Goal: Task Accomplishment & Management: Manage account settings

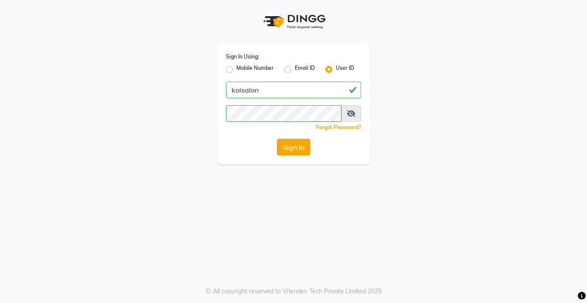
click at [294, 147] on button "Sign In" at bounding box center [293, 147] width 33 height 17
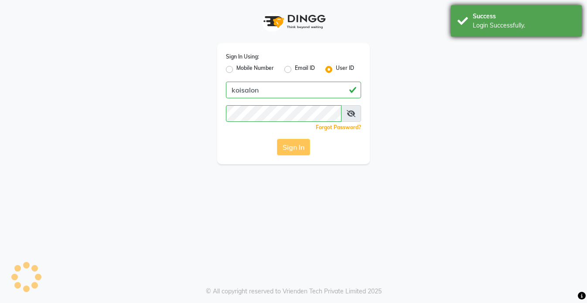
click at [524, 10] on div "Success Login Successfully." at bounding box center [516, 20] width 131 height 31
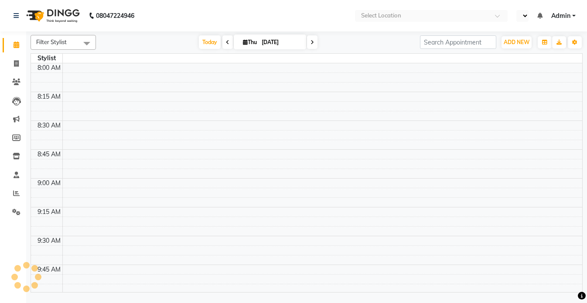
select select "en"
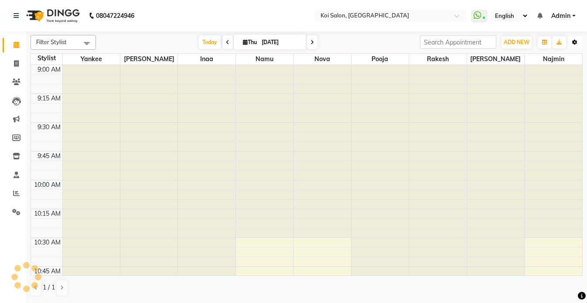
click at [573, 44] on icon "button" at bounding box center [574, 42] width 5 height 5
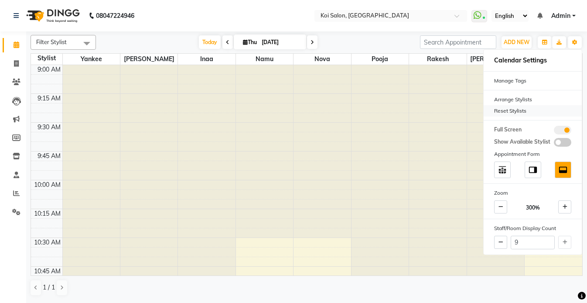
click at [509, 110] on div "Reset Stylists" at bounding box center [533, 110] width 98 height 11
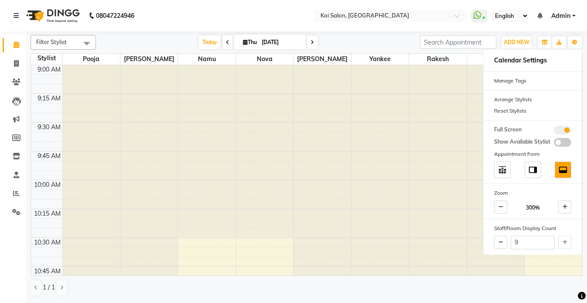
click at [181, 13] on nav "08047224946 Select Location × [GEOGRAPHIC_DATA] WhatsApp Status ✕ Status: Conne…" at bounding box center [293, 15] width 587 height 31
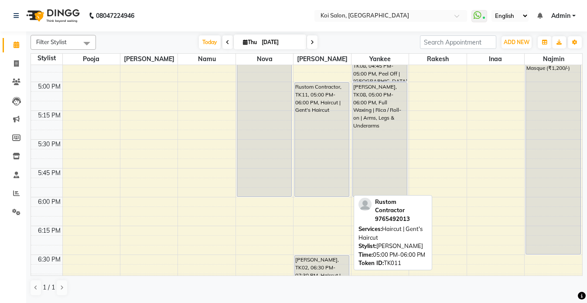
scroll to position [904, 0]
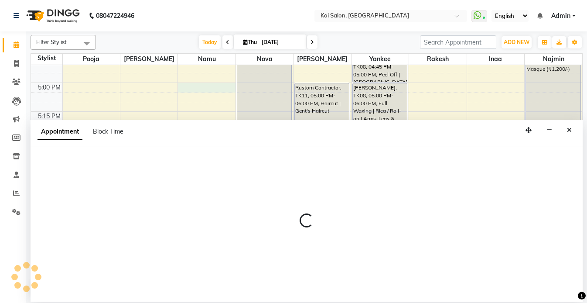
select select "16515"
select select "1020"
select select "tentative"
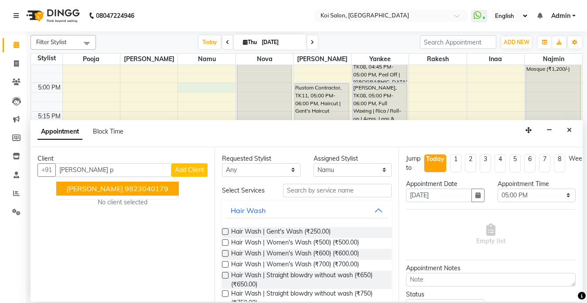
click at [120, 192] on button "[PERSON_NAME] 9823040179" at bounding box center [117, 188] width 123 height 14
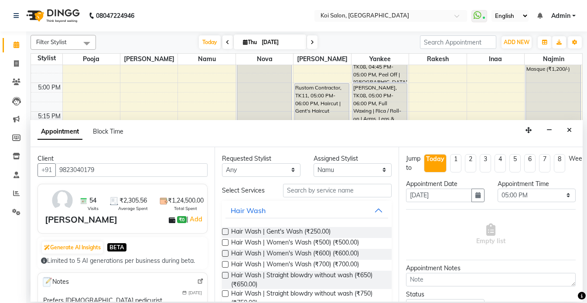
type input "9823040179"
click at [332, 193] on input "text" at bounding box center [337, 191] width 109 height 14
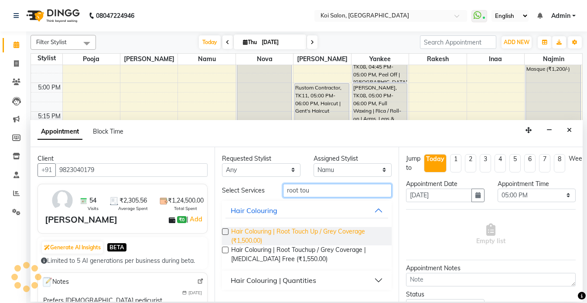
type input "root tou"
click at [314, 228] on span "Hair Colouring | Root Touch Up / Grey Coverage (₹1,500.00)" at bounding box center [308, 236] width 154 height 18
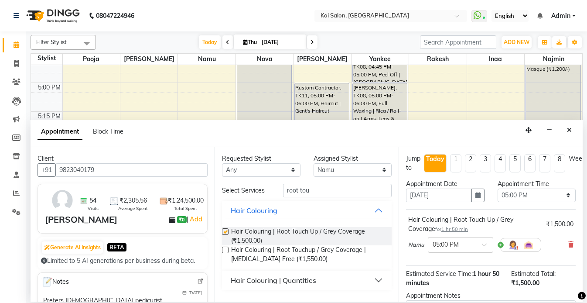
checkbox input "false"
click at [276, 175] on select "Any [PERSON_NAME] Namu Nova Pooja [PERSON_NAME]" at bounding box center [261, 170] width 79 height 14
select select "37562"
click at [222, 163] on select "Any [PERSON_NAME] Namu Nova Pooja [PERSON_NAME]" at bounding box center [261, 170] width 79 height 14
select select "37562"
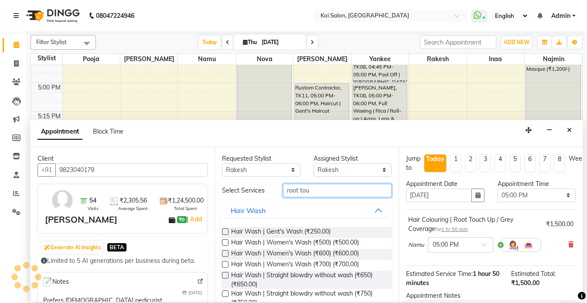
click at [312, 192] on input "root tou" at bounding box center [337, 191] width 109 height 14
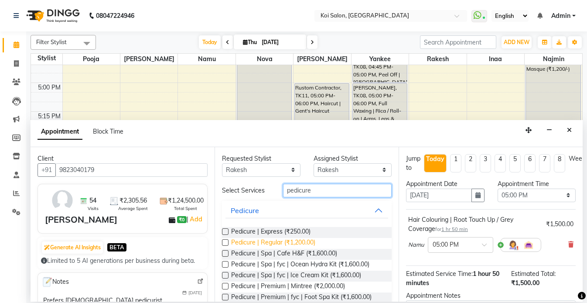
type input "pedicure"
click at [300, 241] on span "Pedicure | Regular (₹1,200.00)" at bounding box center [273, 243] width 84 height 11
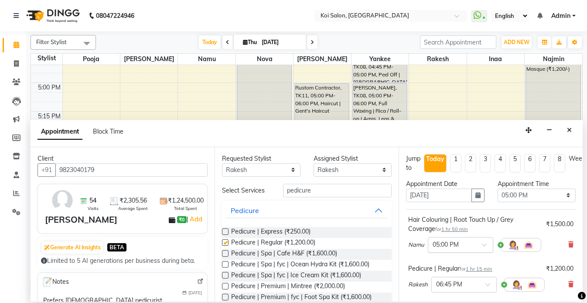
checkbox input "false"
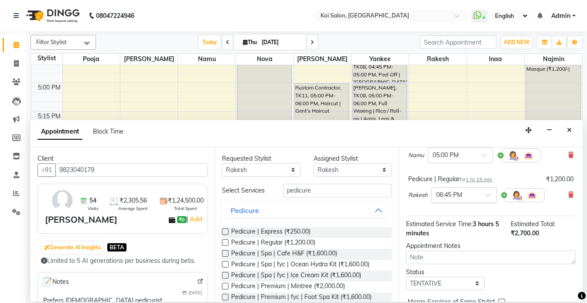
click at [453, 196] on input "text" at bounding box center [455, 194] width 38 height 9
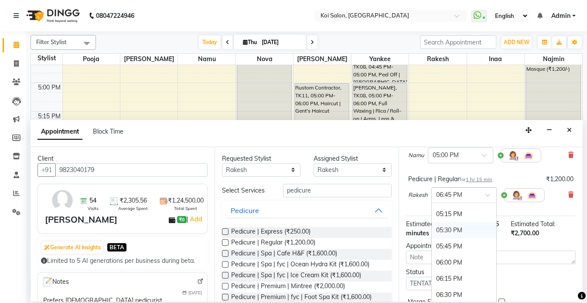
click at [457, 231] on div "05:30 PM" at bounding box center [464, 230] width 65 height 16
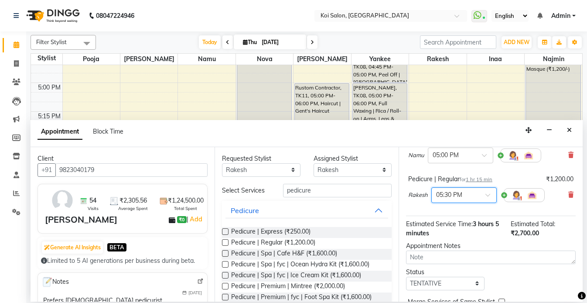
scroll to position [133, 0]
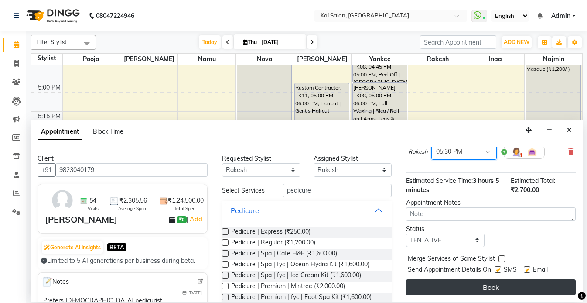
click at [485, 285] on button "Book" at bounding box center [491, 287] width 170 height 16
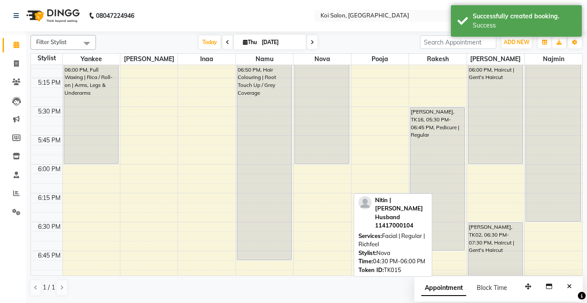
scroll to position [844, 0]
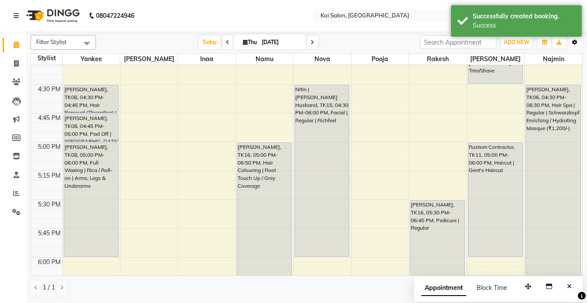
click at [572, 44] on icon "button" at bounding box center [574, 42] width 5 height 5
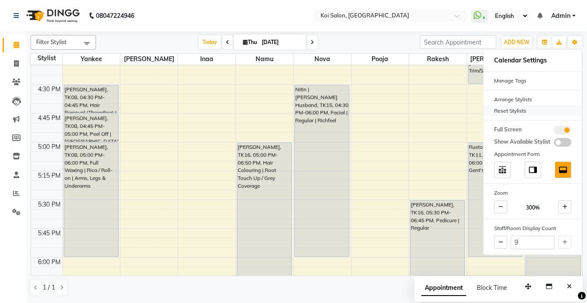
click at [502, 113] on div "Reset Stylists" at bounding box center [533, 110] width 98 height 11
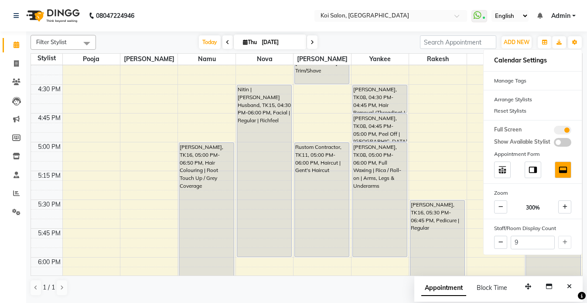
click at [230, 18] on nav "08047224946 Select Location × [GEOGRAPHIC_DATA] WhatsApp Status ✕ Status: Conne…" at bounding box center [293, 15] width 587 height 31
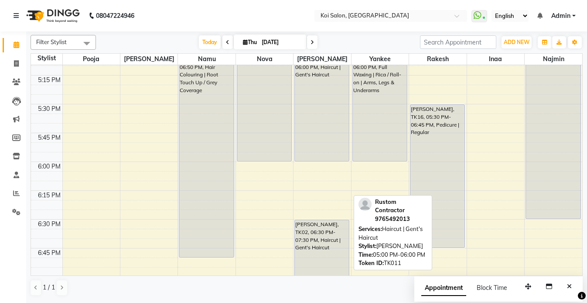
scroll to position [941, 0]
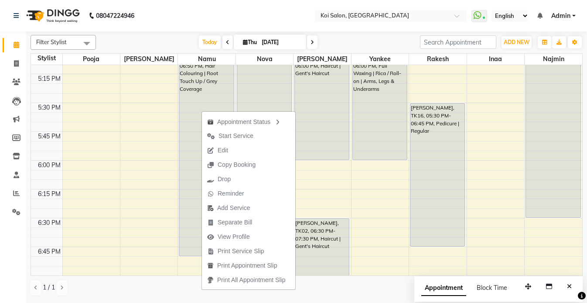
click at [231, 19] on nav "08047224946 Select Location × [GEOGRAPHIC_DATA] WhatsApp Status ✕ Status: Conne…" at bounding box center [293, 15] width 587 height 31
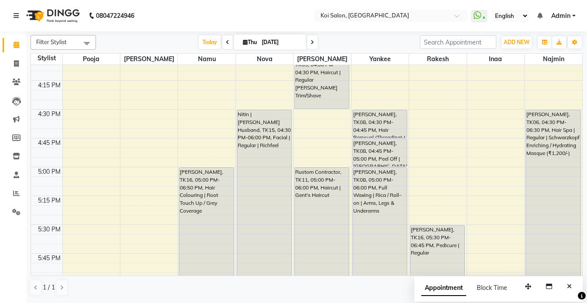
scroll to position [829, 0]
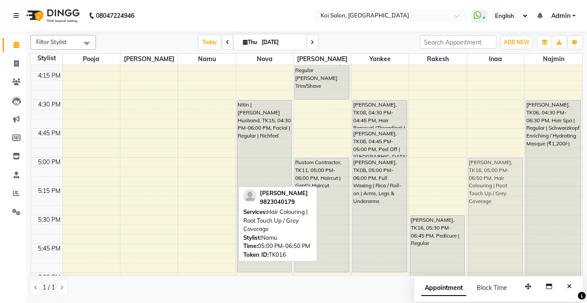
drag, startPoint x: 201, startPoint y: 179, endPoint x: 480, endPoint y: 178, distance: 279.2
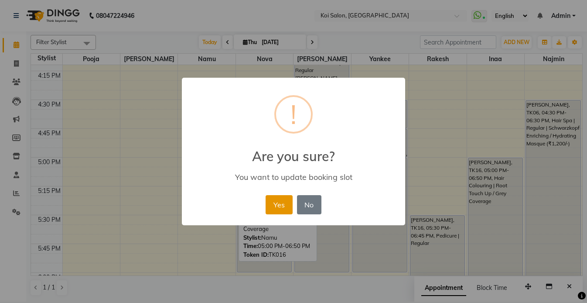
click at [273, 202] on button "Yes" at bounding box center [279, 204] width 27 height 19
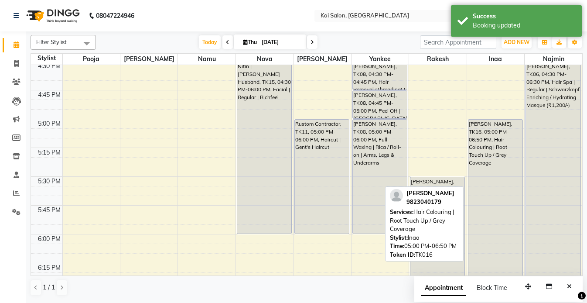
scroll to position [876, 0]
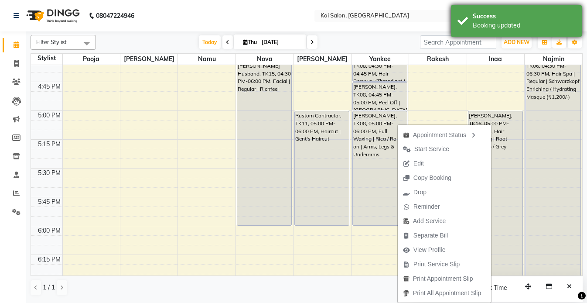
click at [516, 17] on div "Success" at bounding box center [524, 16] width 103 height 9
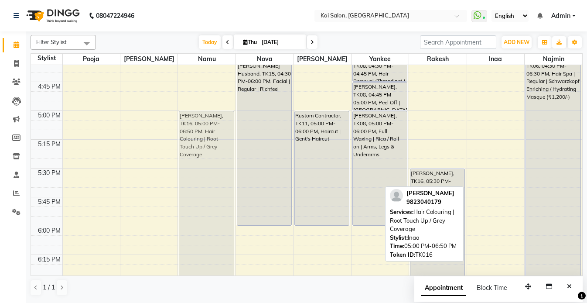
drag, startPoint x: 490, startPoint y: 135, endPoint x: 181, endPoint y: 137, distance: 308.9
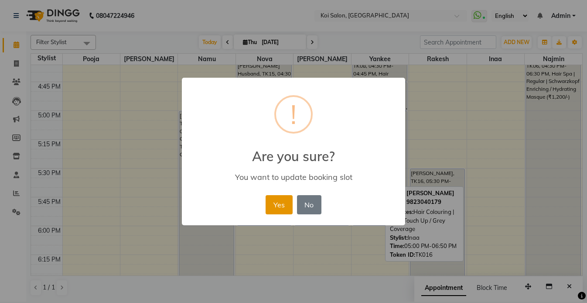
click at [277, 204] on button "Yes" at bounding box center [279, 204] width 27 height 19
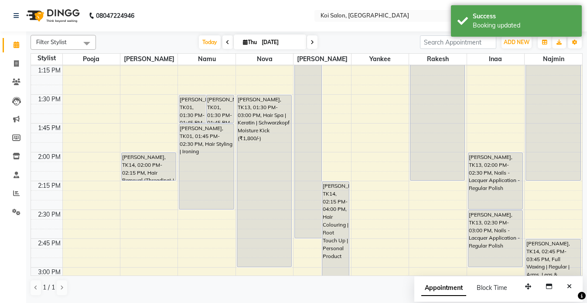
scroll to position [489, 0]
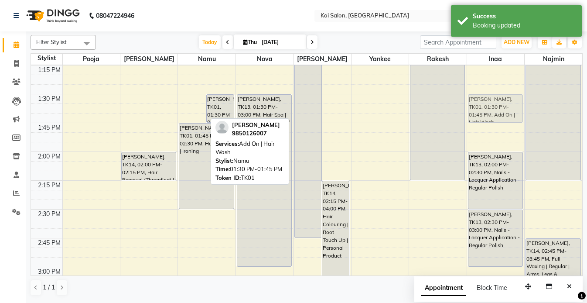
drag, startPoint x: 191, startPoint y: 109, endPoint x: 509, endPoint y: 110, distance: 318.5
click at [509, 110] on tr "[PERSON_NAME], TK05, 11:45 AM-11:55 AM, Hair Removal (Threading) | Chin Pooja M…" at bounding box center [306, 267] width 551 height 1382
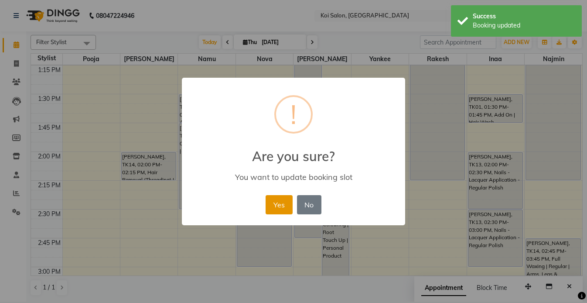
click at [275, 201] on button "Yes" at bounding box center [279, 204] width 27 height 19
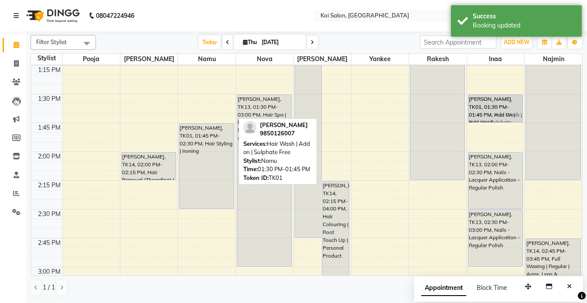
drag, startPoint x: 203, startPoint y: 108, endPoint x: 510, endPoint y: 106, distance: 307.2
click at [510, 106] on tr "[PERSON_NAME], TK05, 11:45 AM-11:55 AM, Hair Removal (Threading) | Chin Pooja M…" at bounding box center [306, 267] width 551 height 1382
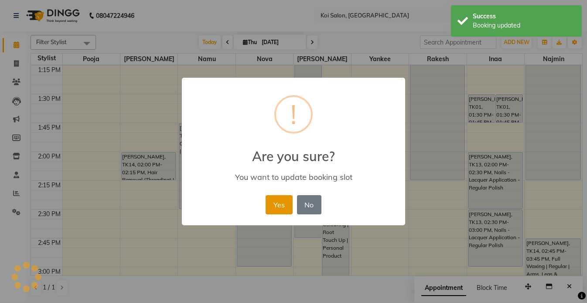
click at [289, 203] on button "Yes" at bounding box center [279, 204] width 27 height 19
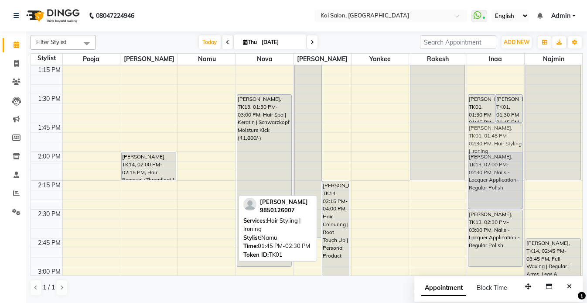
drag, startPoint x: 191, startPoint y: 143, endPoint x: 484, endPoint y: 142, distance: 293.6
click at [484, 142] on tr "[PERSON_NAME], TK05, 11:45 AM-11:55 AM, Hair Removal (Threading) | Chin Pooja M…" at bounding box center [306, 267] width 551 height 1382
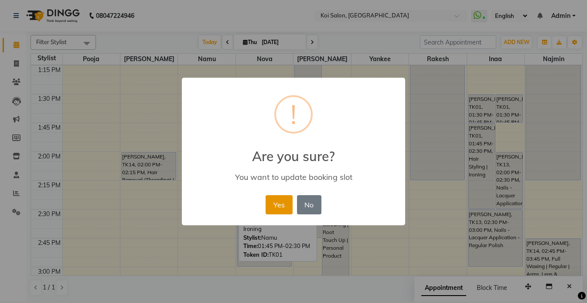
click at [270, 205] on button "Yes" at bounding box center [279, 204] width 27 height 19
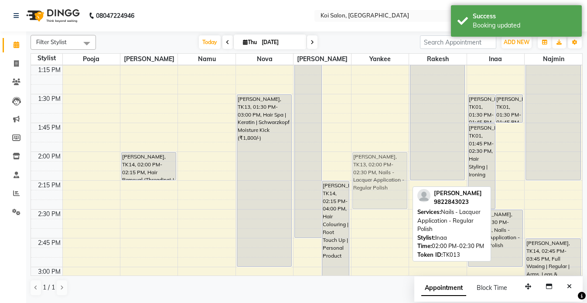
drag, startPoint x: 507, startPoint y: 172, endPoint x: 386, endPoint y: 173, distance: 120.4
click at [386, 173] on tr "[PERSON_NAME], TK05, 11:45 AM-11:55 AM, Hair Removal (Threading) | Chin Pooja M…" at bounding box center [306, 267] width 551 height 1382
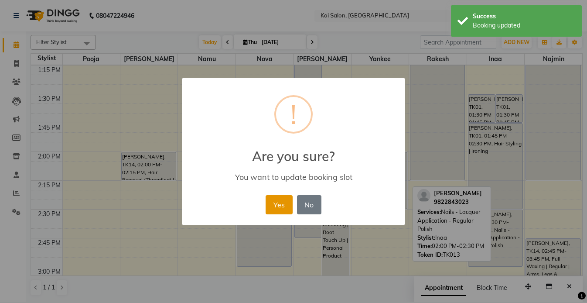
click at [289, 202] on button "Yes" at bounding box center [279, 204] width 27 height 19
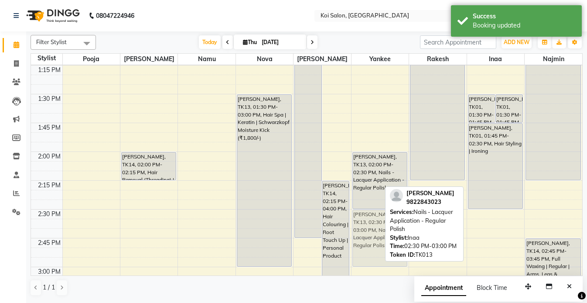
drag, startPoint x: 491, startPoint y: 226, endPoint x: 359, endPoint y: 230, distance: 132.3
click at [359, 230] on tr "[PERSON_NAME], TK05, 11:45 AM-11:55 AM, Hair Removal (Threading) | Chin Pooja M…" at bounding box center [306, 267] width 551 height 1382
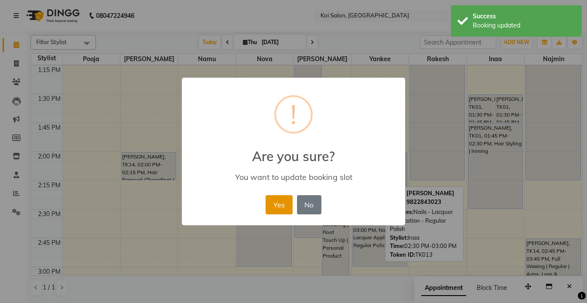
click at [271, 205] on button "Yes" at bounding box center [279, 204] width 27 height 19
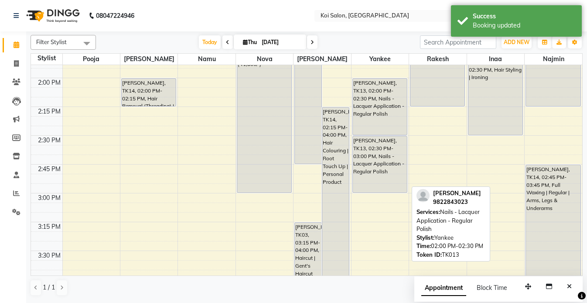
scroll to position [581, 0]
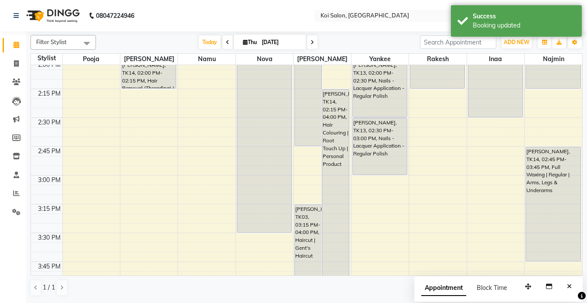
drag, startPoint x: 253, startPoint y: 174, endPoint x: 251, endPoint y: 229, distance: 54.6
click at [251, 229] on div "[PERSON_NAME], TK09, 11:00 AM-12:00 PM, Full Waxing | Rica / Roll-on | Arms, Le…" at bounding box center [264, 175] width 57 height 1382
click at [484, 49] on div "Success" at bounding box center [524, 47] width 103 height 9
click at [489, 21] on div "Service time increase by 30 min." at bounding box center [524, 25] width 103 height 9
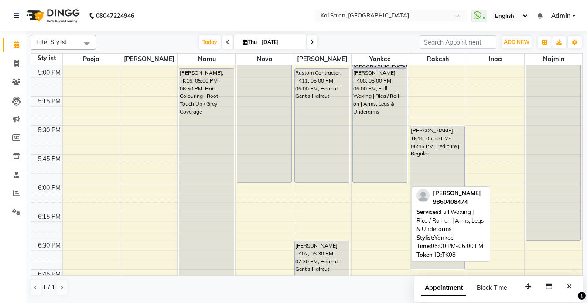
scroll to position [874, 0]
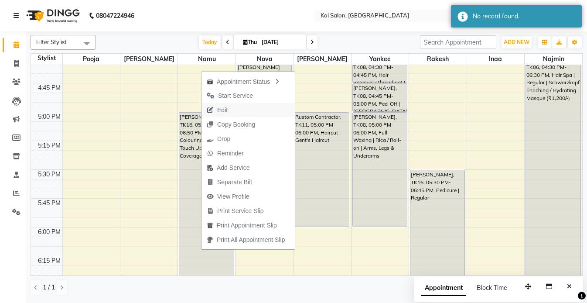
click at [237, 111] on button "Edit" at bounding box center [248, 110] width 93 height 14
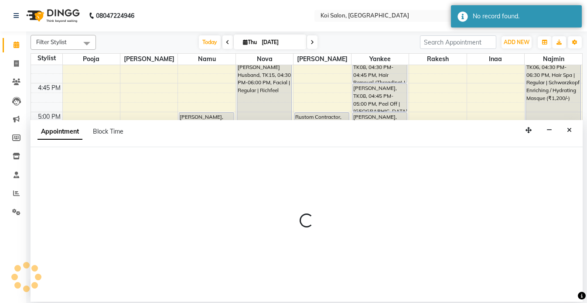
select select "tentative"
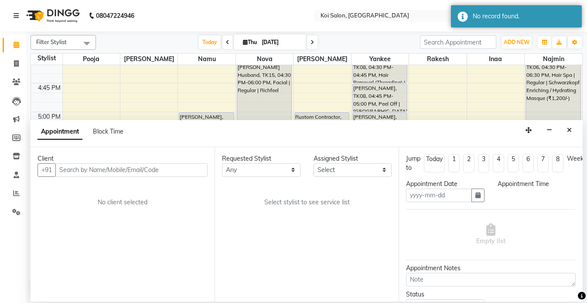
type input "[DATE]"
select select "37562"
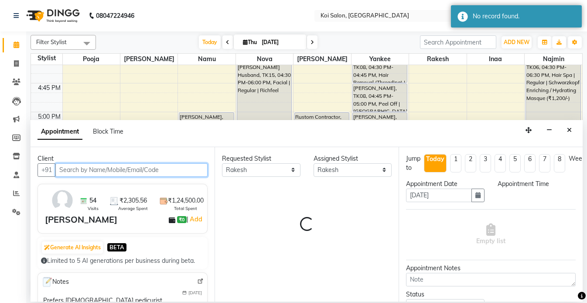
select select "1020"
select select "1406"
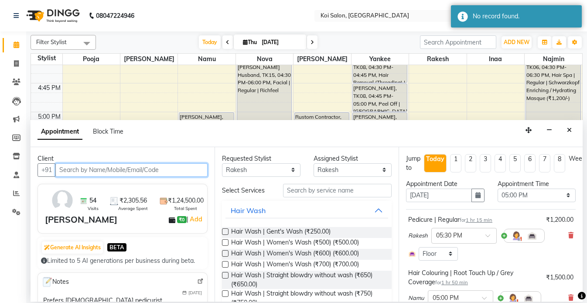
scroll to position [346, 0]
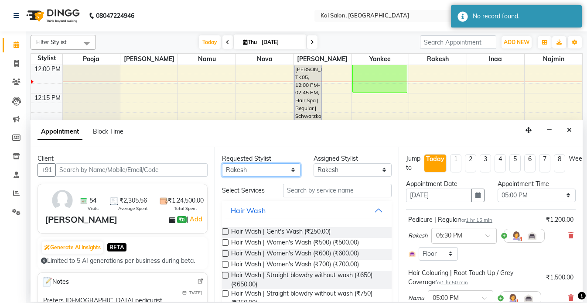
click at [257, 169] on select "Any [PERSON_NAME] Namu Nova Pooja [PERSON_NAME]" at bounding box center [261, 170] width 79 height 14
select select "null"
click at [222, 163] on select "Any [PERSON_NAME] Namu Nova Pooja [PERSON_NAME]" at bounding box center [261, 170] width 79 height 14
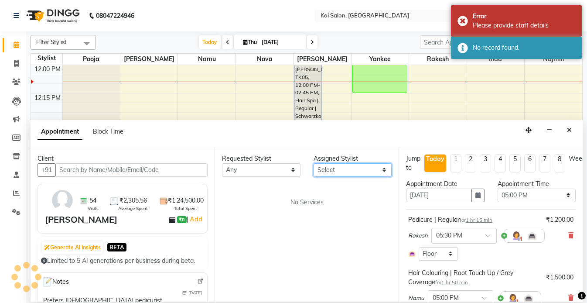
click at [344, 172] on select "Select [PERSON_NAME] Namu Nova Pooja [PERSON_NAME]" at bounding box center [353, 170] width 79 height 14
select select "16515"
click at [314, 163] on select "Select [PERSON_NAME] Namu Nova Pooja [PERSON_NAME]" at bounding box center [353, 170] width 79 height 14
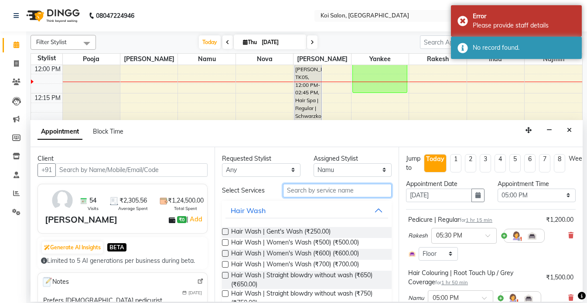
click at [311, 193] on input "text" at bounding box center [337, 191] width 109 height 14
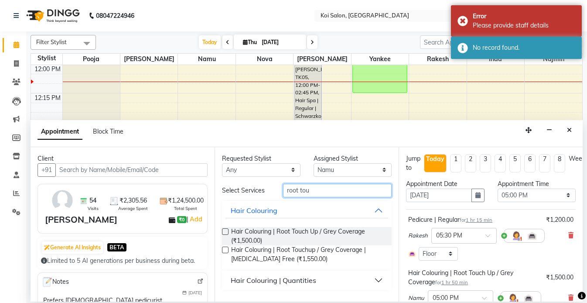
type input "root tou"
click at [310, 277] on div "Hair Colouring | Quantities" at bounding box center [274, 280] width 86 height 10
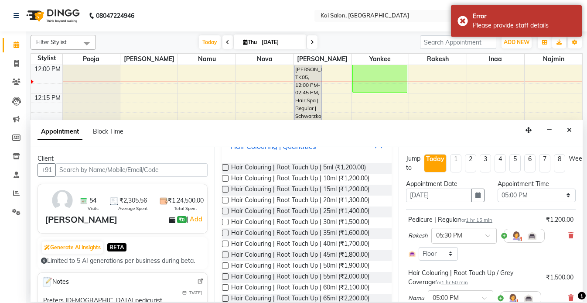
scroll to position [158, 0]
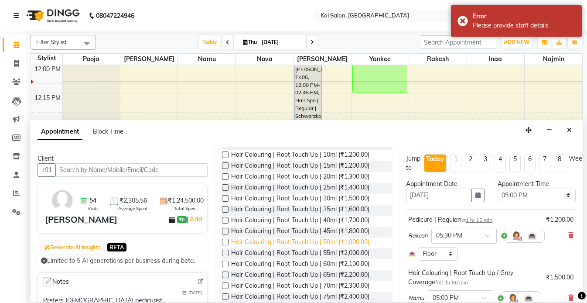
click at [336, 242] on span "Hair Colouring | Root Touch Up | 50ml (₹1,900.00)" at bounding box center [300, 242] width 138 height 11
checkbox input "false"
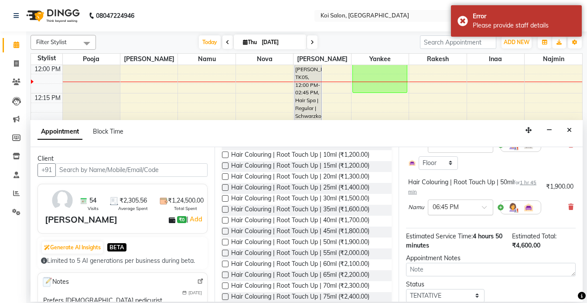
scroll to position [152, 0]
click at [452, 208] on input "text" at bounding box center [452, 207] width 38 height 9
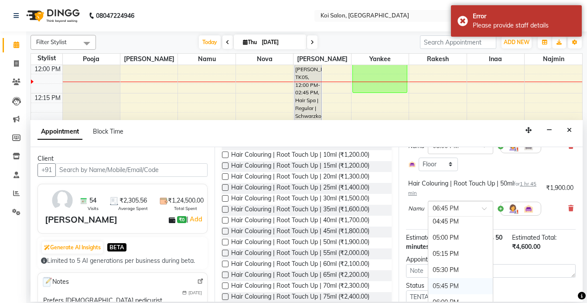
scroll to position [439, 0]
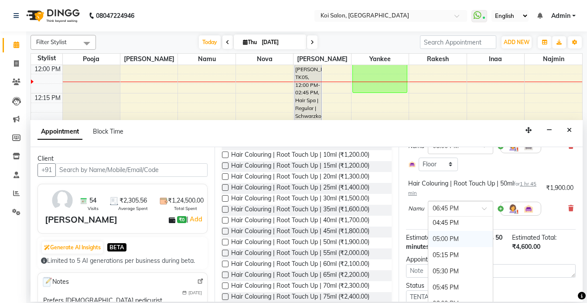
click at [451, 238] on div "05:00 PM" at bounding box center [460, 239] width 65 height 16
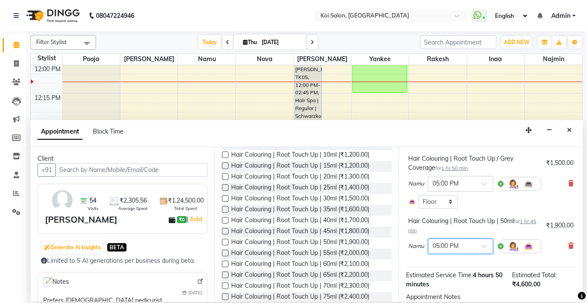
scroll to position [120, 0]
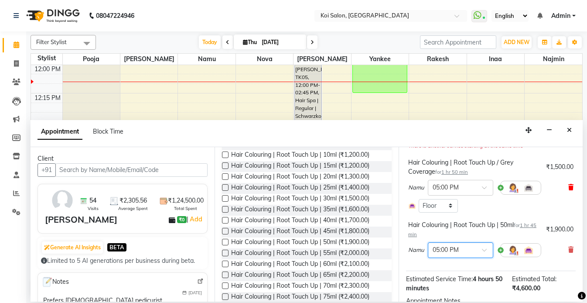
click at [572, 185] on icon at bounding box center [570, 187] width 5 height 6
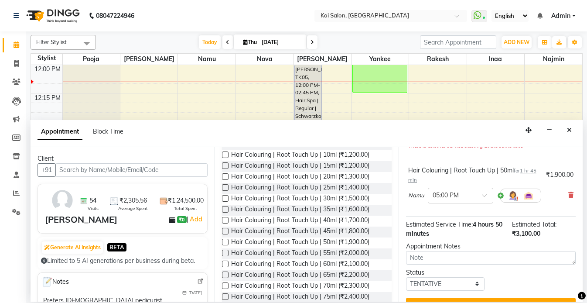
scroll to position [138, 0]
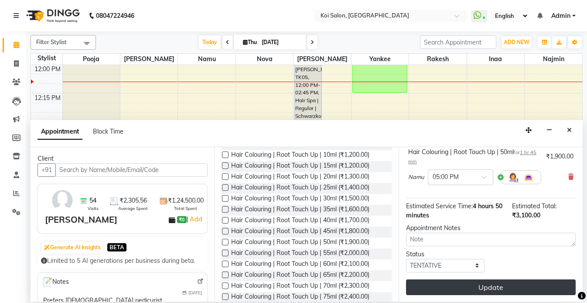
click at [477, 285] on button "Update" at bounding box center [491, 287] width 170 height 16
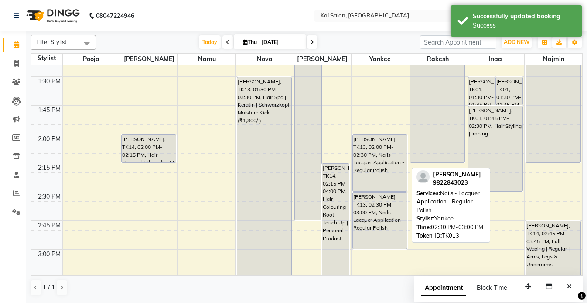
scroll to position [506, 0]
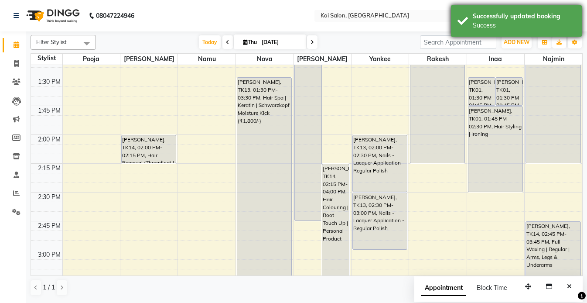
click at [517, 14] on div "Successfully updated booking" at bounding box center [524, 16] width 103 height 9
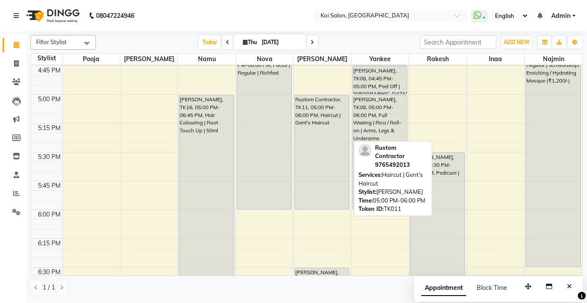
scroll to position [860, 0]
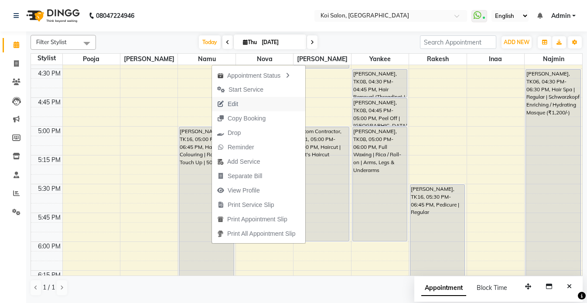
click at [239, 103] on span "Edit" at bounding box center [227, 104] width 31 height 14
select select "tentative"
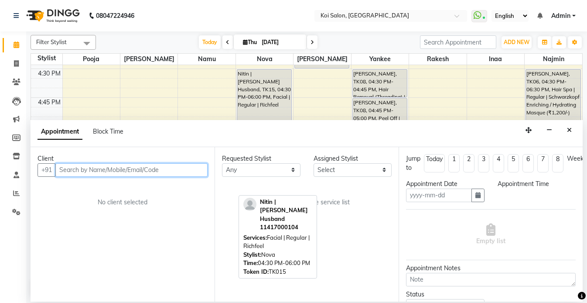
type input "[DATE]"
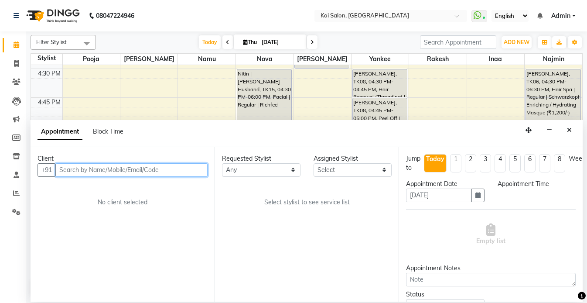
scroll to position [346, 0]
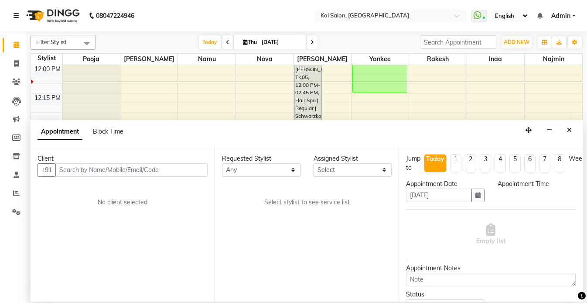
select select "1020"
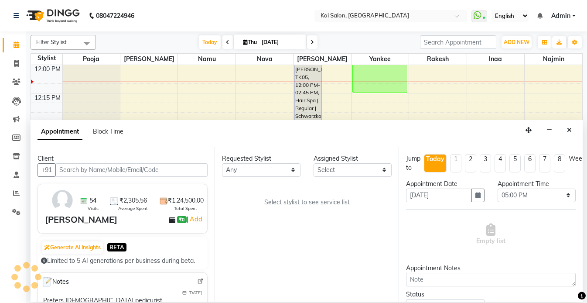
select select "37562"
select select "1406"
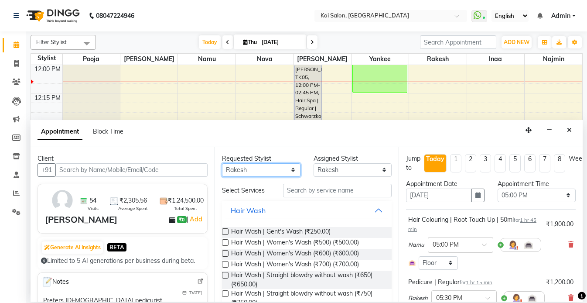
click at [245, 172] on select "Any [PERSON_NAME] Namu Nova Pooja [PERSON_NAME]" at bounding box center [261, 170] width 79 height 14
select select "null"
click at [222, 163] on select "Any [PERSON_NAME] Namu Nova Pooja [PERSON_NAME]" at bounding box center [261, 170] width 79 height 14
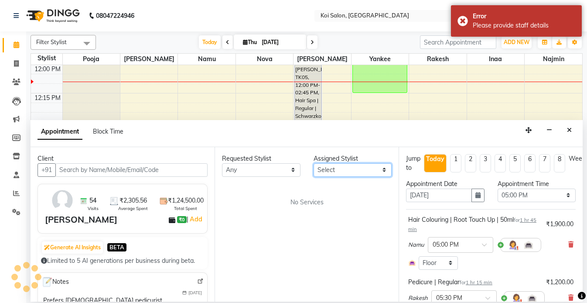
click at [339, 168] on select "Select [PERSON_NAME] Namu Nova Pooja [PERSON_NAME]" at bounding box center [353, 170] width 79 height 14
select select "16515"
click at [314, 163] on select "Select [PERSON_NAME] Namu Nova Pooja [PERSON_NAME]" at bounding box center [353, 170] width 79 height 14
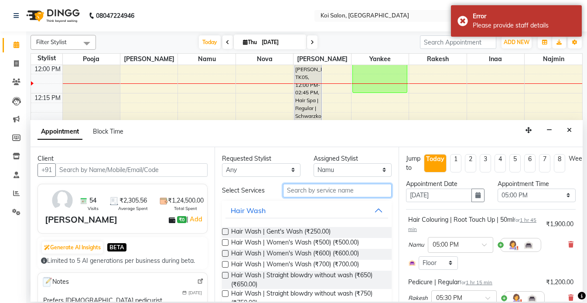
click at [308, 192] on input "text" at bounding box center [337, 191] width 109 height 14
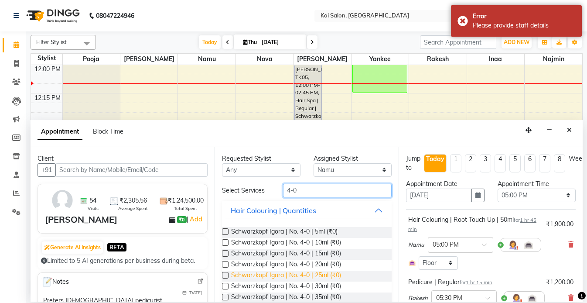
type input "4-0"
click at [327, 277] on span "Schwarzkopf Igora | No. 4-0 | 25ml (₹0)" at bounding box center [286, 276] width 110 height 11
checkbox input "false"
drag, startPoint x: 312, startPoint y: 192, endPoint x: 238, endPoint y: 191, distance: 73.8
click at [243, 192] on div "Select Services 4-0" at bounding box center [307, 191] width 183 height 14
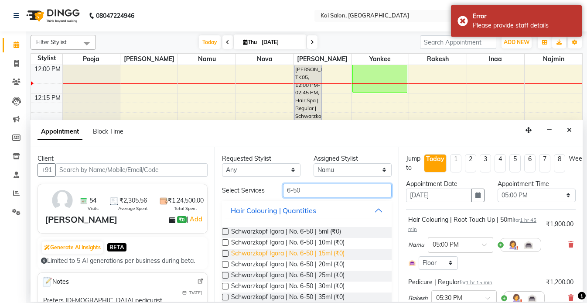
type input "6-50"
click at [289, 250] on span "Schwarzkopf Igora | No. 6-50 | 15ml (₹0)" at bounding box center [287, 254] width 113 height 11
checkbox input "false"
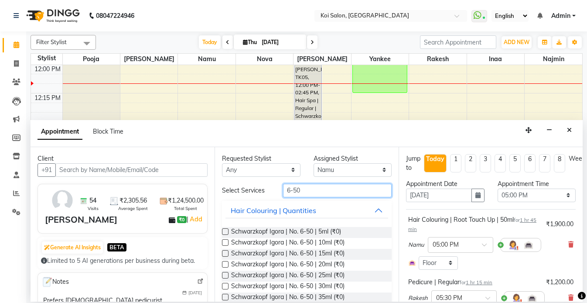
click at [305, 192] on input "6-50" at bounding box center [337, 191] width 109 height 14
type input "6-60"
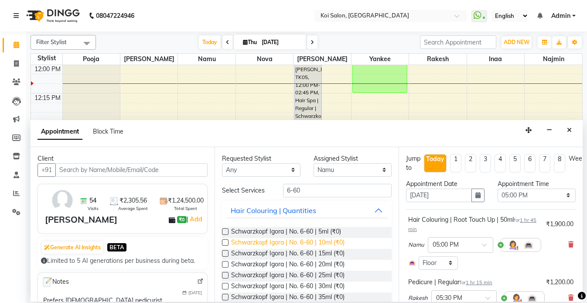
click at [332, 240] on span "Schwarzkopf Igora | No. 6-60 | 10ml (₹0)" at bounding box center [287, 243] width 113 height 11
checkbox input "false"
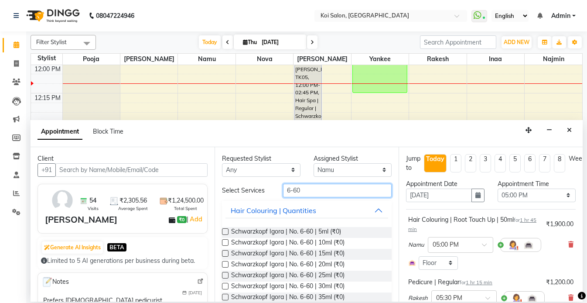
drag, startPoint x: 310, startPoint y: 191, endPoint x: 247, endPoint y: 190, distance: 63.3
click at [252, 190] on div "Select Services 6-60" at bounding box center [307, 191] width 183 height 14
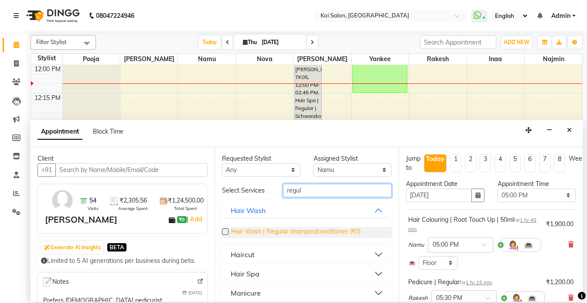
type input "regul"
click at [275, 231] on span "Hair Wash | Regular shampoo/conditioner (₹0)" at bounding box center [296, 232] width 130 height 11
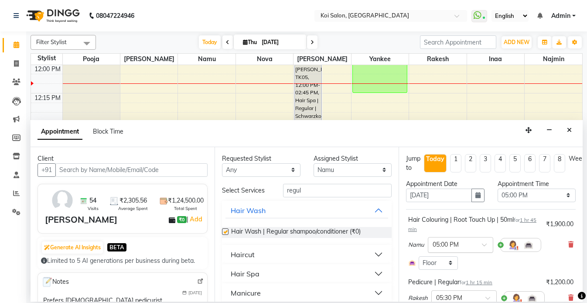
checkbox input "false"
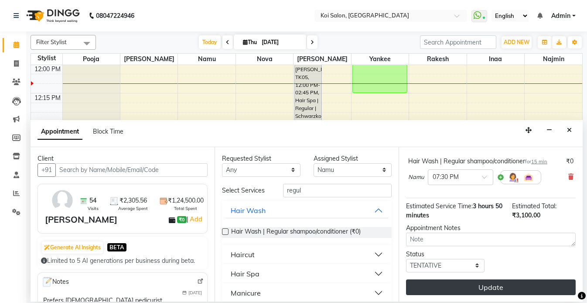
click at [493, 288] on button "Update" at bounding box center [491, 287] width 170 height 16
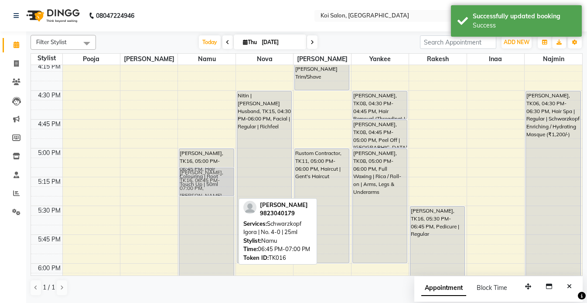
scroll to position [763, 0]
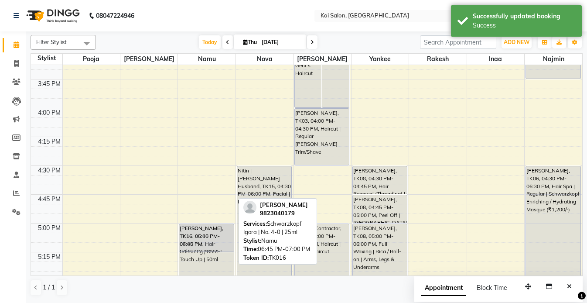
drag, startPoint x: 206, startPoint y: 184, endPoint x: 212, endPoint y: 231, distance: 47.0
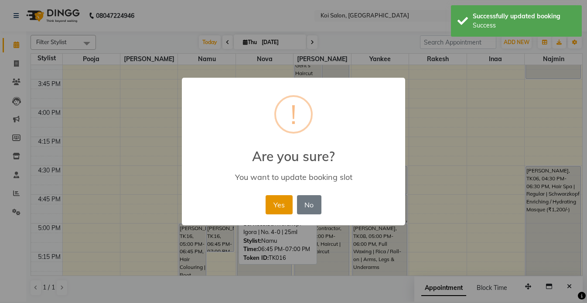
click at [279, 202] on button "Yes" at bounding box center [279, 204] width 27 height 19
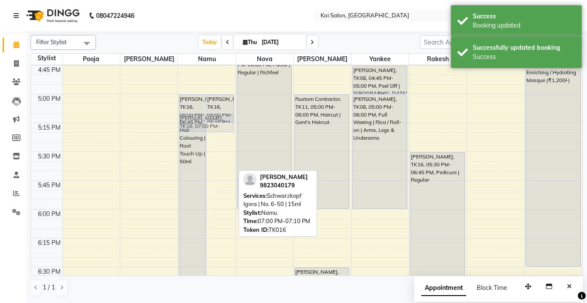
scroll to position [861, 0]
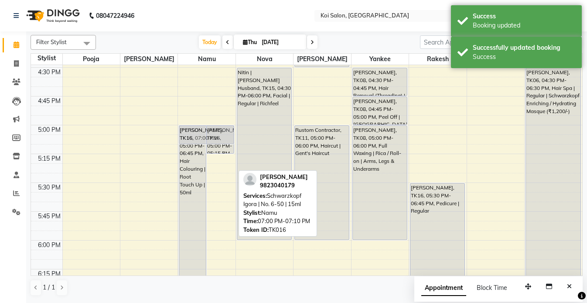
drag, startPoint x: 206, startPoint y: 166, endPoint x: 216, endPoint y: 133, distance: 35.1
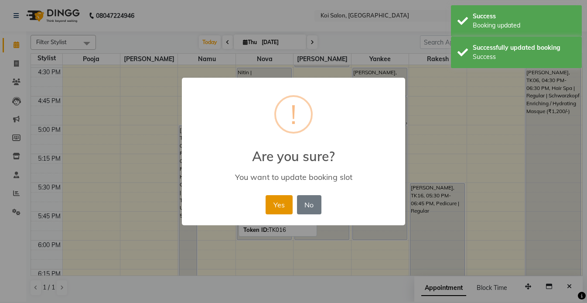
click at [281, 200] on button "Yes" at bounding box center [279, 204] width 27 height 19
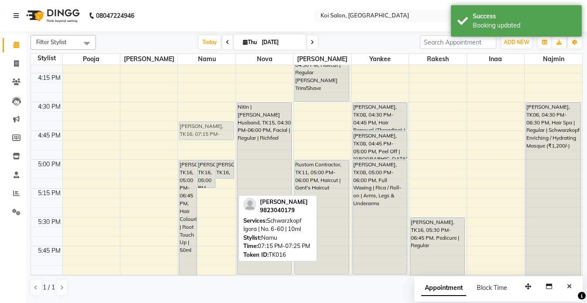
scroll to position [818, 0]
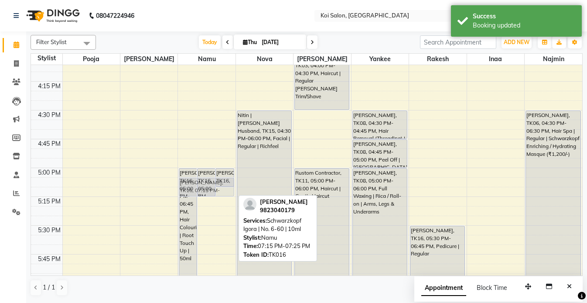
drag, startPoint x: 199, startPoint y: 240, endPoint x: 205, endPoint y: 181, distance: 60.0
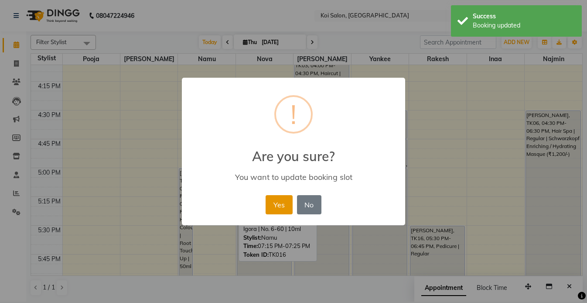
click at [269, 197] on button "Yes" at bounding box center [279, 204] width 27 height 19
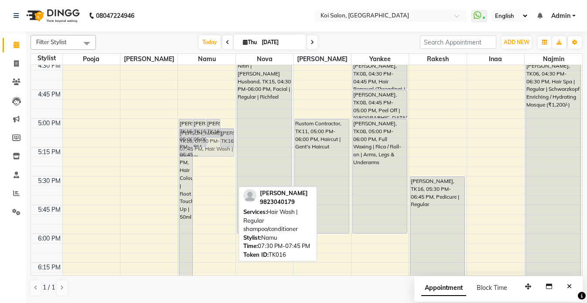
scroll to position [867, 0]
drag, startPoint x: 211, startPoint y: 210, endPoint x: 220, endPoint y: 133, distance: 77.3
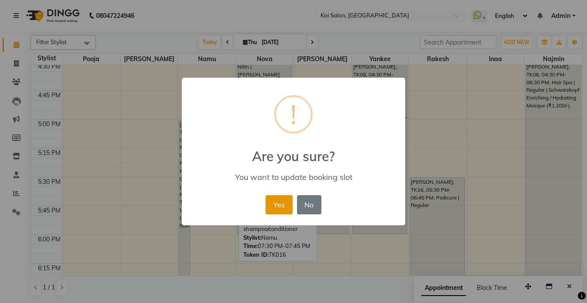
click at [282, 206] on button "Yes" at bounding box center [279, 204] width 27 height 19
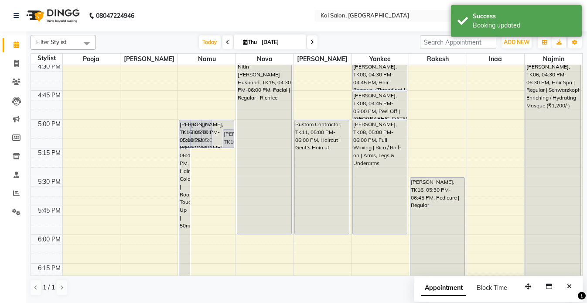
drag, startPoint x: 217, startPoint y: 137, endPoint x: 217, endPoint y: 144, distance: 7.0
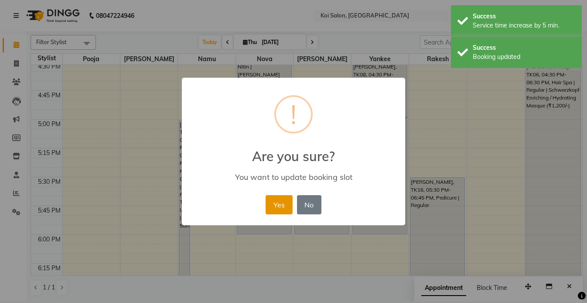
click at [276, 199] on button "Yes" at bounding box center [279, 204] width 27 height 19
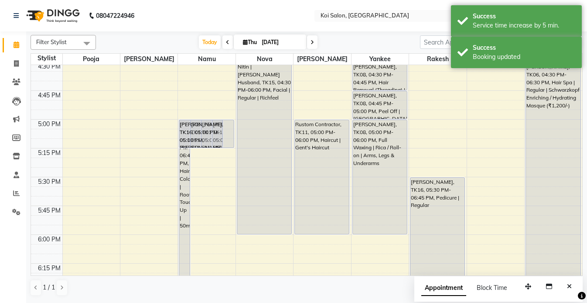
drag, startPoint x: 227, startPoint y: 137, endPoint x: 227, endPoint y: 143, distance: 5.7
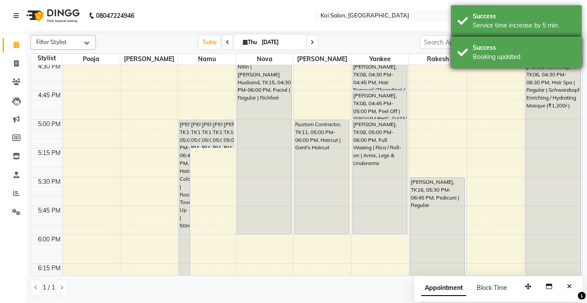
click at [484, 61] on div "Booking updated" at bounding box center [524, 56] width 103 height 9
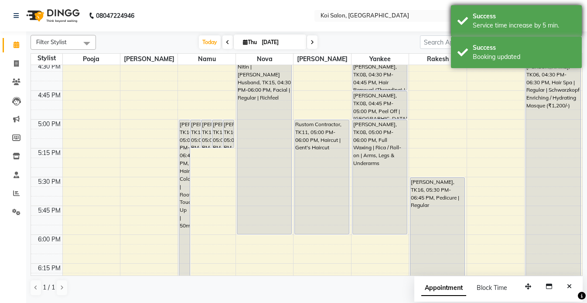
click at [484, 22] on div "Service time increase by 5 min." at bounding box center [524, 25] width 103 height 9
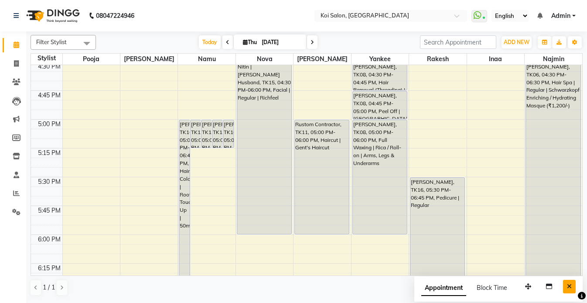
click at [570, 284] on icon "Close" at bounding box center [569, 286] width 5 height 6
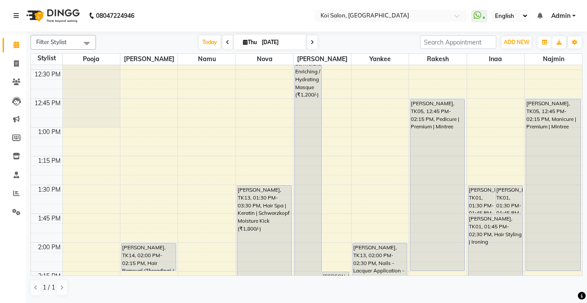
scroll to position [398, 0]
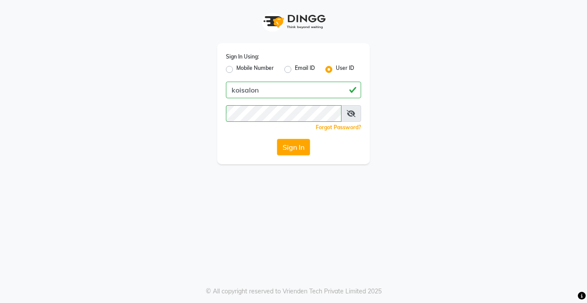
click at [81, 231] on div "Sign In Using: Mobile Number Email ID User ID koisalon Remember me Forgot Passw…" at bounding box center [293, 151] width 587 height 303
click at [164, 178] on div "Sign In Using: Mobile Number Email ID User ID koisalon Remember me Forgot Passw…" at bounding box center [293, 151] width 587 height 303
click at [288, 140] on button "Sign In" at bounding box center [293, 147] width 33 height 17
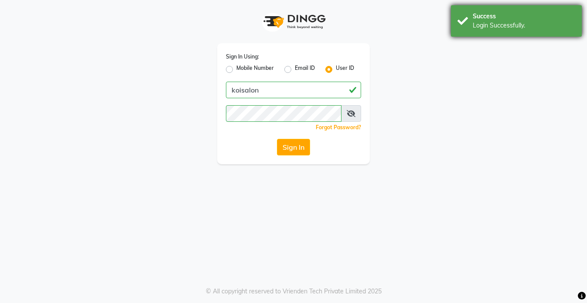
click at [511, 22] on div "Login Successfully." at bounding box center [524, 25] width 103 height 9
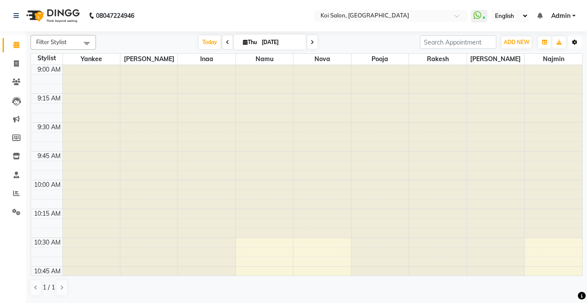
click at [575, 42] on icon "button" at bounding box center [574, 42] width 5 height 5
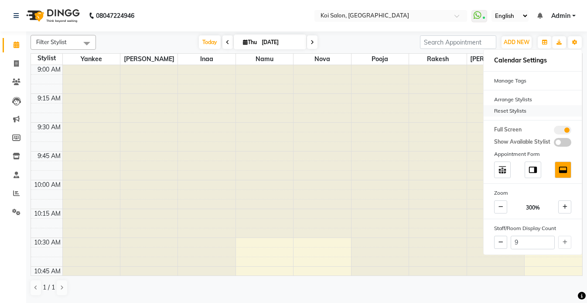
click at [508, 112] on div "Reset Stylists" at bounding box center [533, 110] width 98 height 11
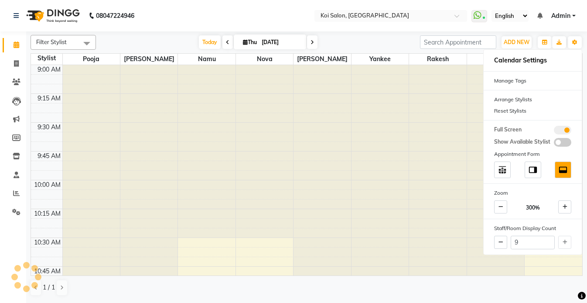
click at [276, 22] on nav "08047224946 Select Location × [GEOGRAPHIC_DATA] WhatsApp Status ✕ Status: Conne…" at bounding box center [293, 15] width 587 height 31
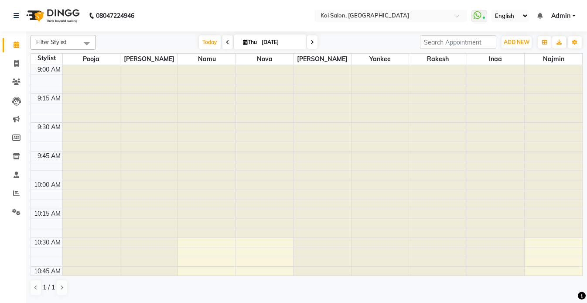
click at [257, 14] on nav "08047224946 Select Location × [GEOGRAPHIC_DATA] WhatsApp Status ✕ Status: Conne…" at bounding box center [293, 15] width 587 height 31
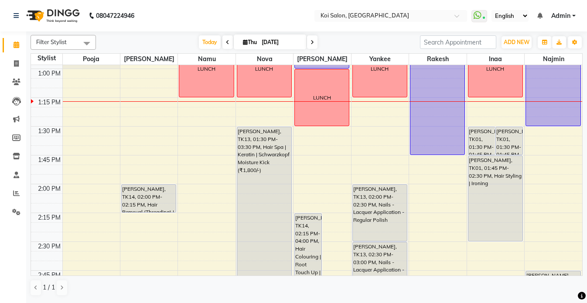
scroll to position [445, 0]
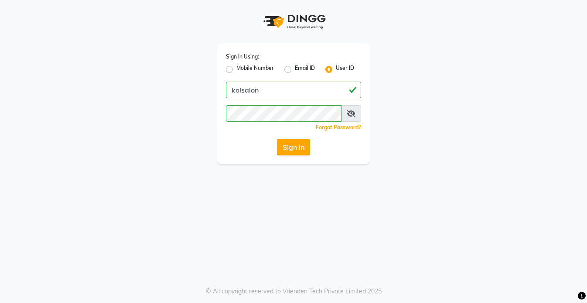
click at [288, 147] on button "Sign In" at bounding box center [293, 147] width 33 height 17
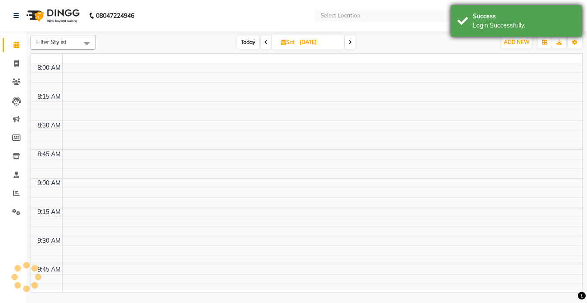
click at [503, 25] on div "Login Successfully." at bounding box center [524, 25] width 103 height 9
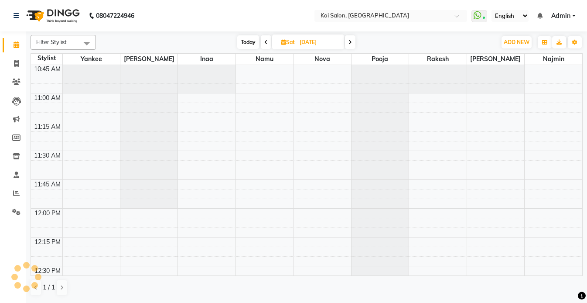
scroll to position [240, 0]
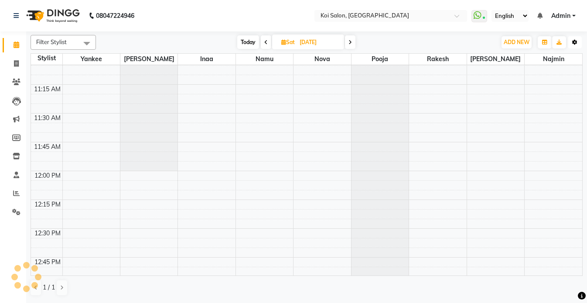
click at [575, 42] on icon "button" at bounding box center [574, 42] width 5 height 5
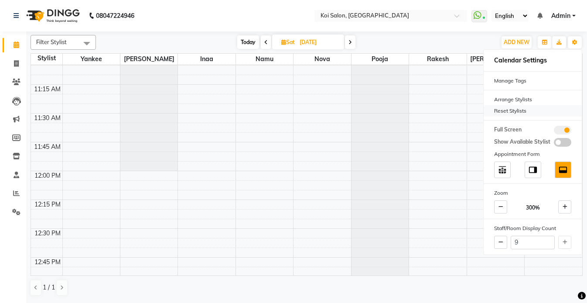
click at [504, 110] on div "Reset Stylists" at bounding box center [533, 110] width 98 height 11
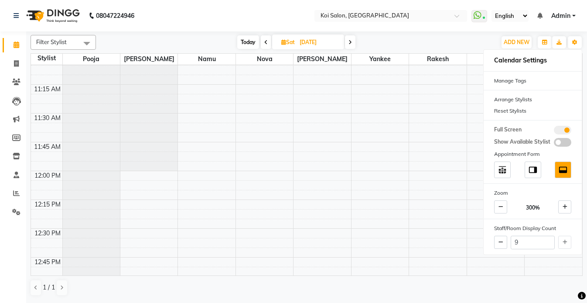
click at [236, 12] on nav "08047224946 Select Location × [GEOGRAPHIC_DATA] WhatsApp Status ✕ Status: Conne…" at bounding box center [293, 15] width 587 height 31
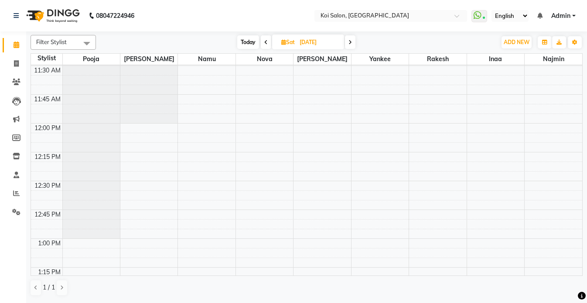
click at [246, 44] on span "Today" at bounding box center [248, 42] width 22 height 14
type input "[DATE]"
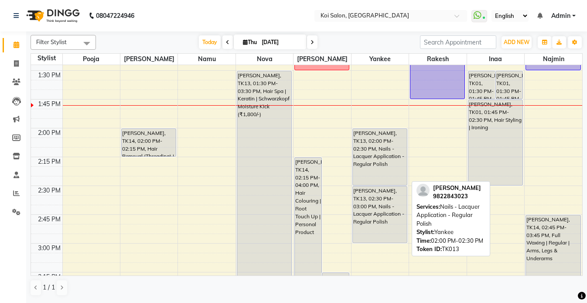
scroll to position [510, 0]
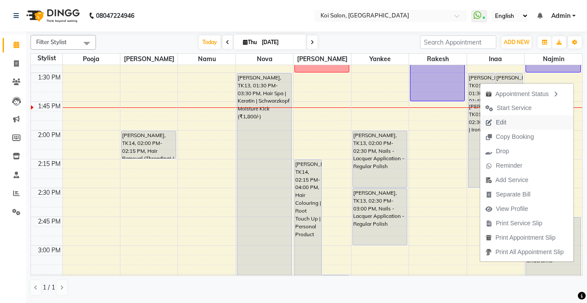
click at [507, 121] on span "Edit" at bounding box center [495, 122] width 31 height 14
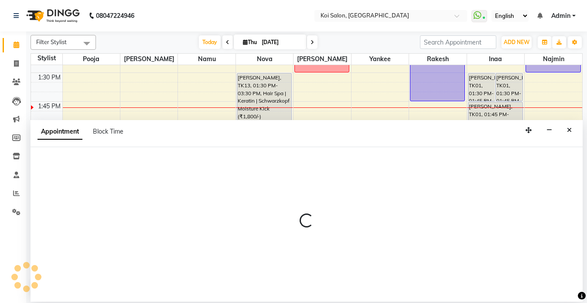
select select "tentative"
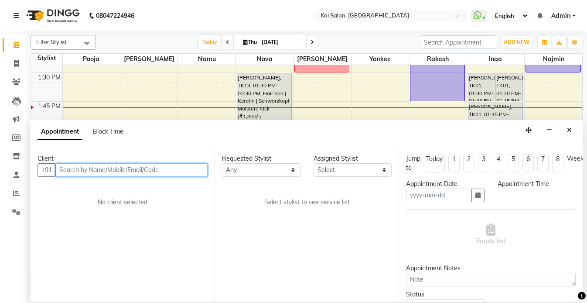
type input "[DATE]"
select select "44730"
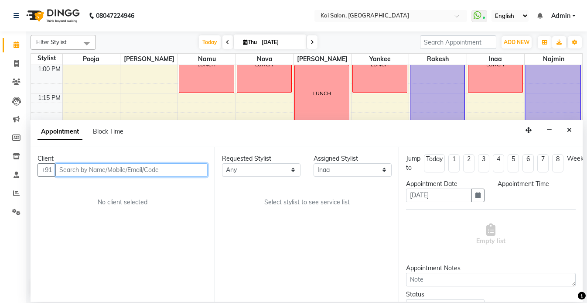
select select "810"
select select "1406"
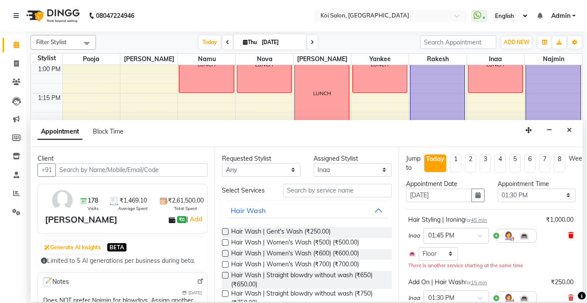
click at [571, 239] on span at bounding box center [570, 235] width 5 height 9
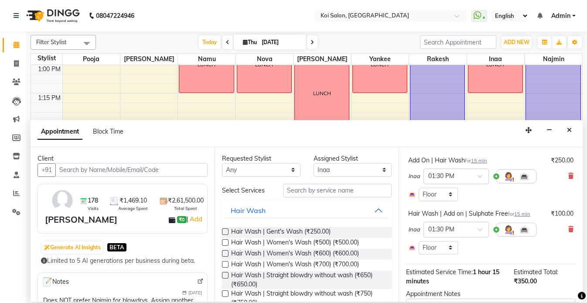
scroll to position [72, 0]
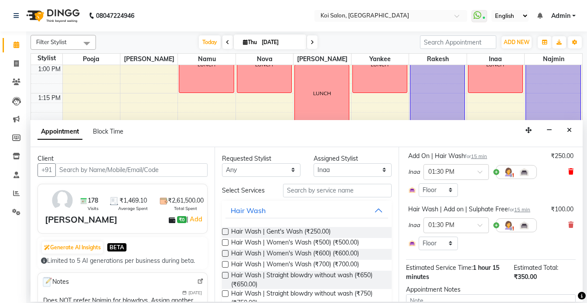
click at [568, 172] on icon at bounding box center [570, 171] width 5 height 6
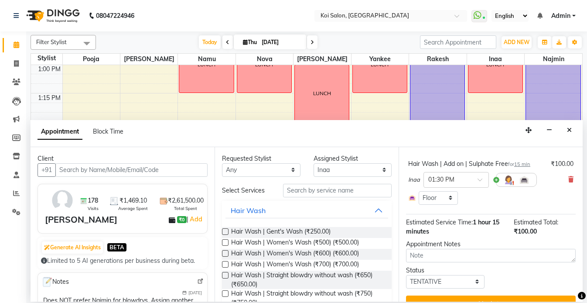
scroll to position [88, 0]
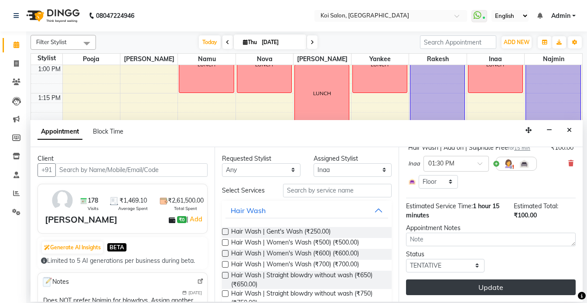
click at [488, 283] on button "Update" at bounding box center [491, 287] width 170 height 16
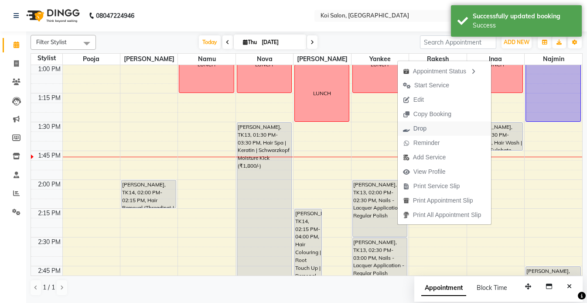
click at [429, 128] on button "Drop" at bounding box center [444, 128] width 93 height 14
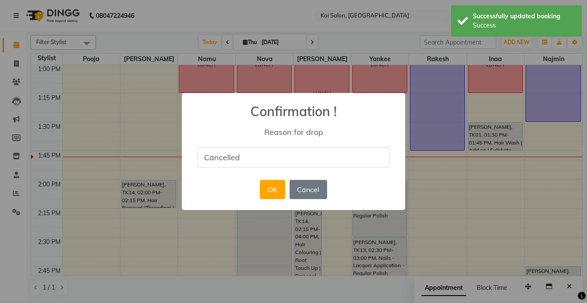
type input "Cancelled"
click at [261, 135] on div "Reason for drop" at bounding box center [294, 132] width 198 height 10
click at [267, 189] on button "OK" at bounding box center [272, 189] width 25 height 19
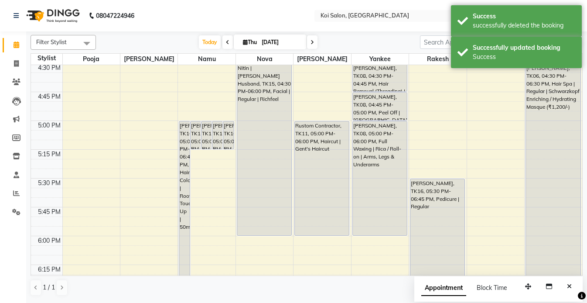
scroll to position [878, 0]
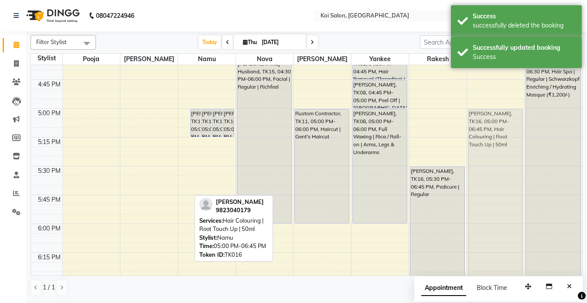
drag, startPoint x: 186, startPoint y: 122, endPoint x: 482, endPoint y: 120, distance: 295.8
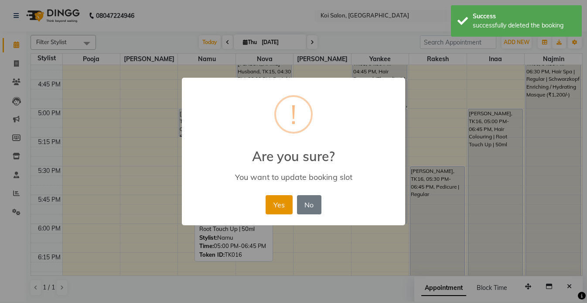
click at [285, 204] on button "Yes" at bounding box center [279, 204] width 27 height 19
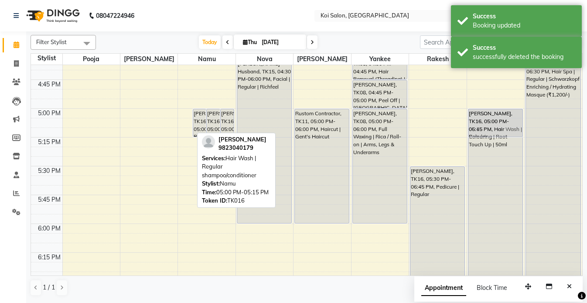
drag, startPoint x: 186, startPoint y: 116, endPoint x: 478, endPoint y: 116, distance: 291.9
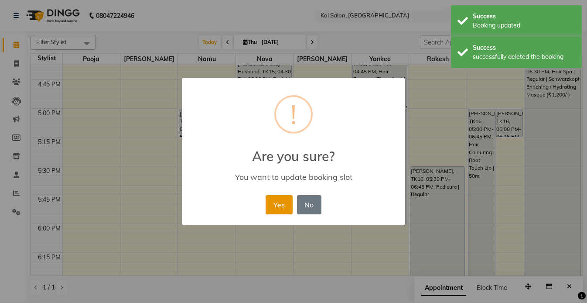
click at [276, 203] on button "Yes" at bounding box center [279, 204] width 27 height 19
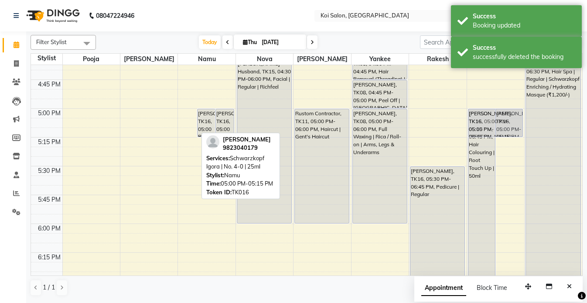
drag, startPoint x: 186, startPoint y: 121, endPoint x: 491, endPoint y: 122, distance: 305.0
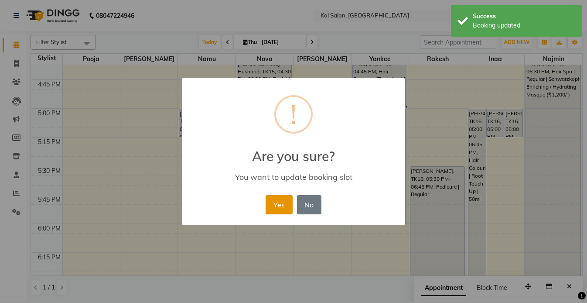
click at [277, 203] on button "Yes" at bounding box center [279, 204] width 27 height 19
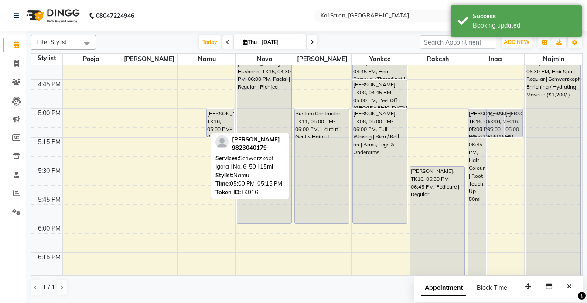
drag, startPoint x: 192, startPoint y: 123, endPoint x: 503, endPoint y: 121, distance: 311.1
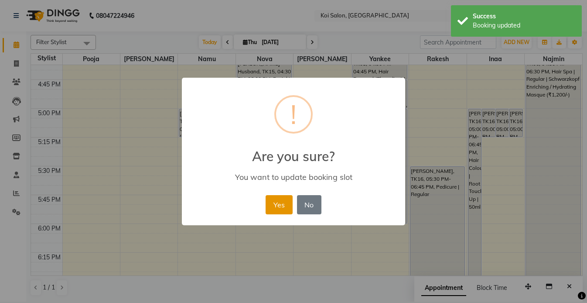
click at [281, 197] on button "Yes" at bounding box center [279, 204] width 27 height 19
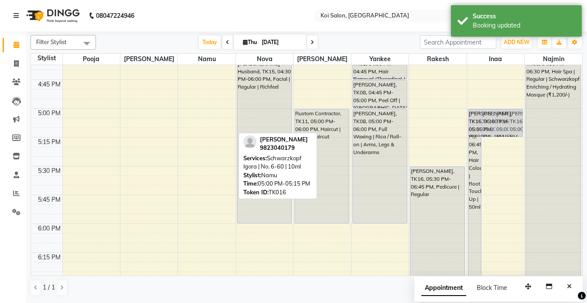
drag, startPoint x: 203, startPoint y: 123, endPoint x: 485, endPoint y: 120, distance: 282.3
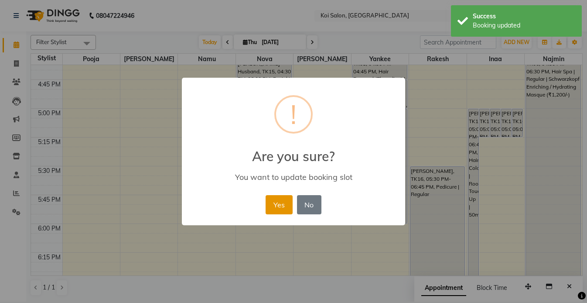
click at [275, 199] on button "Yes" at bounding box center [279, 204] width 27 height 19
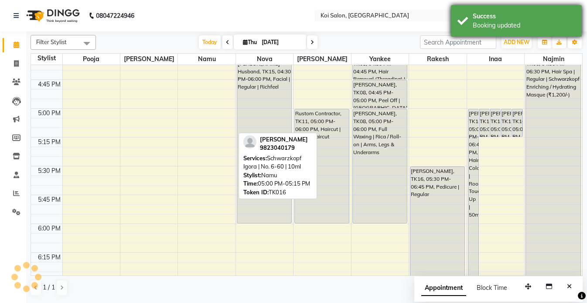
click at [468, 23] on div "Success Booking updated" at bounding box center [516, 20] width 131 height 31
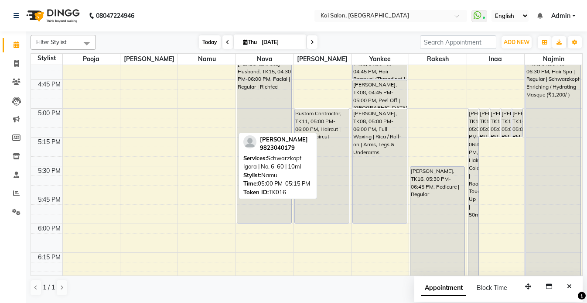
click at [207, 43] on span "Today" at bounding box center [210, 42] width 22 height 14
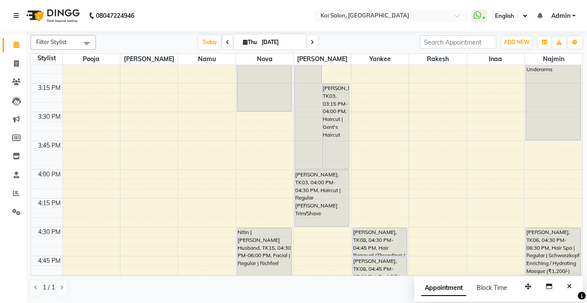
scroll to position [719, 0]
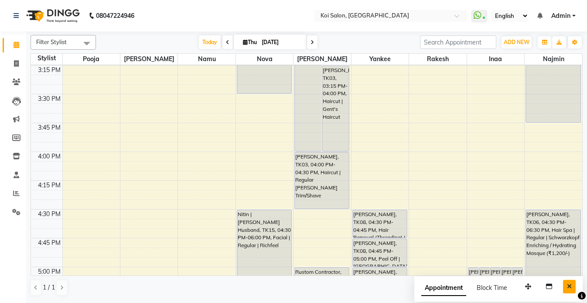
click at [570, 287] on icon "Close" at bounding box center [569, 286] width 5 height 6
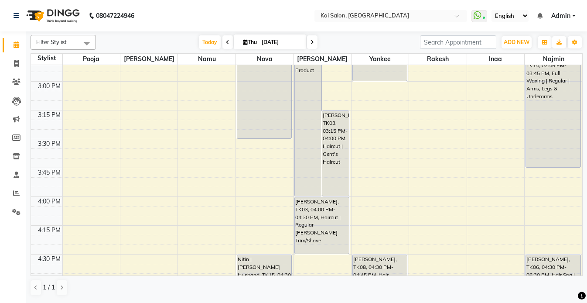
scroll to position [672, 0]
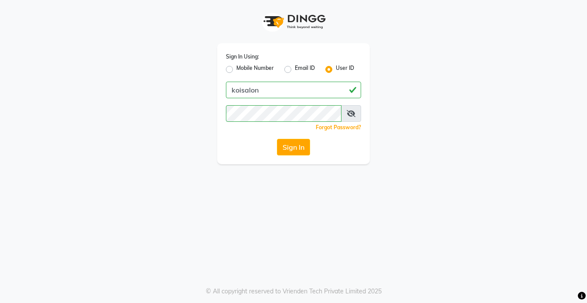
click at [31, 56] on app-login "Sign In Using: Mobile Number Email ID User ID koisalon Remember me Forgot Passw…" at bounding box center [293, 82] width 587 height 164
click at [294, 144] on button "Sign In" at bounding box center [293, 147] width 33 height 17
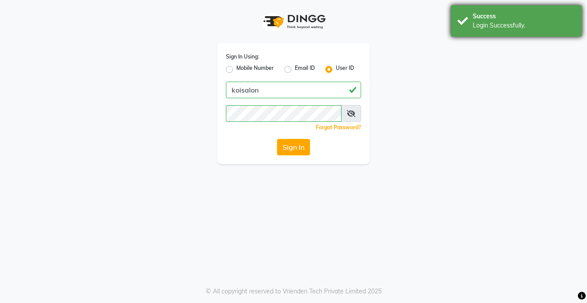
click at [461, 21] on div "Success Login Successfully." at bounding box center [516, 20] width 131 height 31
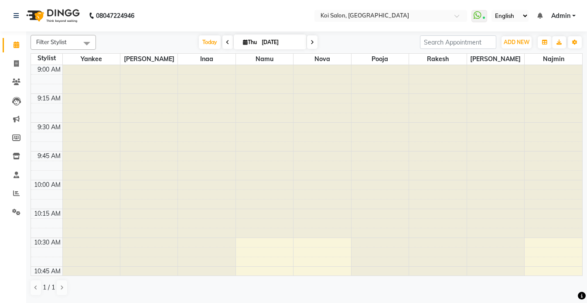
click at [262, 38] on input "[DATE]" at bounding box center [281, 42] width 44 height 13
select select "9"
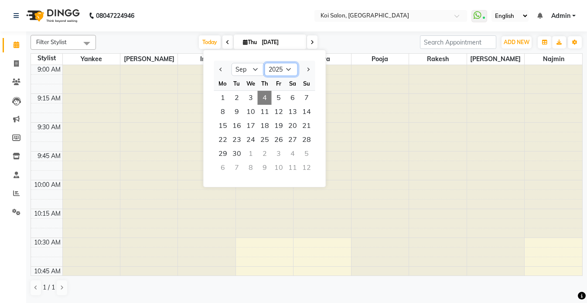
click at [284, 68] on select "2015 2016 2017 2018 2019 2020 2021 2022 2023 2024 2025 2026 2027 2028 2029 2030…" at bounding box center [281, 69] width 33 height 13
select select "2024"
click at [265, 63] on select "2015 2016 2017 2018 2019 2020 2021 2022 2023 2024 2025 2026 2027 2028 2029 2030…" at bounding box center [281, 69] width 33 height 13
click at [294, 111] on span "7" at bounding box center [293, 112] width 14 height 14
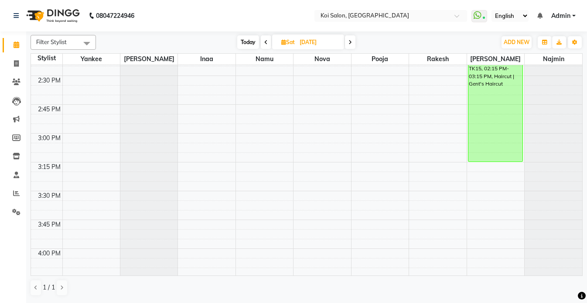
scroll to position [624, 0]
click at [576, 43] on icon "button" at bounding box center [574, 42] width 5 height 5
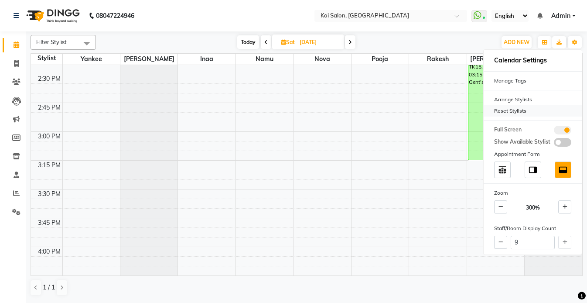
click at [521, 110] on div "Reset Stylists" at bounding box center [533, 110] width 98 height 11
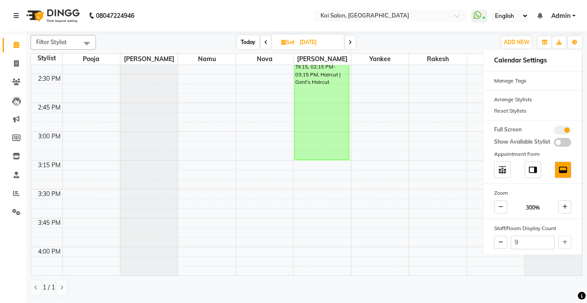
click at [200, 20] on nav "08047224946 Select Location × [GEOGRAPHIC_DATA] WhatsApp Status ✕ Status: Conne…" at bounding box center [293, 15] width 587 height 31
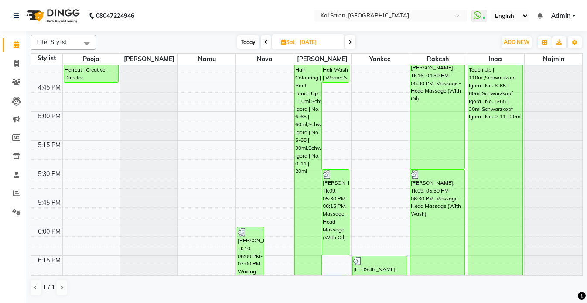
click at [264, 41] on icon at bounding box center [265, 42] width 3 height 5
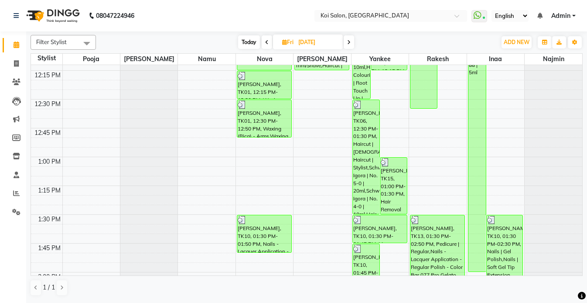
click at [352, 39] on span at bounding box center [349, 42] width 10 height 14
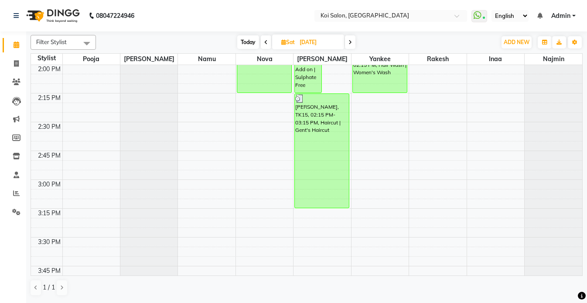
click at [354, 43] on span at bounding box center [350, 42] width 10 height 14
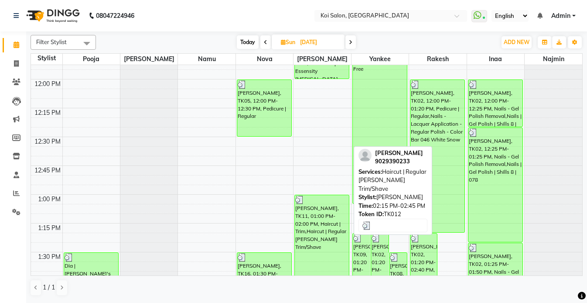
scroll to position [394, 0]
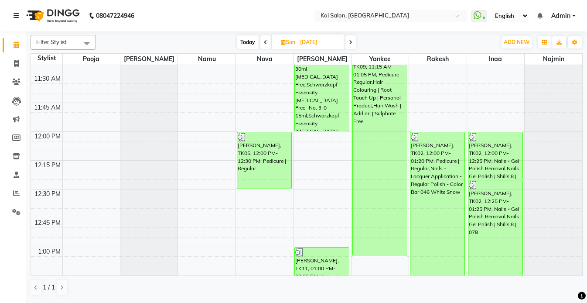
click at [354, 41] on span at bounding box center [351, 42] width 10 height 14
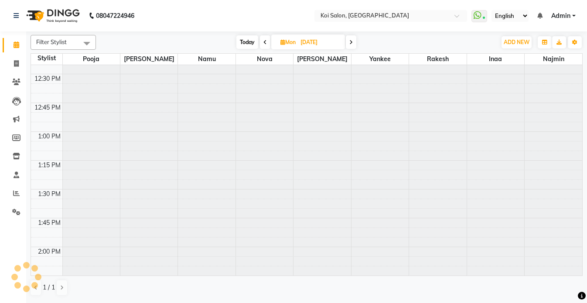
scroll to position [576, 0]
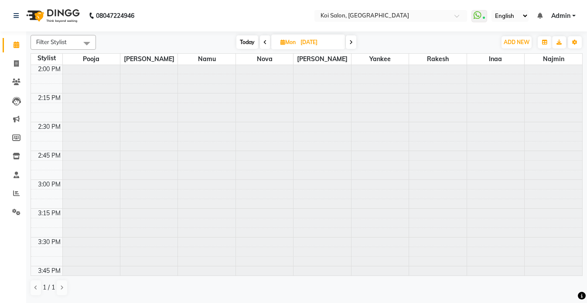
click at [266, 45] on span at bounding box center [265, 42] width 10 height 14
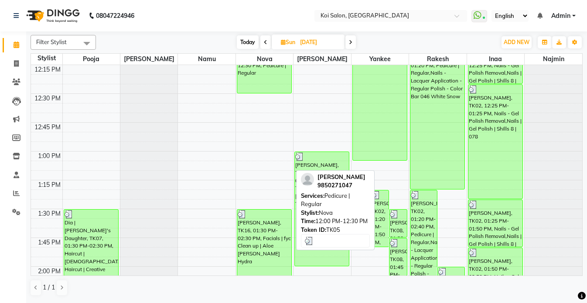
scroll to position [576, 0]
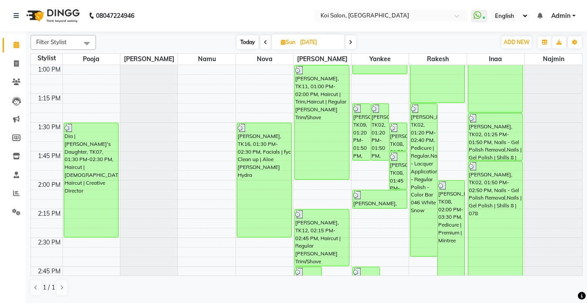
click at [264, 41] on icon at bounding box center [265, 42] width 3 height 5
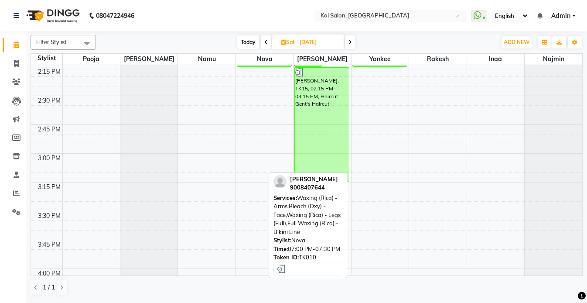
scroll to position [480, 0]
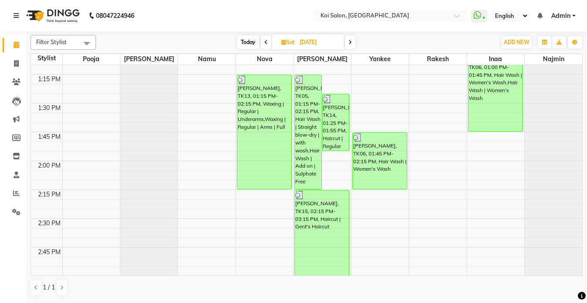
click at [265, 41] on icon at bounding box center [265, 42] width 3 height 5
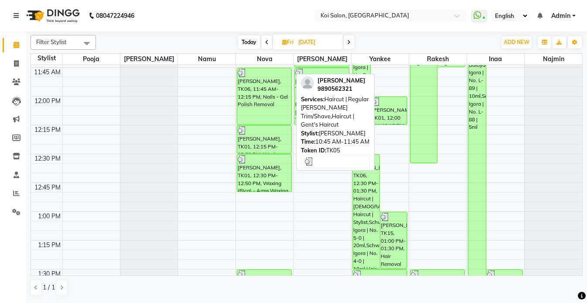
scroll to position [337, 0]
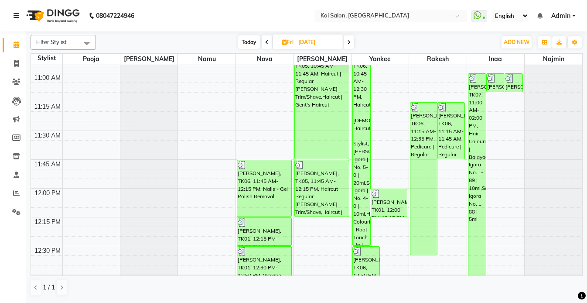
click at [353, 42] on span at bounding box center [349, 42] width 10 height 14
type input "[DATE]"
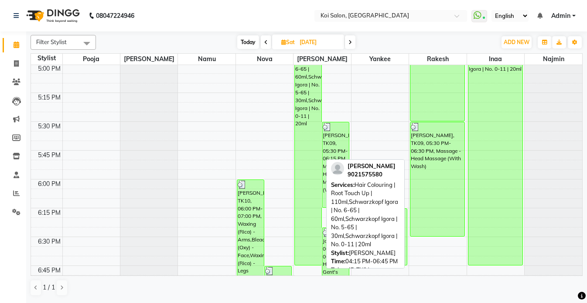
scroll to position [873, 0]
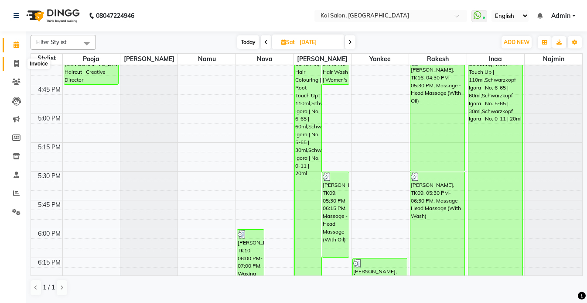
click at [17, 66] on icon at bounding box center [16, 63] width 5 height 7
select select "6717"
select select "service"
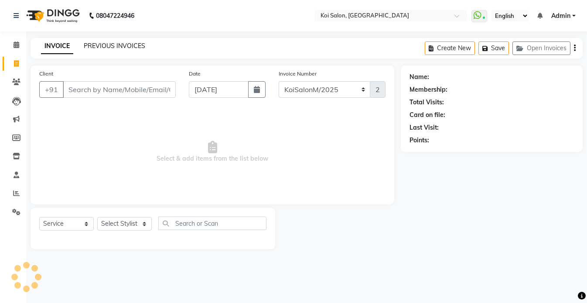
click at [109, 46] on link "PREVIOUS INVOICES" at bounding box center [115, 46] width 62 height 8
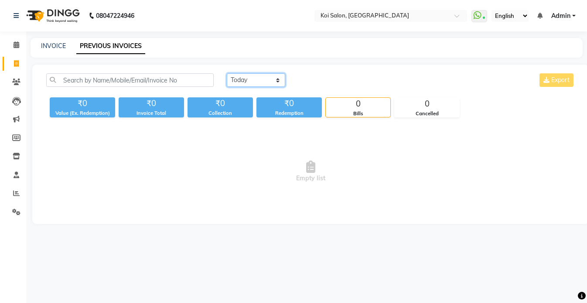
click at [246, 76] on select "[DATE] [DATE] Custom Range" at bounding box center [256, 80] width 58 height 14
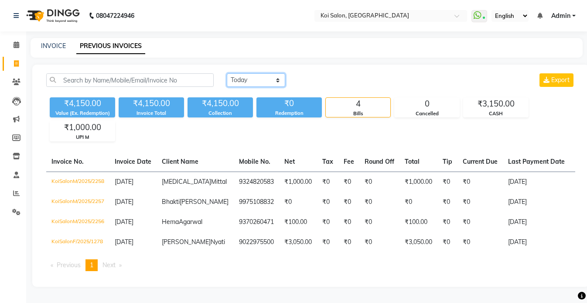
select select "range"
click at [227, 73] on select "[DATE] [DATE] Custom Range" at bounding box center [256, 80] width 58 height 14
click at [15, 45] on icon at bounding box center [17, 44] width 6 height 7
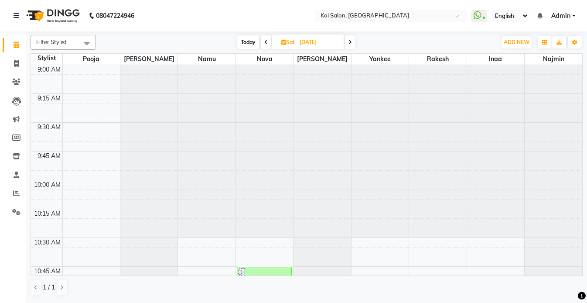
click at [294, 41] on span "Sat" at bounding box center [288, 42] width 18 height 7
select select "9"
select select "2024"
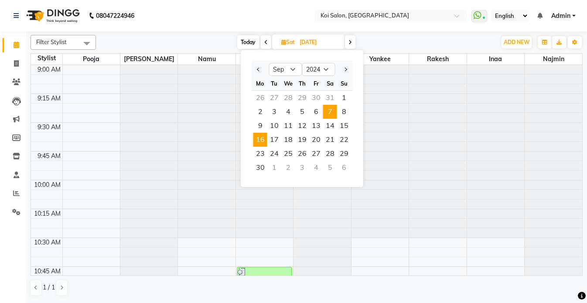
click at [263, 140] on span "16" at bounding box center [260, 140] width 14 height 14
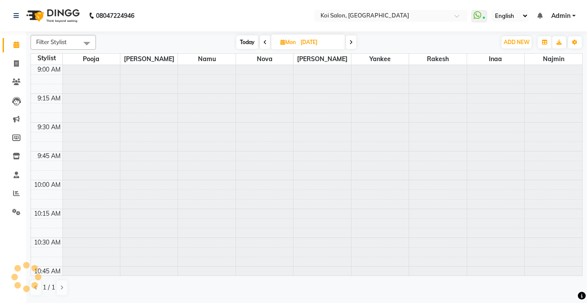
scroll to position [576, 0]
click at [350, 41] on icon at bounding box center [350, 42] width 3 height 5
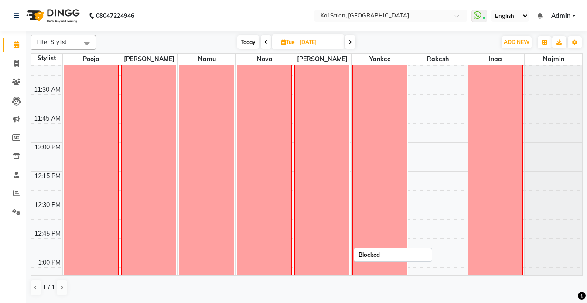
scroll to position [254, 0]
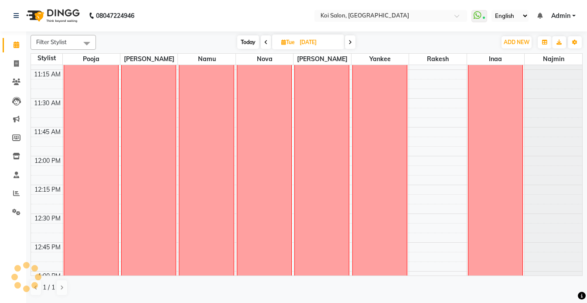
click at [353, 42] on span at bounding box center [350, 42] width 10 height 14
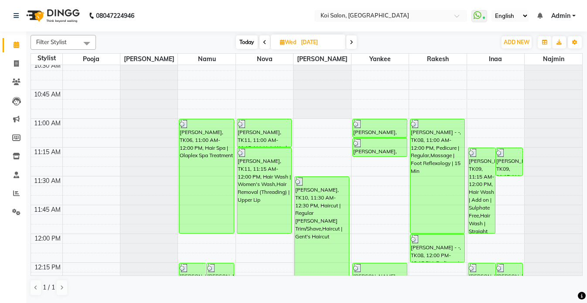
click at [266, 41] on span at bounding box center [265, 42] width 10 height 14
type input "[DATE]"
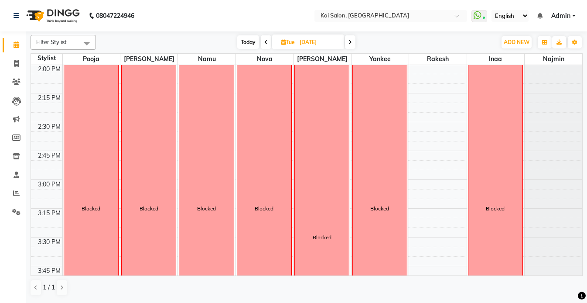
click at [304, 41] on input "[DATE]" at bounding box center [319, 42] width 44 height 13
select select "9"
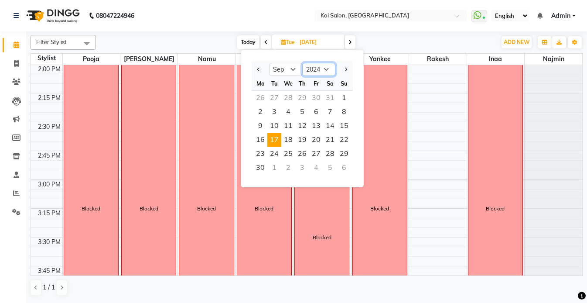
click at [320, 66] on select "2014 2015 2016 2017 2018 2019 2020 2021 2022 2023 2024 2025 2026 2027 2028 2029…" at bounding box center [318, 69] width 33 height 13
select select "2023"
click at [302, 63] on select "2014 2015 2016 2017 2018 2019 2020 2021 2022 2023 2024 2025 2026 2027 2028 2029…" at bounding box center [318, 69] width 33 height 13
click at [414, 22] on nav "08047224946 Select Location × [GEOGRAPHIC_DATA] WhatsApp Status ✕ Status: Conne…" at bounding box center [293, 15] width 587 height 31
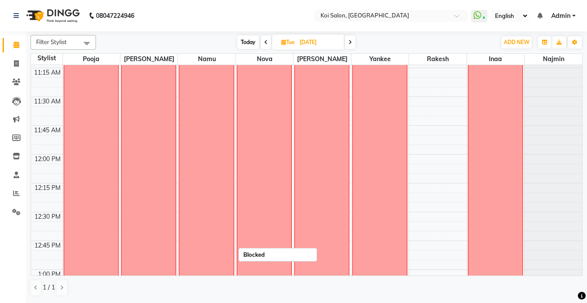
scroll to position [149, 0]
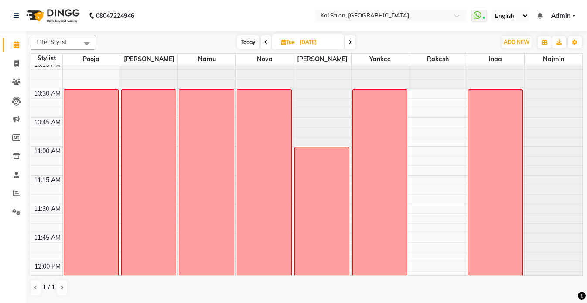
click at [298, 44] on input "[DATE]" at bounding box center [319, 42] width 44 height 13
select select "9"
select select "2024"
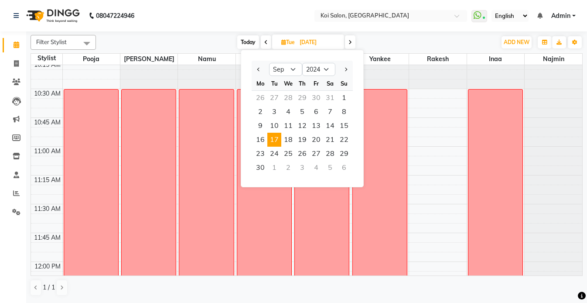
click at [203, 21] on nav "08047224946 Select Location × [GEOGRAPHIC_DATA] WhatsApp Status ✕ Status: Conne…" at bounding box center [293, 15] width 587 height 31
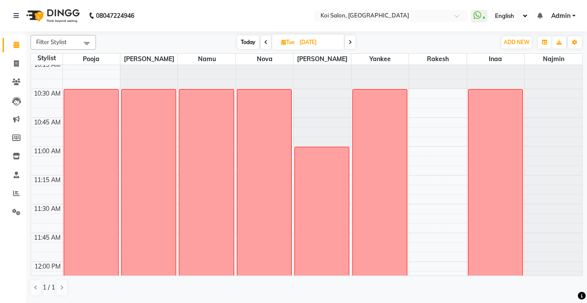
click at [298, 45] on input "[DATE]" at bounding box center [319, 42] width 44 height 13
select select "9"
select select "2024"
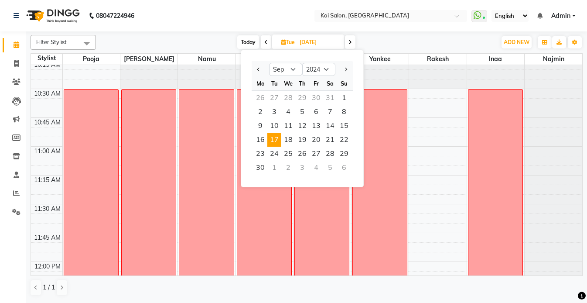
click at [236, 23] on nav "08047224946 Select Location × [GEOGRAPHIC_DATA] WhatsApp Status ✕ Status: Conne…" at bounding box center [293, 15] width 587 height 31
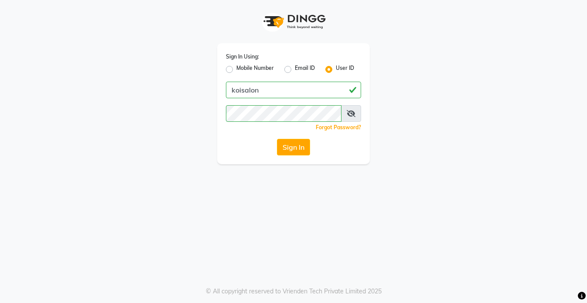
click at [135, 33] on div "Sign In Using: Mobile Number Email ID User ID koisalon Remember me Forgot Passw…" at bounding box center [293, 82] width 497 height 164
click at [123, 76] on div "Sign In Using: Mobile Number Email ID User ID koisalon Remember me Forgot Passw…" at bounding box center [293, 82] width 497 height 164
click at [294, 150] on button "Sign In" at bounding box center [293, 147] width 33 height 17
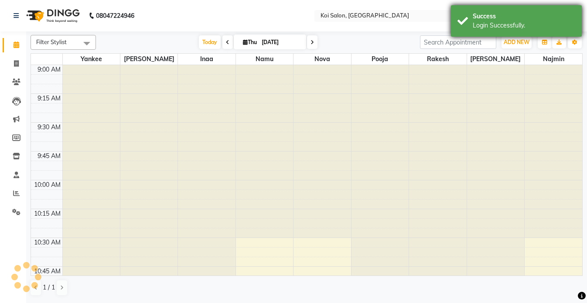
click at [467, 18] on div "Success Login Successfully." at bounding box center [516, 20] width 131 height 31
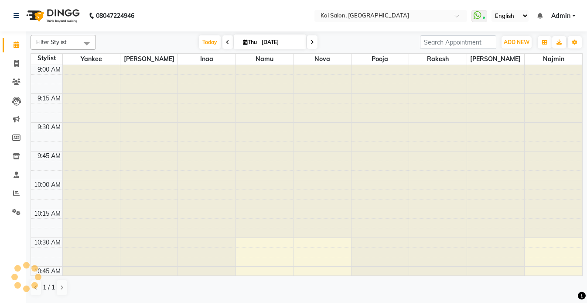
click at [266, 45] on input "[DATE]" at bounding box center [281, 42] width 44 height 13
select select "9"
select select "2025"
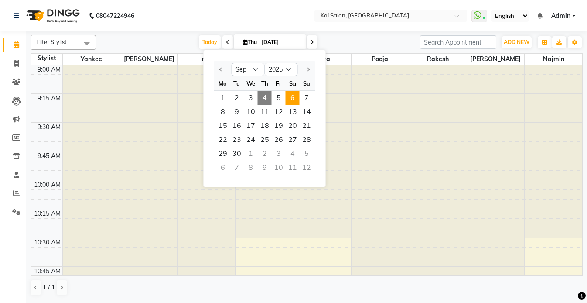
click at [290, 96] on span "6" at bounding box center [293, 98] width 14 height 14
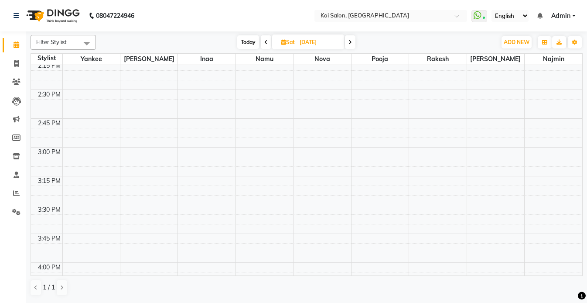
scroll to position [700, 0]
click at [244, 38] on span "Today" at bounding box center [248, 42] width 22 height 14
type input "[DATE]"
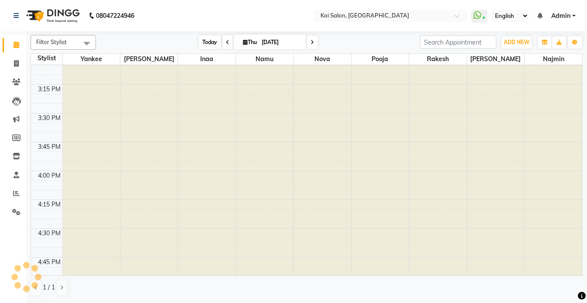
scroll to position [576, 0]
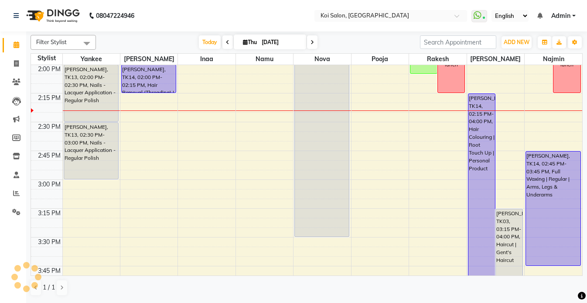
click at [271, 46] on input "[DATE]" at bounding box center [281, 42] width 44 height 13
select select "9"
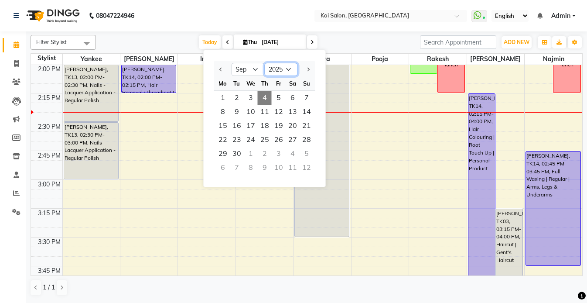
click at [281, 69] on select "2015 2016 2017 2018 2019 2020 2021 2022 2023 2024 2025 2026 2027 2028 2029 2030…" at bounding box center [281, 69] width 33 height 13
select select "2023"
click at [265, 63] on select "2015 2016 2017 2018 2019 2020 2021 2022 2023 2024 2025 2026 2027 2028 2029 2030…" at bounding box center [281, 69] width 33 height 13
click at [268, 154] on span "28" at bounding box center [265, 154] width 14 height 14
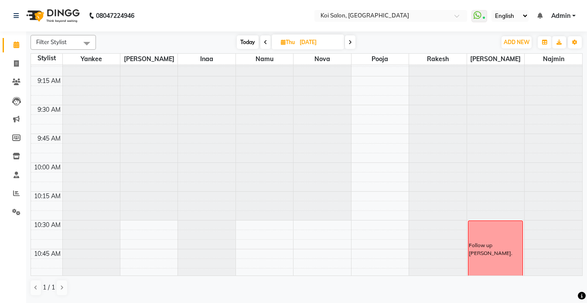
scroll to position [0, 0]
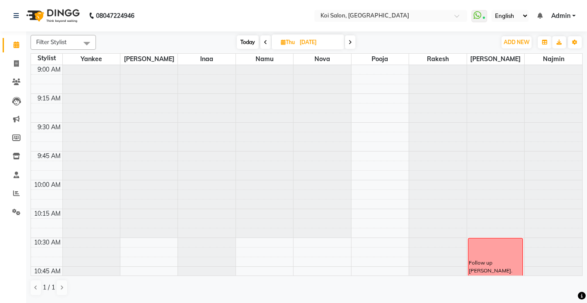
click at [264, 45] on icon at bounding box center [265, 42] width 3 height 5
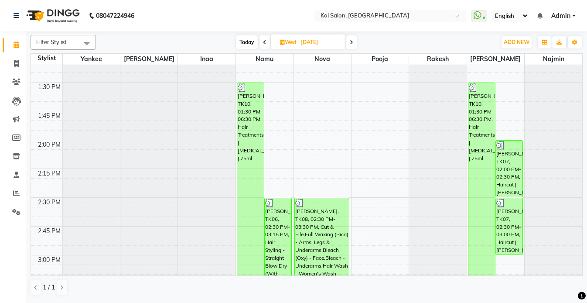
scroll to position [479, 0]
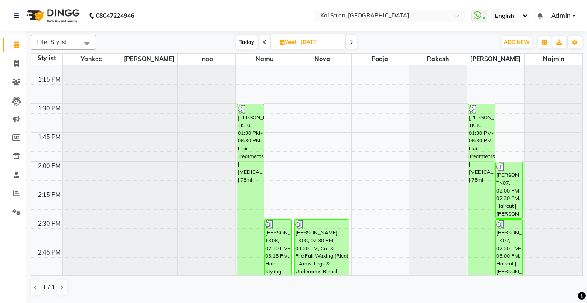
click at [355, 43] on span at bounding box center [351, 42] width 10 height 14
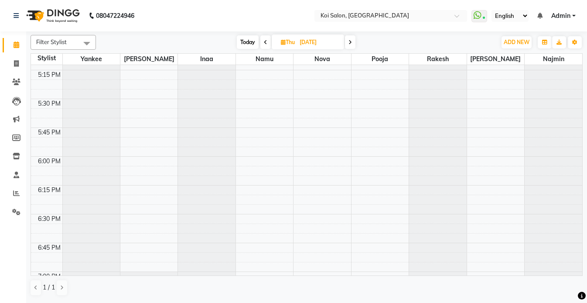
scroll to position [1111, 0]
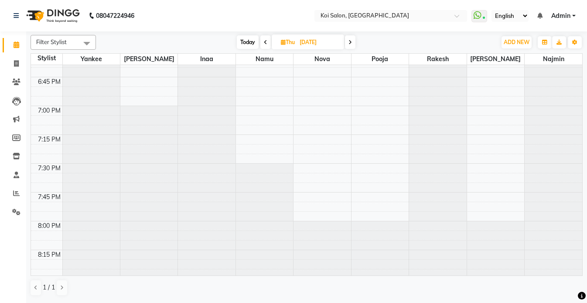
click at [353, 45] on span at bounding box center [350, 42] width 10 height 14
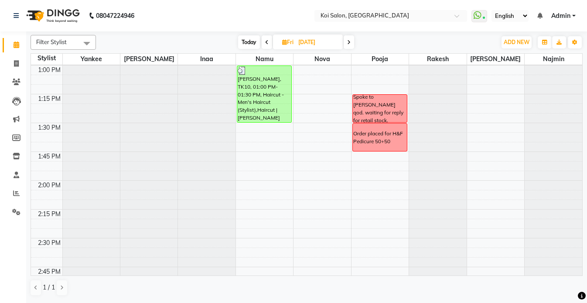
click at [267, 42] on icon at bounding box center [266, 42] width 3 height 5
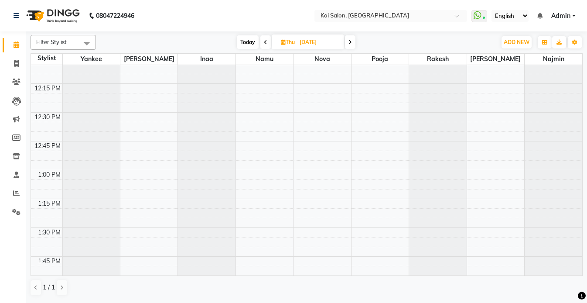
scroll to position [240, 0]
click at [248, 45] on span "Today" at bounding box center [248, 42] width 22 height 14
type input "[DATE]"
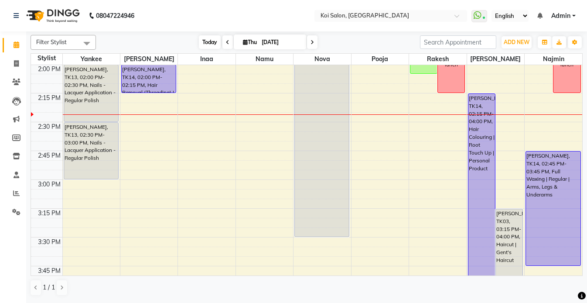
click at [211, 45] on span "Today" at bounding box center [210, 42] width 22 height 14
click at [281, 41] on input "[DATE]" at bounding box center [281, 42] width 44 height 13
select select "9"
select select "2025"
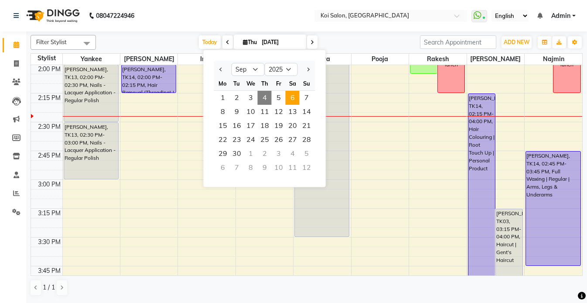
click at [295, 98] on span "6" at bounding box center [293, 98] width 14 height 14
type input "[DATE]"
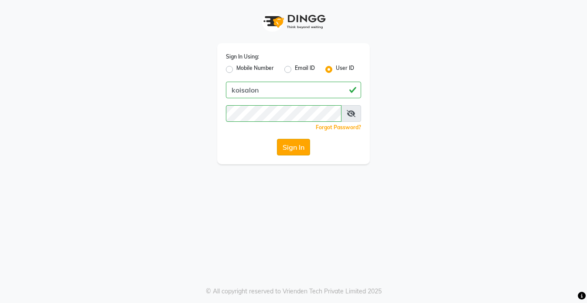
click at [292, 153] on button "Sign In" at bounding box center [293, 147] width 33 height 17
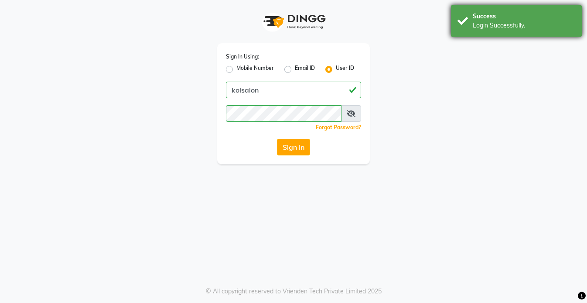
click at [530, 20] on div "Success" at bounding box center [524, 16] width 103 height 9
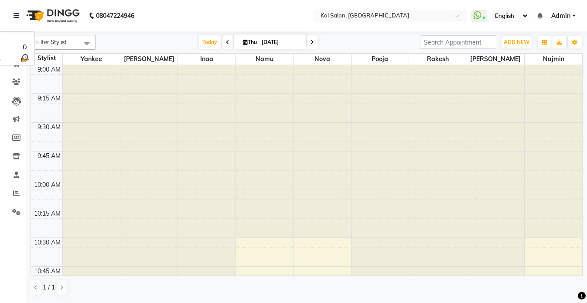
click at [273, 40] on input "[DATE]" at bounding box center [281, 42] width 44 height 13
select select "9"
select select "2025"
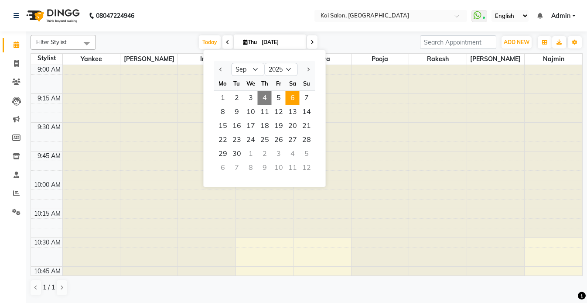
click at [291, 97] on span "6" at bounding box center [293, 98] width 14 height 14
type input "[DATE]"
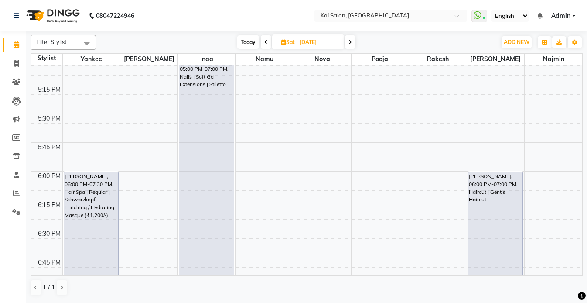
scroll to position [938, 0]
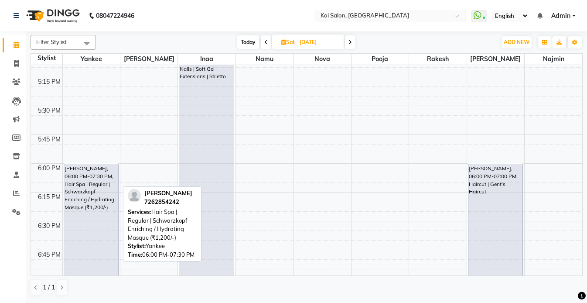
click at [94, 190] on div "[PERSON_NAME], 06:00 PM-07:30 PM, Hair Spa | Regular | Schwarzkopf Enriching / …" at bounding box center [91, 249] width 54 height 171
select select "7"
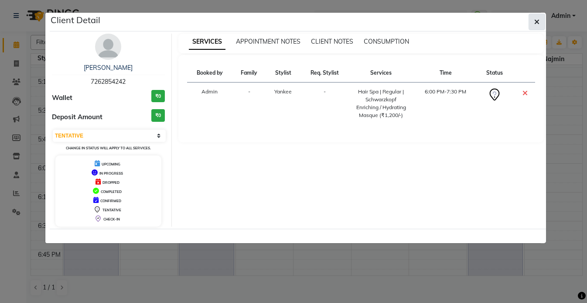
click at [538, 19] on icon "button" at bounding box center [536, 21] width 5 height 7
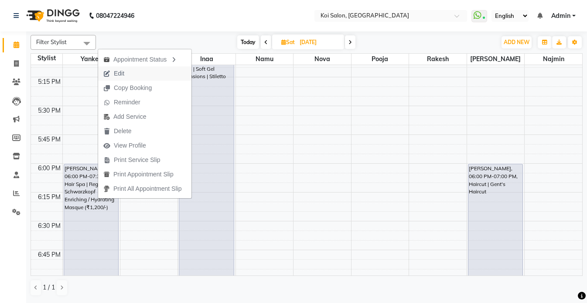
click at [126, 73] on span "Edit" at bounding box center [113, 73] width 31 height 14
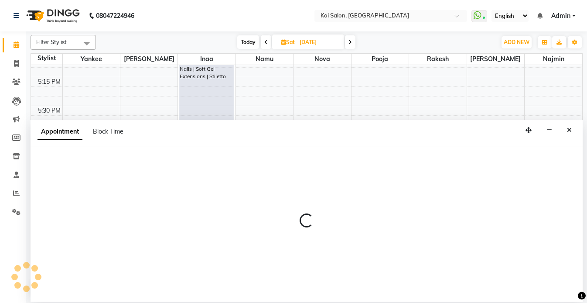
select select "tentative"
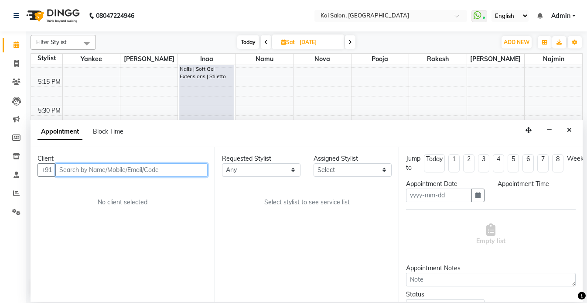
type input "[DATE]"
select select "1080"
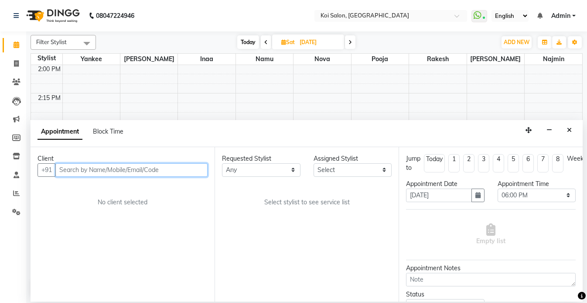
select select "34434"
select select "1406"
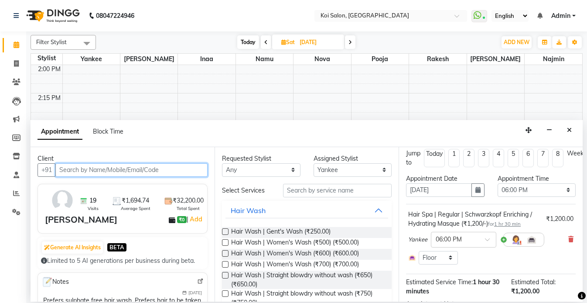
scroll to position [0, 0]
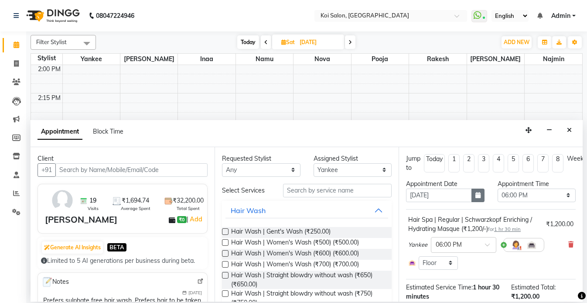
click at [479, 194] on icon "button" at bounding box center [478, 195] width 5 height 6
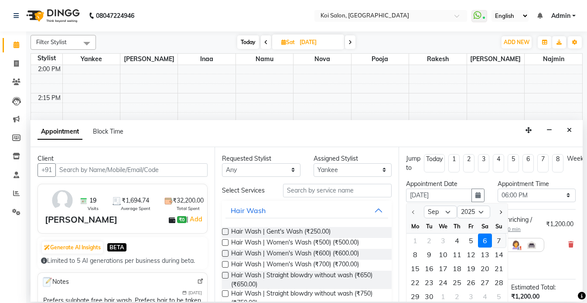
click at [497, 240] on div "7" at bounding box center [499, 240] width 14 height 14
type input "[DATE]"
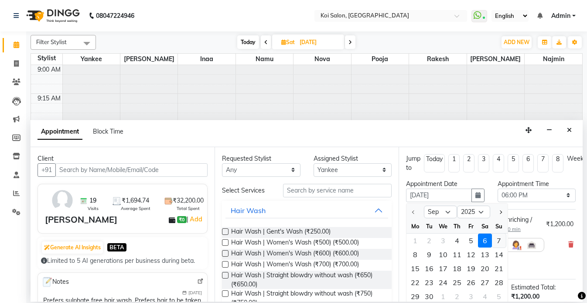
select select "1080"
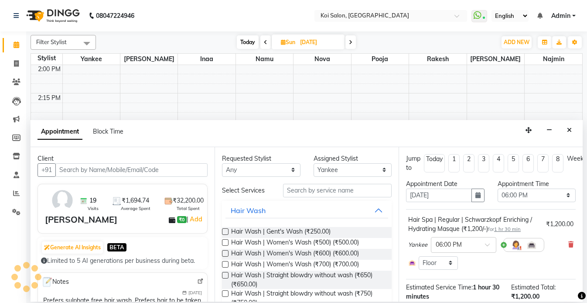
scroll to position [81, 0]
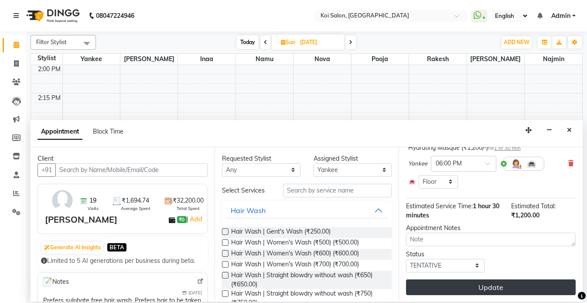
click at [493, 292] on button "Update" at bounding box center [491, 287] width 170 height 16
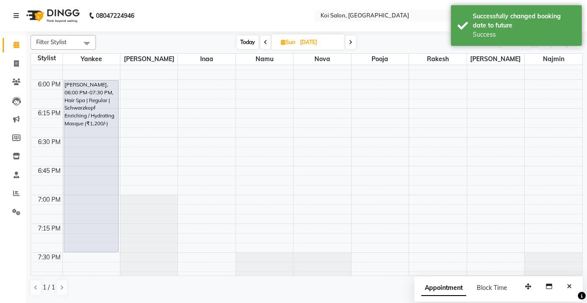
click at [246, 40] on span "Today" at bounding box center [248, 42] width 22 height 14
type input "[DATE]"
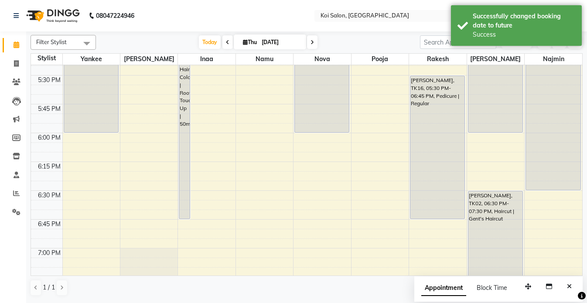
scroll to position [858, 0]
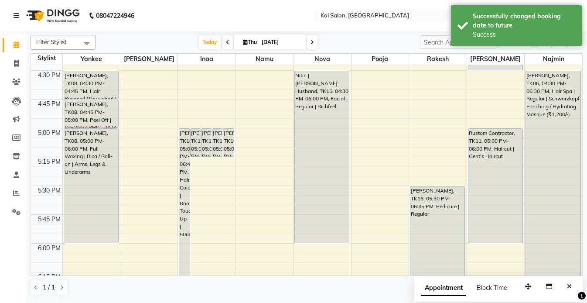
click at [277, 47] on input "[DATE]" at bounding box center [281, 42] width 44 height 13
select select "9"
select select "2025"
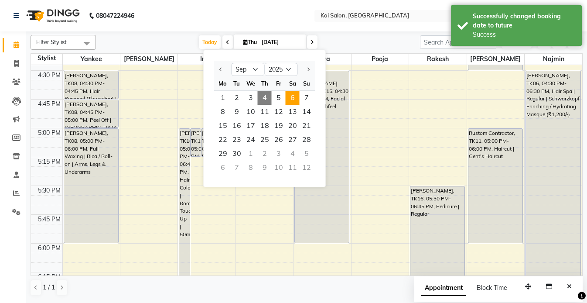
click at [295, 94] on span "6" at bounding box center [293, 98] width 14 height 14
type input "[DATE]"
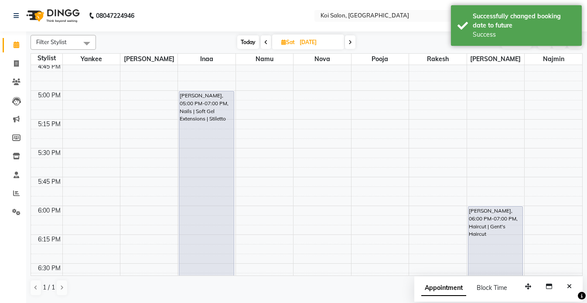
scroll to position [965, 0]
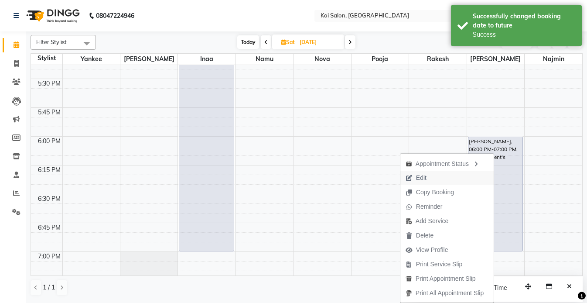
click at [429, 177] on button "Edit" at bounding box center [447, 178] width 93 height 14
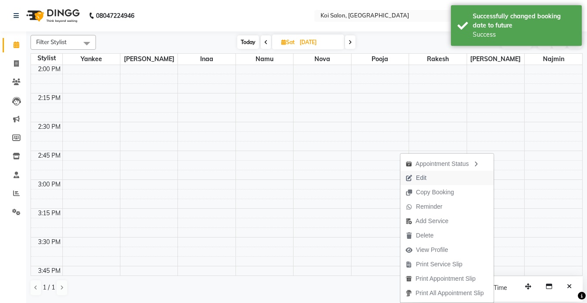
select select "1080"
select select "tentative"
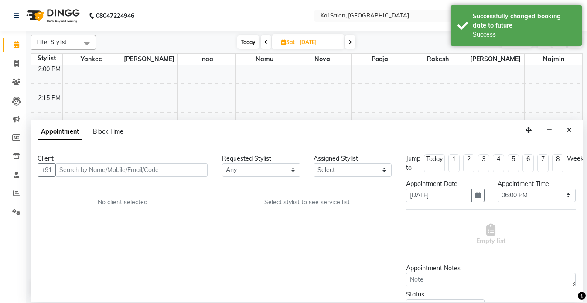
select select "23241"
select select "1406"
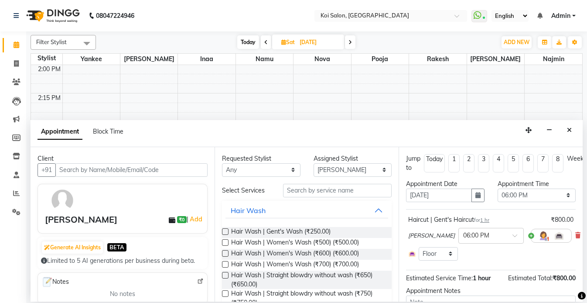
click at [478, 187] on div "Appointment Date" at bounding box center [445, 183] width 79 height 9
click at [478, 192] on icon "button" at bounding box center [478, 195] width 5 height 6
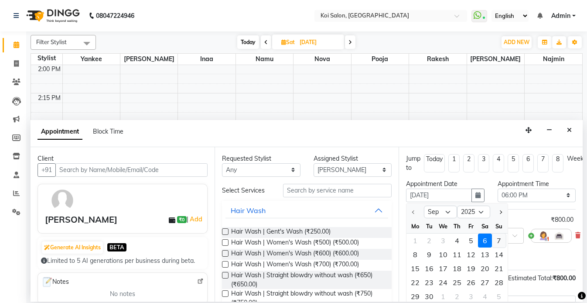
click at [499, 240] on div "7" at bounding box center [499, 240] width 14 height 14
type input "[DATE]"
select select "1080"
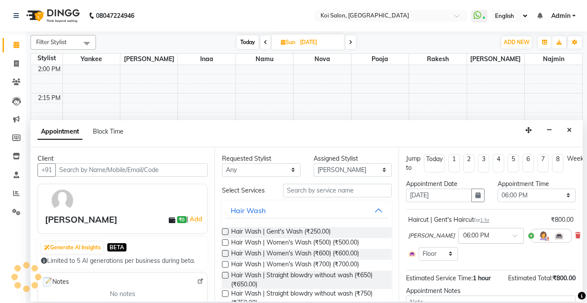
scroll to position [63, 0]
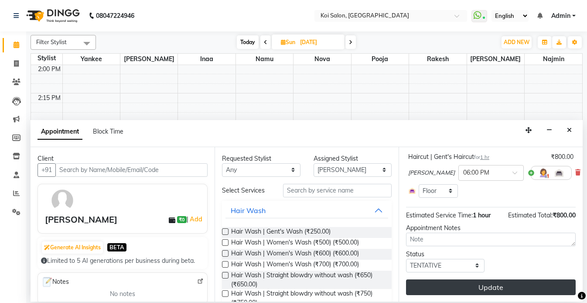
click at [480, 286] on button "Update" at bounding box center [491, 287] width 170 height 16
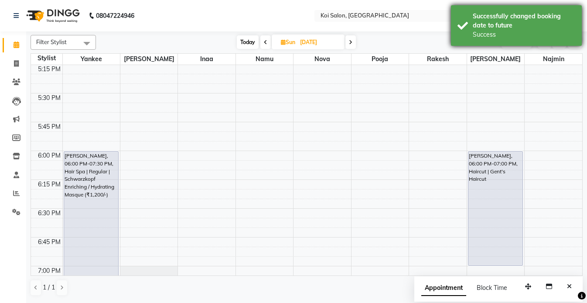
scroll to position [1051, 0]
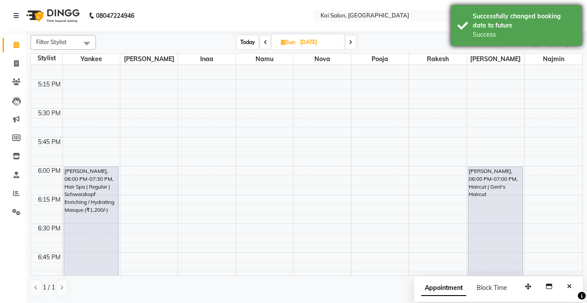
click at [500, 20] on div "Successfully changed booking date to future" at bounding box center [524, 21] width 103 height 18
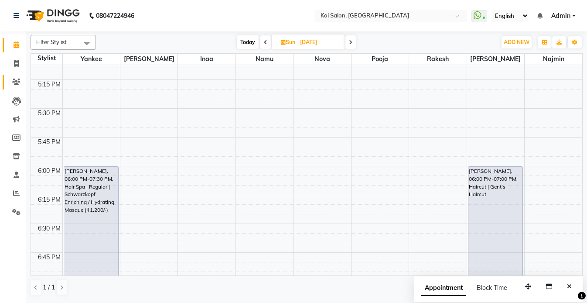
click at [14, 76] on link "Clients" at bounding box center [13, 82] width 21 height 14
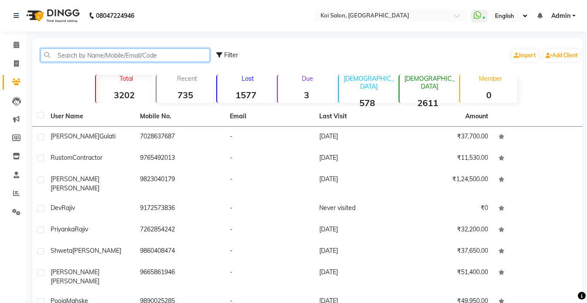
click at [99, 51] on input "text" at bounding box center [125, 55] width 169 height 14
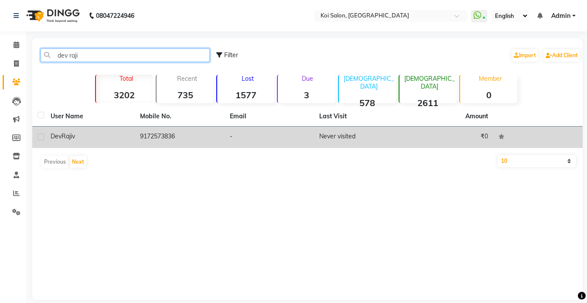
type input "dev raji"
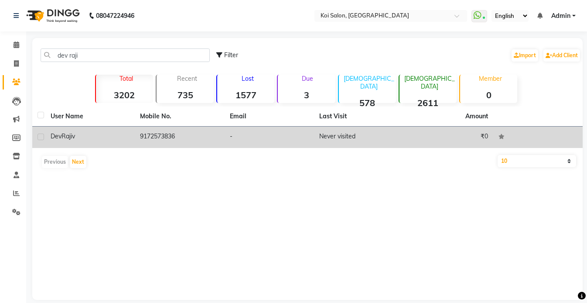
click at [92, 141] on td "[PERSON_NAME]" at bounding box center [89, 137] width 89 height 21
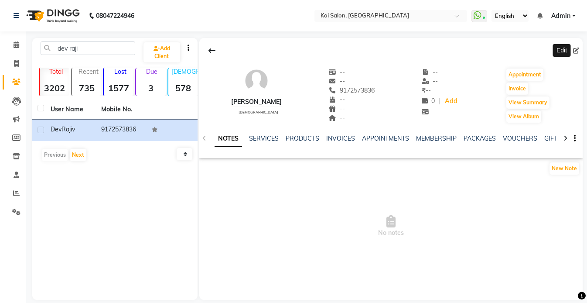
click at [575, 48] on icon at bounding box center [576, 51] width 6 height 6
select select "22"
select select "[DEMOGRAPHIC_DATA]"
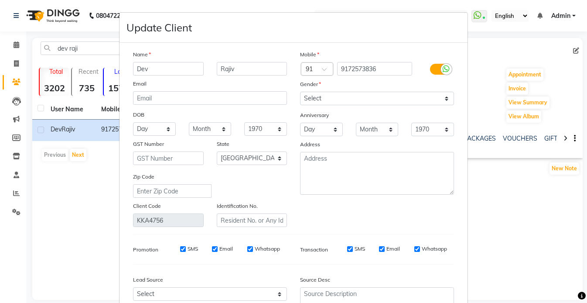
scroll to position [84, 0]
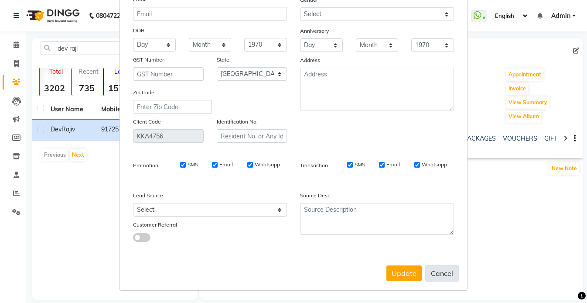
click at [439, 275] on button "Cancel" at bounding box center [442, 273] width 34 height 17
select select
select select "null"
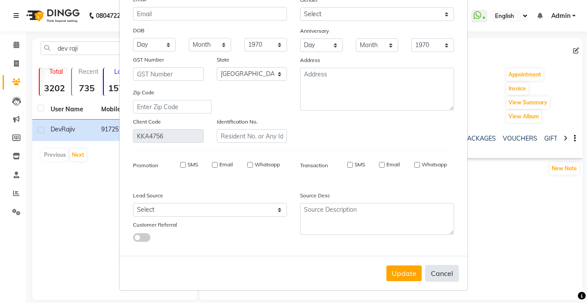
select select
checkbox input "false"
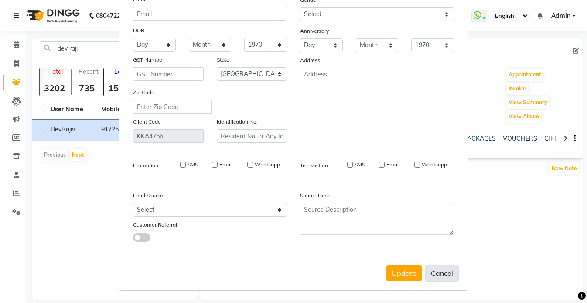
checkbox input "false"
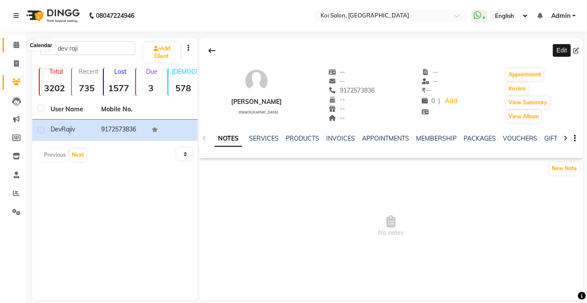
click at [16, 45] on icon at bounding box center [17, 44] width 6 height 7
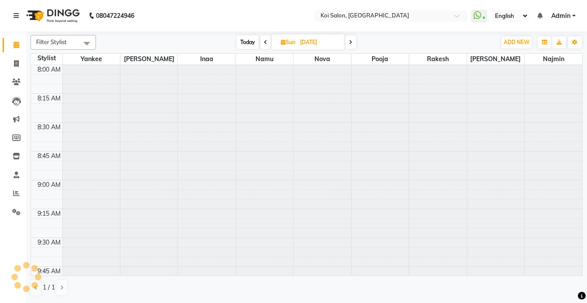
scroll to position [692, 0]
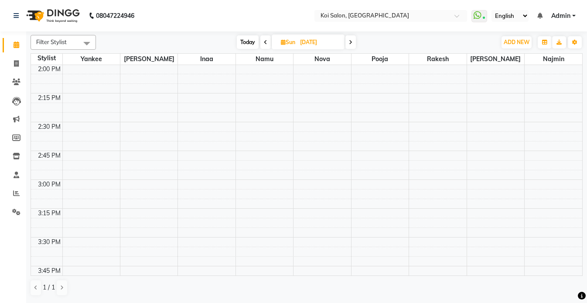
click at [267, 44] on span at bounding box center [265, 42] width 10 height 14
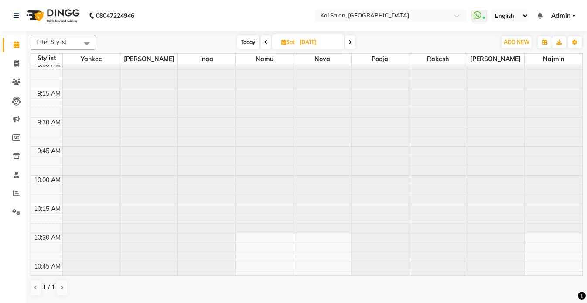
scroll to position [0, 0]
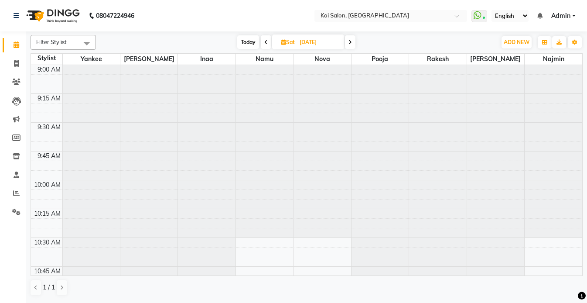
click at [265, 41] on icon at bounding box center [265, 42] width 3 height 5
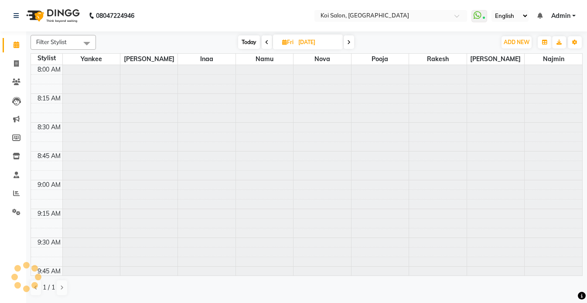
scroll to position [692, 0]
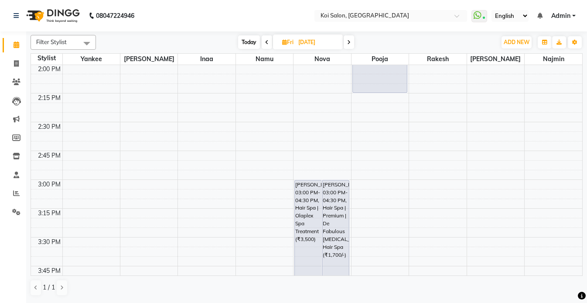
click at [352, 41] on span at bounding box center [349, 42] width 10 height 14
type input "[DATE]"
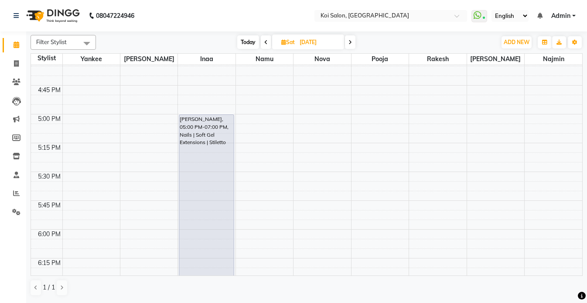
scroll to position [870, 0]
click at [576, 45] on icon "button" at bounding box center [574, 42] width 5 height 5
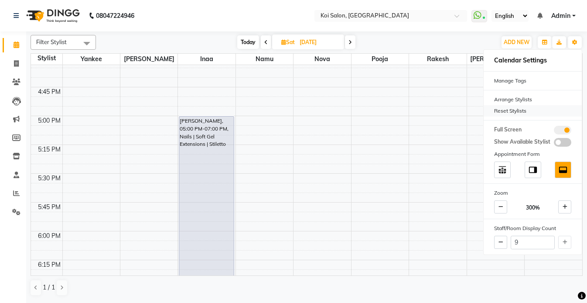
click at [506, 109] on div "Reset Stylists" at bounding box center [533, 110] width 98 height 11
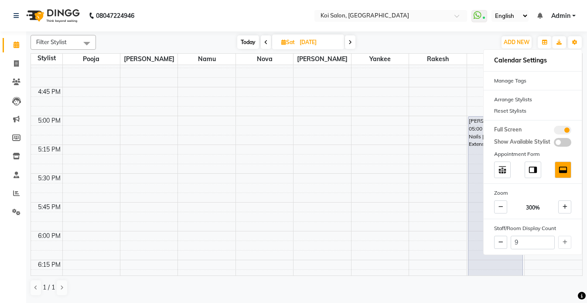
click at [209, 22] on nav "08047224946 Select Location × [GEOGRAPHIC_DATA] WhatsApp Status ✕ Status: Conne…" at bounding box center [293, 15] width 587 height 31
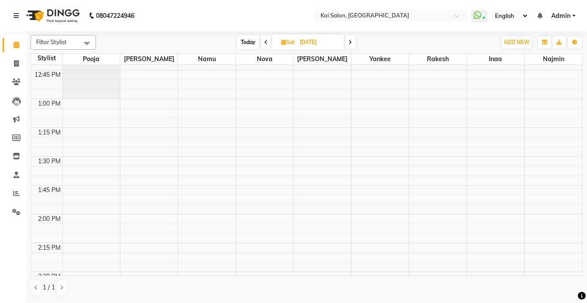
scroll to position [439, 0]
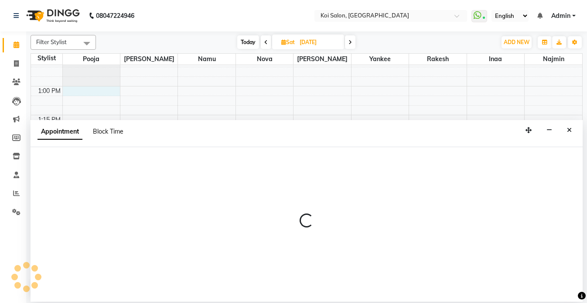
select select "16513"
select select "tentative"
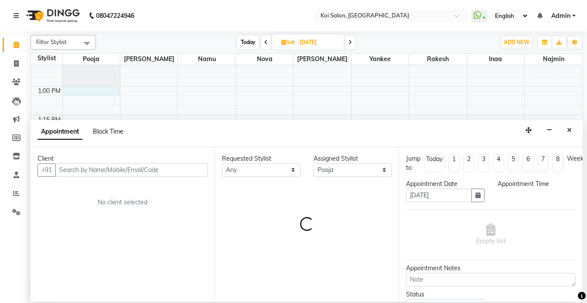
select select "780"
click at [116, 133] on span "Block Time" at bounding box center [108, 131] width 31 height 8
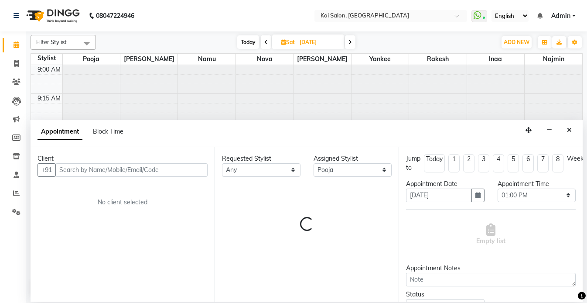
select select "16513"
select select "780"
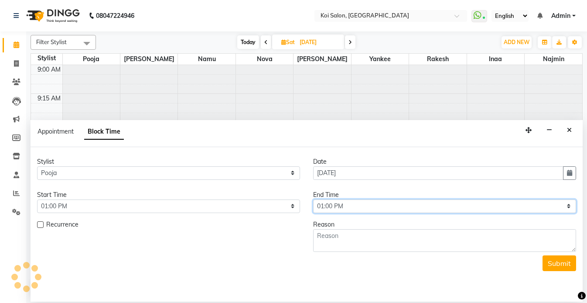
click at [359, 207] on select "Select 10:00 AM 10:15 AM 10:30 AM 10:45 AM 11:00 AM 11:15 AM 11:30 AM 11:45 AM …" at bounding box center [444, 206] width 263 height 14
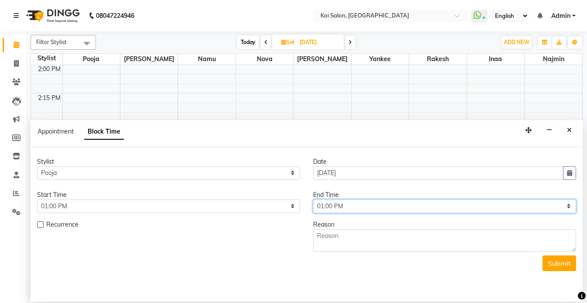
select select "1200"
click at [313, 199] on select "Select 10:00 AM 10:15 AM 10:30 AM 10:45 AM 11:00 AM 11:15 AM 11:30 AM 11:45 AM …" at bounding box center [444, 206] width 263 height 14
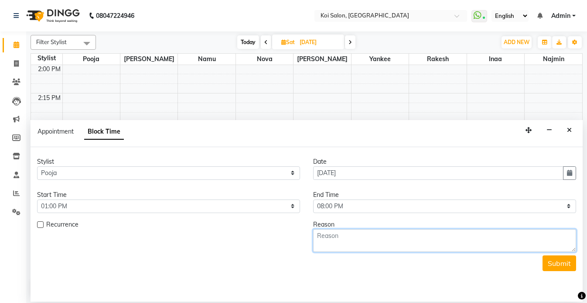
click at [355, 243] on textarea at bounding box center [444, 240] width 263 height 23
type textarea "Ganpati Visarjan holiday."
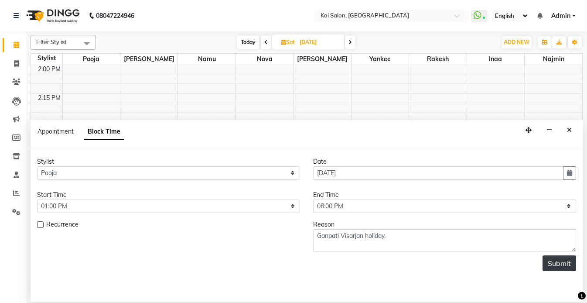
click at [561, 266] on button "Submit" at bounding box center [560, 263] width 34 height 16
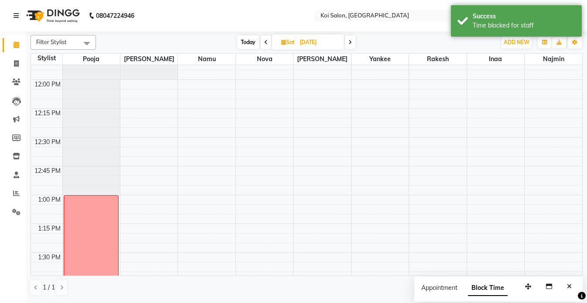
scroll to position [294, 0]
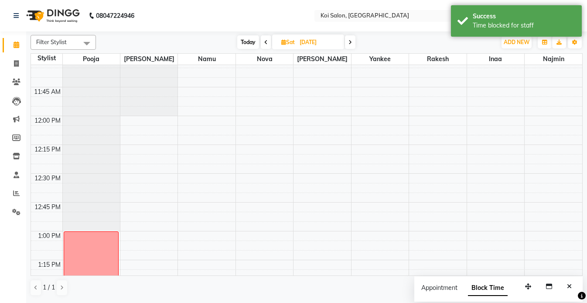
select select "16514"
select select "tentative"
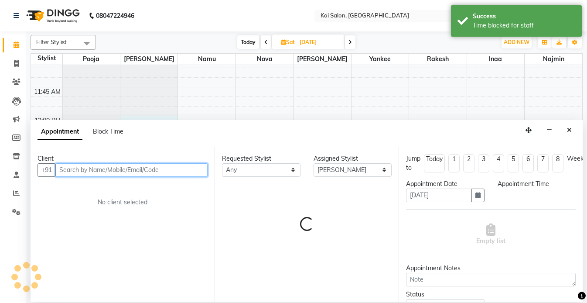
select select "720"
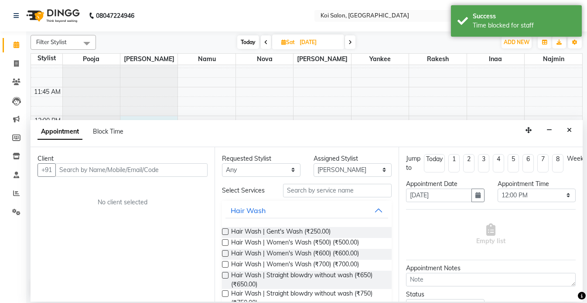
click at [571, 126] on button "Close" at bounding box center [569, 130] width 13 height 14
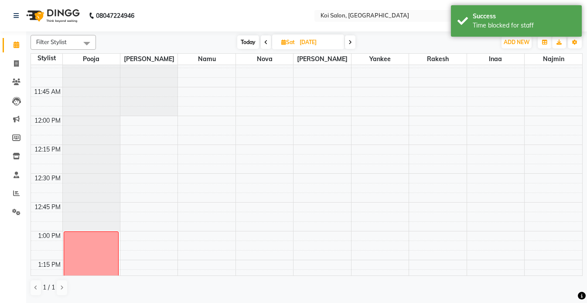
select select "16514"
select select "tentative"
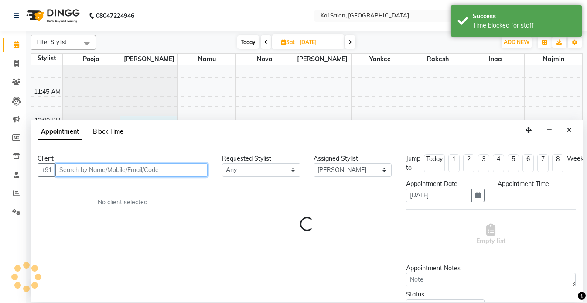
select select "720"
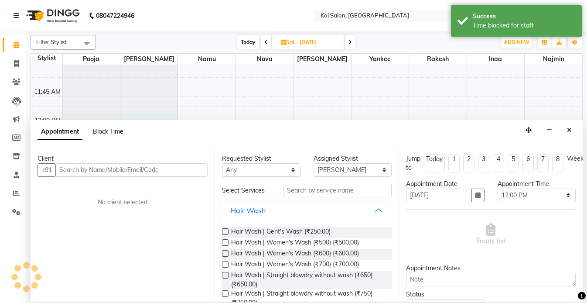
click at [105, 132] on span "Block Time" at bounding box center [108, 131] width 31 height 8
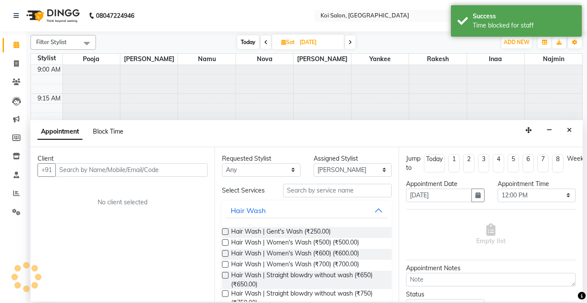
select select "16514"
select select "720"
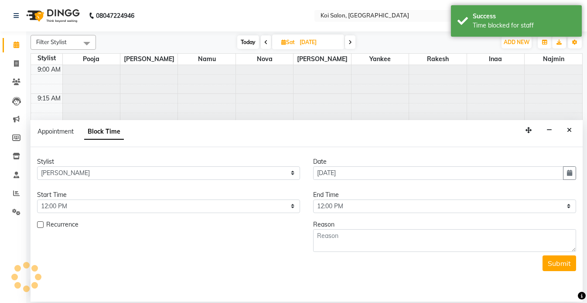
scroll to position [576, 0]
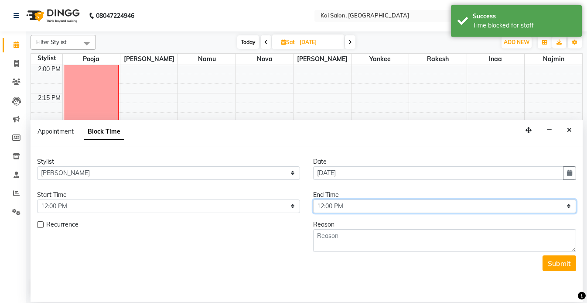
click at [330, 207] on select "Select 10:00 AM 10:15 AM 10:30 AM 10:45 AM 11:00 AM 11:15 AM 11:30 AM 11:45 AM …" at bounding box center [444, 206] width 263 height 14
select select "1200"
click at [313, 199] on select "Select 10:00 AM 10:15 AM 10:30 AM 10:45 AM 11:00 AM 11:15 AM 11:30 AM 11:45 AM …" at bounding box center [444, 206] width 263 height 14
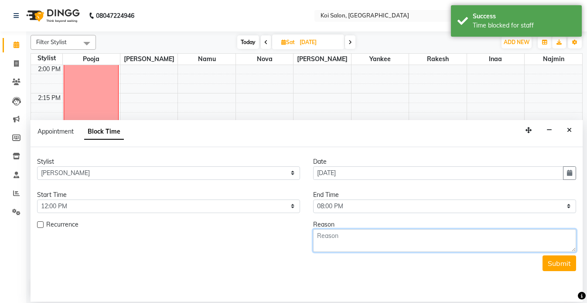
click at [360, 245] on textarea at bounding box center [444, 240] width 263 height 23
paste textarea "Ganpati Visarjan holiday."
type textarea "Ganpati Visarjan holiday."
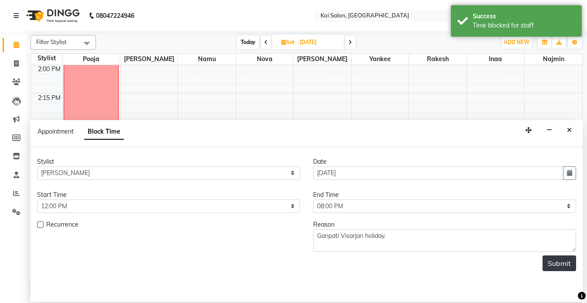
click at [564, 265] on button "Submit" at bounding box center [560, 263] width 34 height 16
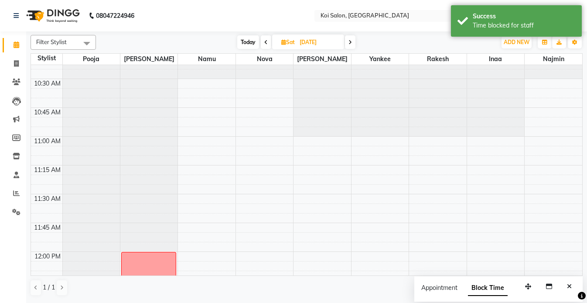
scroll to position [157, 0]
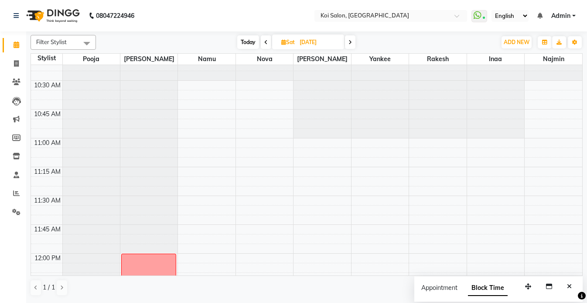
select select "16515"
select select "630"
select select "tentative"
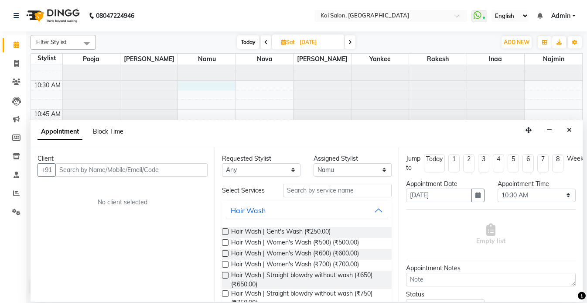
click at [105, 131] on span "Block Time" at bounding box center [108, 131] width 31 height 8
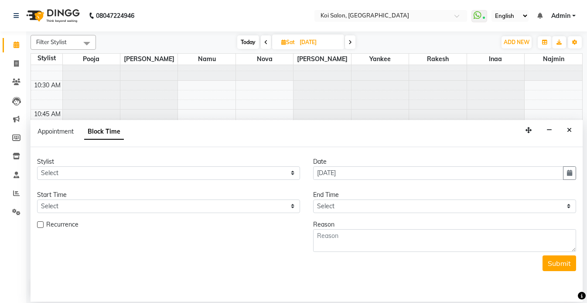
click at [571, 130] on icon "Close" at bounding box center [569, 130] width 5 height 6
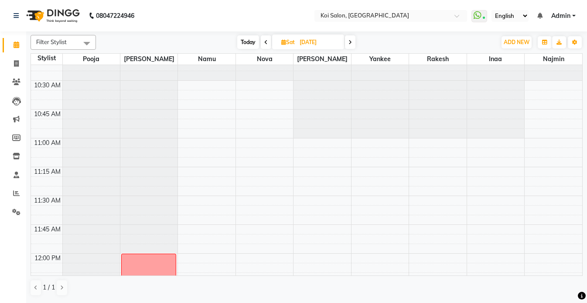
select select "16515"
select select "tentative"
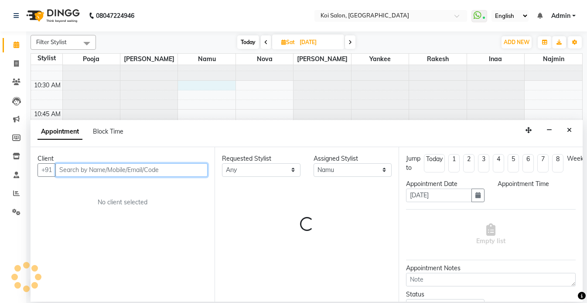
select select "630"
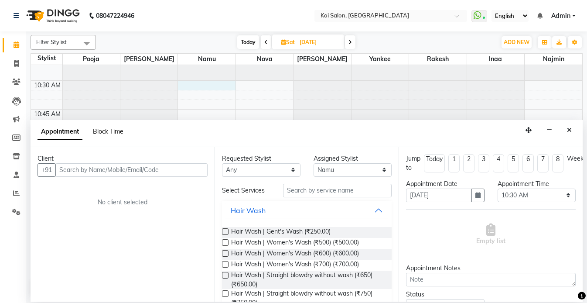
click at [109, 131] on span "Block Time" at bounding box center [108, 131] width 31 height 8
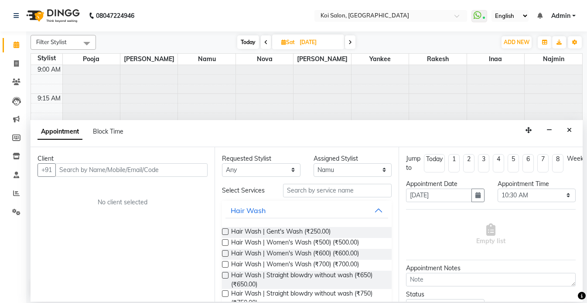
select select "16515"
select select "630"
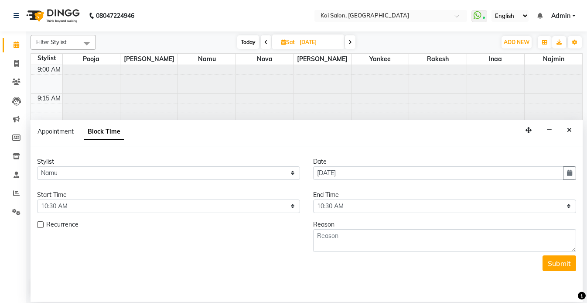
scroll to position [576, 0]
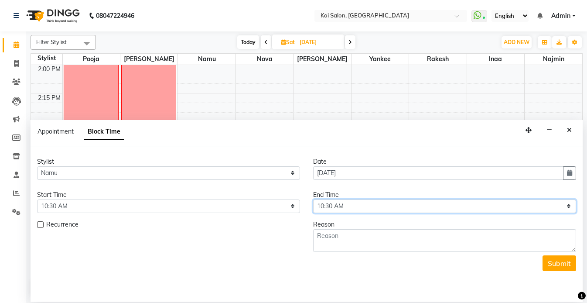
click at [341, 209] on select "Select 10:00 AM 10:15 AM 10:30 AM 10:45 AM 11:00 AM 11:15 AM 11:30 AM 11:45 AM …" at bounding box center [444, 206] width 263 height 14
select select "1200"
click at [313, 199] on select "Select 10:00 AM 10:15 AM 10:30 AM 10:45 AM 11:00 AM 11:15 AM 11:30 AM 11:45 AM …" at bounding box center [444, 206] width 263 height 14
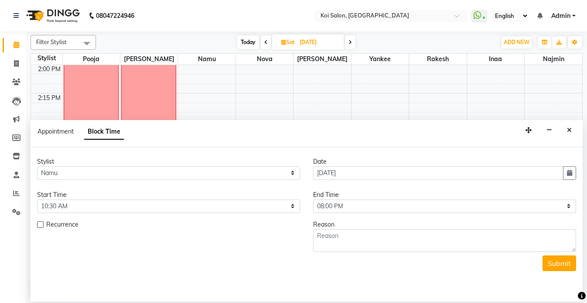
click at [351, 252] on form "Stylist Select [PERSON_NAME] Namu [GEOGRAPHIC_DATA] [PERSON_NAME] Date [DATE] S…" at bounding box center [306, 214] width 539 height 114
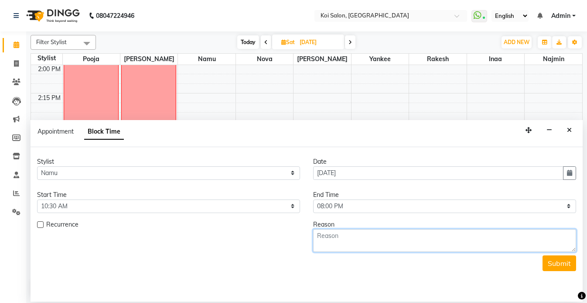
click at [366, 244] on textarea at bounding box center [444, 240] width 263 height 23
paste textarea "Ganpati Visarjan holiday."
type textarea "Ganpati Visarjan holiday."
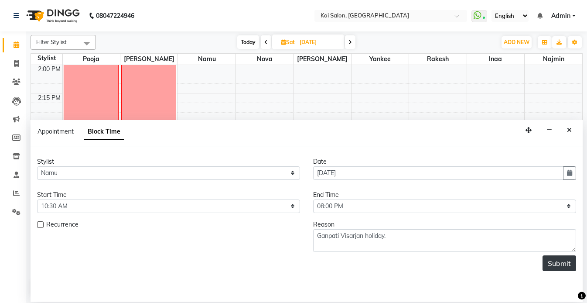
click at [558, 267] on button "Submit" at bounding box center [560, 263] width 34 height 16
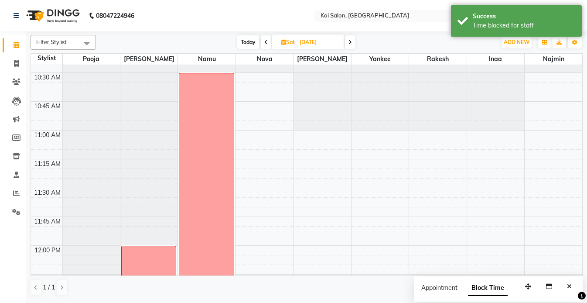
scroll to position [138, 0]
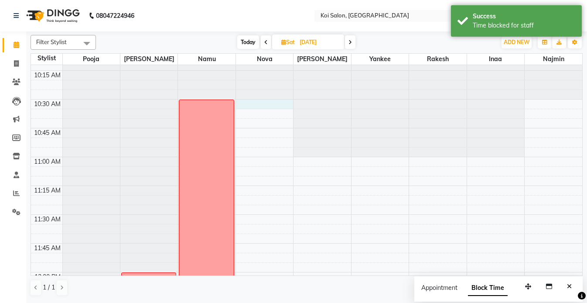
select select "16518"
select select "630"
select select "tentative"
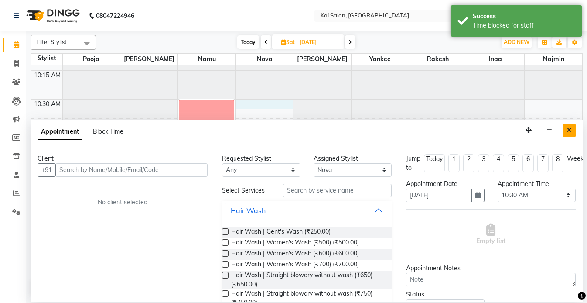
click at [565, 134] on button "Close" at bounding box center [569, 130] width 13 height 14
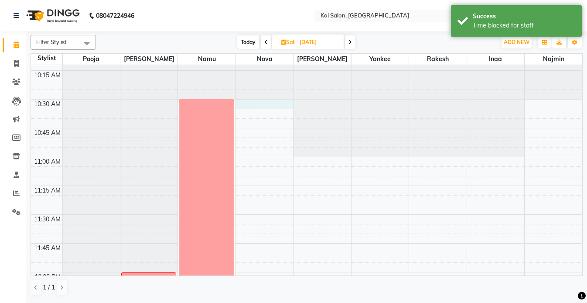
select select "16518"
select select "630"
select select "tentative"
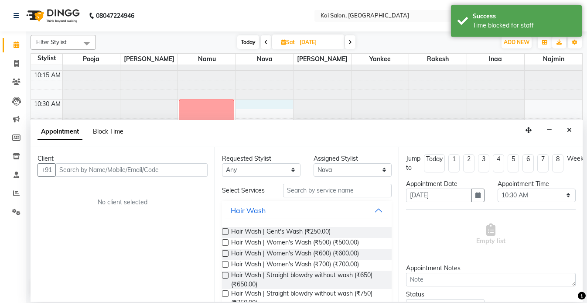
click at [101, 131] on span "Block Time" at bounding box center [108, 131] width 31 height 8
select select "16518"
select select "630"
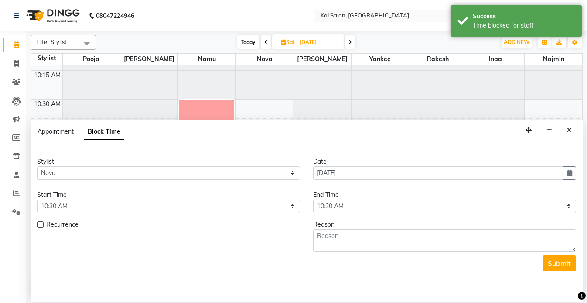
scroll to position [576, 0]
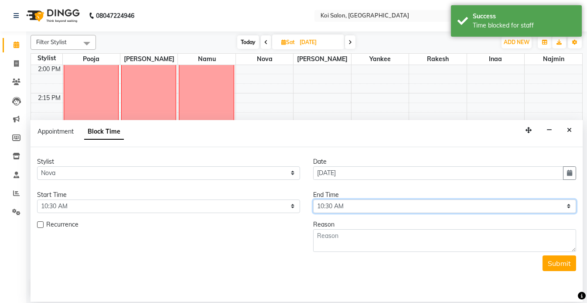
click at [356, 200] on select "Select 10:00 AM 10:15 AM 10:30 AM 10:45 AM 11:00 AM 11:15 AM 11:30 AM 11:45 AM …" at bounding box center [444, 206] width 263 height 14
select select "1200"
click at [313, 199] on select "Select 10:00 AM 10:15 AM 10:30 AM 10:45 AM 11:00 AM 11:15 AM 11:30 AM 11:45 AM …" at bounding box center [444, 206] width 263 height 14
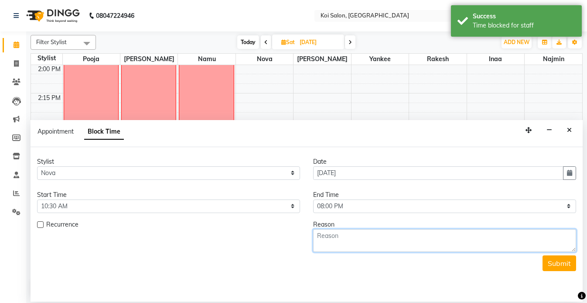
click at [383, 248] on textarea at bounding box center [444, 240] width 263 height 23
paste textarea "Ganpati Visarjan holiday."
type textarea "Ganpati Visarjan holiday."
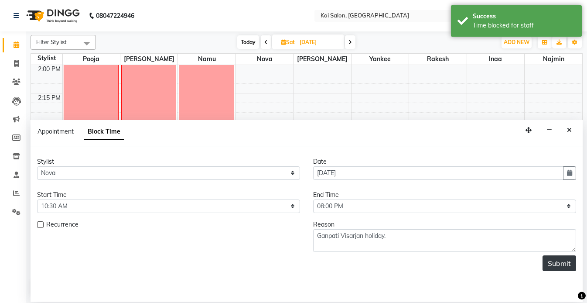
click at [560, 265] on button "Submit" at bounding box center [560, 263] width 34 height 16
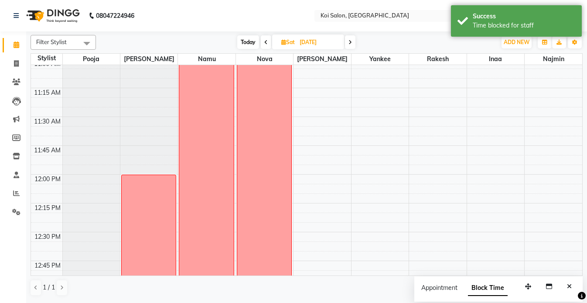
scroll to position [206, 0]
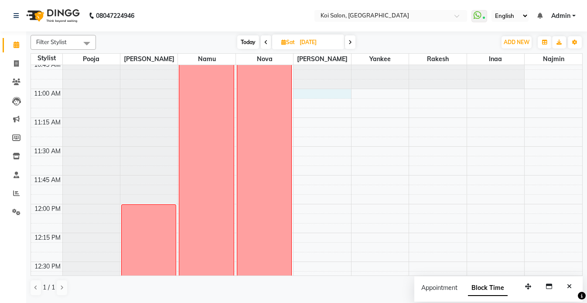
select select "23241"
select select "660"
select select "tentative"
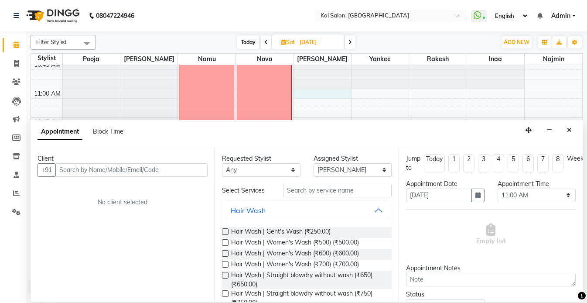
click at [568, 129] on icon "Close" at bounding box center [569, 130] width 5 height 6
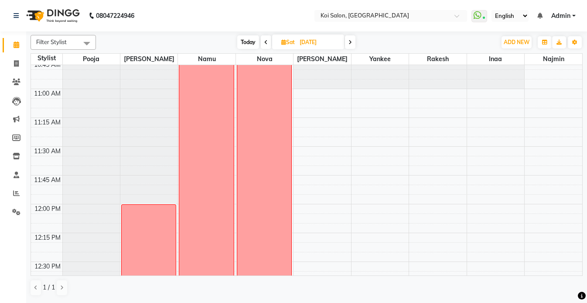
select select "23241"
select select "660"
select select "tentative"
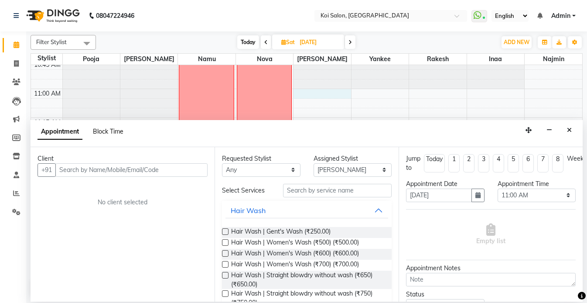
click at [98, 133] on span "Block Time" at bounding box center [108, 131] width 31 height 8
select select "23241"
select select "660"
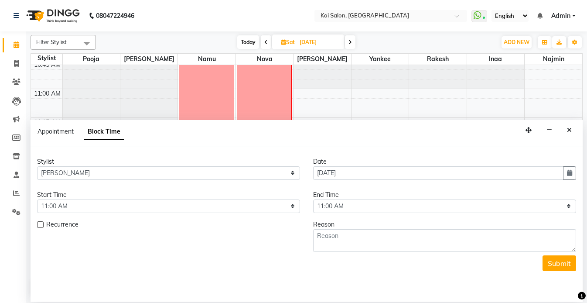
scroll to position [576, 0]
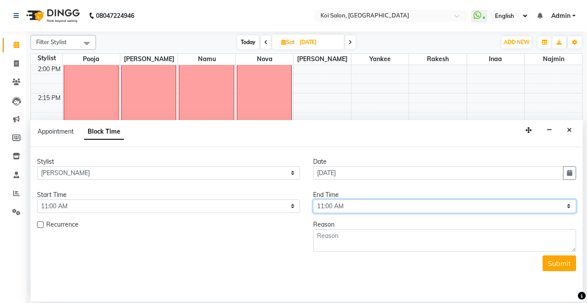
click at [345, 209] on select "Select 10:00 AM 10:15 AM 10:30 AM 10:45 AM 11:00 AM 11:15 AM 11:30 AM 11:45 AM …" at bounding box center [444, 206] width 263 height 14
select select "1200"
click at [313, 199] on select "Select 10:00 AM 10:15 AM 10:30 AM 10:45 AM 11:00 AM 11:15 AM 11:30 AM 11:45 AM …" at bounding box center [444, 206] width 263 height 14
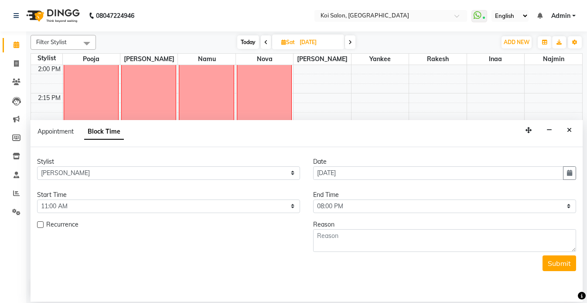
click at [369, 226] on div "Reason" at bounding box center [444, 224] width 263 height 9
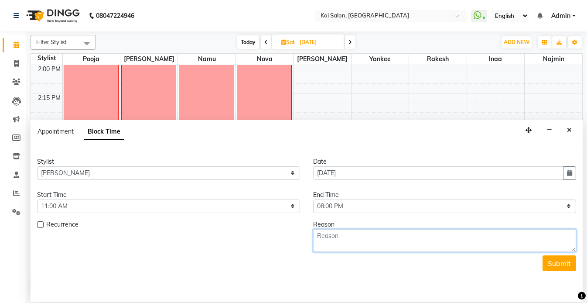
click at [363, 242] on textarea at bounding box center [444, 240] width 263 height 23
paste textarea "Ganpati Visarjan holiday."
type textarea "Ganpati Visarjan holiday."
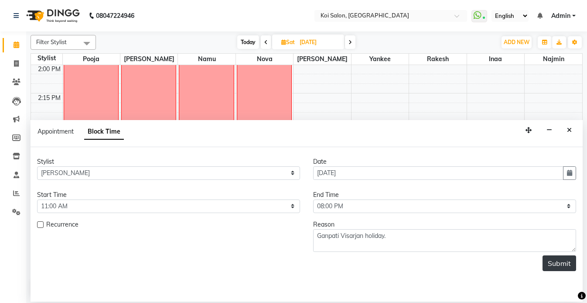
click at [555, 264] on button "Submit" at bounding box center [560, 263] width 34 height 16
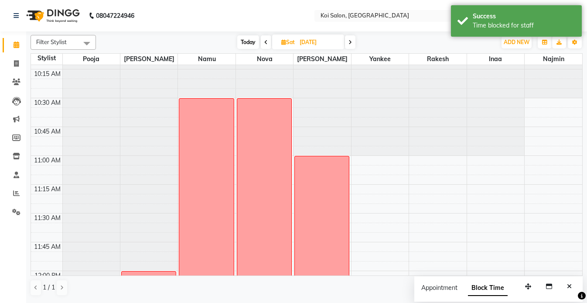
scroll to position [141, 0]
select select "34434"
select select "tentative"
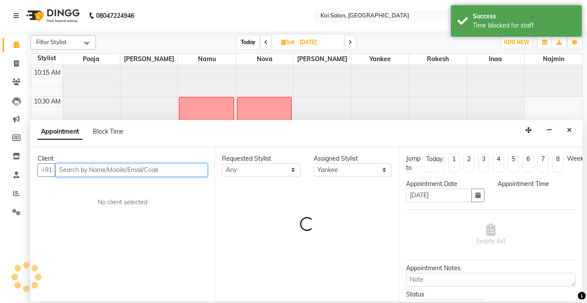
select select "660"
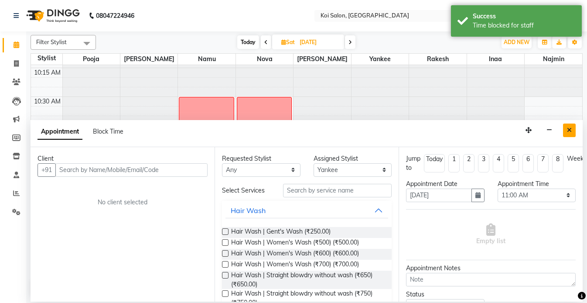
click at [572, 133] on icon "Close" at bounding box center [569, 130] width 5 height 6
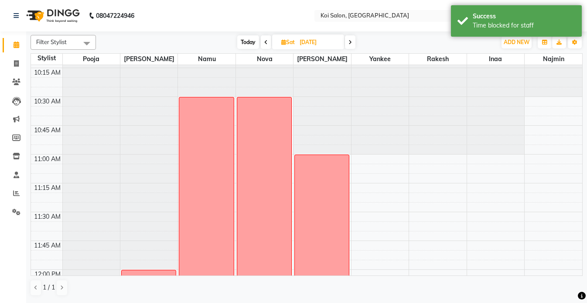
select select "34434"
select select "tentative"
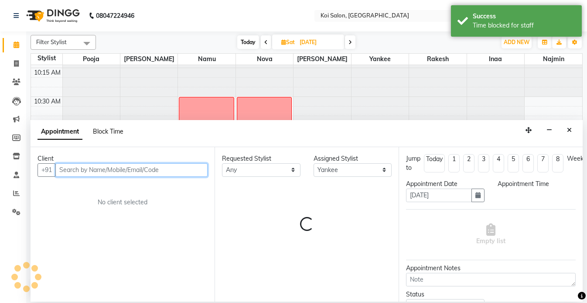
select select "660"
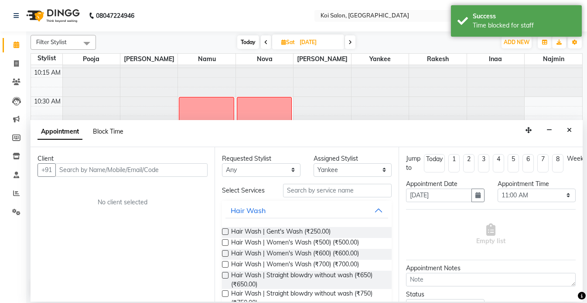
click at [103, 129] on span "Block Time" at bounding box center [108, 131] width 31 height 8
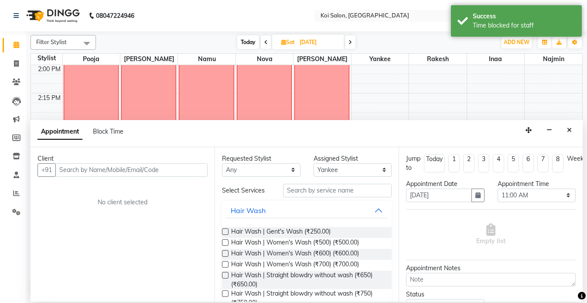
select select "34434"
select select "660"
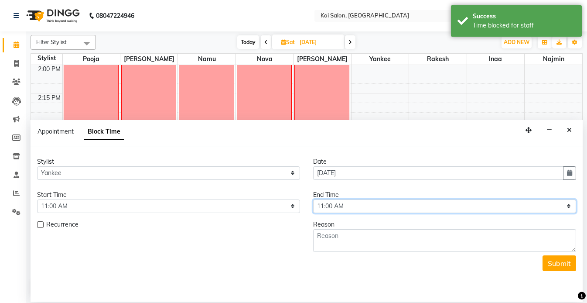
click at [336, 210] on select "Select 10:00 AM 10:15 AM 10:30 AM 10:45 AM 11:00 AM 11:15 AM 11:30 AM 11:45 AM …" at bounding box center [444, 206] width 263 height 14
select select "1200"
click at [313, 199] on select "Select 10:00 AM 10:15 AM 10:30 AM 10:45 AM 11:00 AM 11:15 AM 11:30 AM 11:45 AM …" at bounding box center [444, 206] width 263 height 14
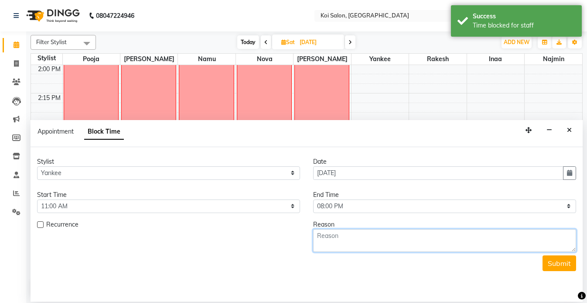
click at [371, 249] on textarea at bounding box center [444, 240] width 263 height 23
paste textarea "Ganpati Visarjan holiday."
type textarea "Ganpati Visarjan holiday."
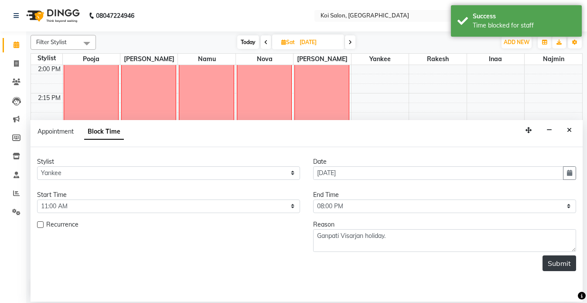
click at [558, 261] on button "Submit" at bounding box center [560, 263] width 34 height 16
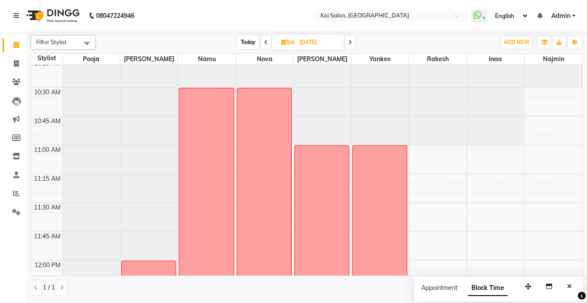
scroll to position [151, 0]
select select "37562"
select select "660"
select select "tentative"
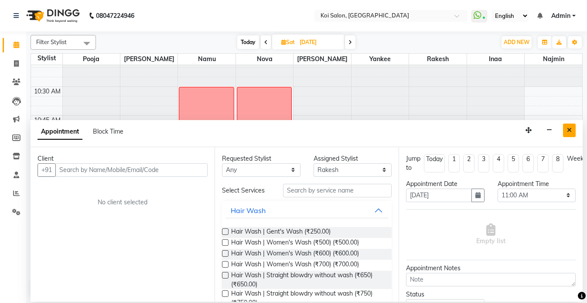
click at [570, 129] on icon "Close" at bounding box center [569, 130] width 5 height 6
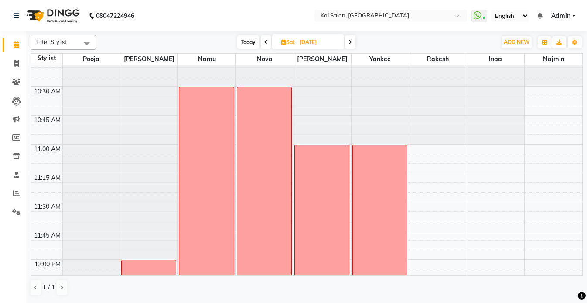
select select "37562"
select select "tentative"
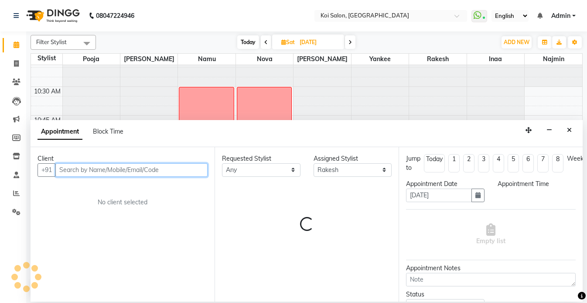
select select "660"
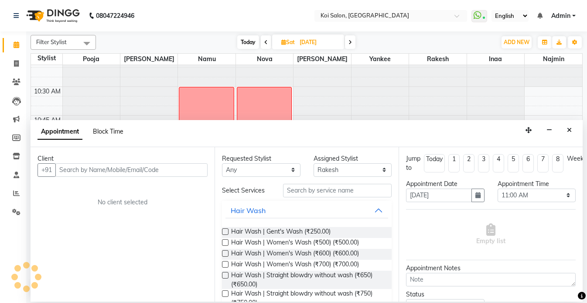
click at [112, 132] on span "Block Time" at bounding box center [108, 131] width 31 height 8
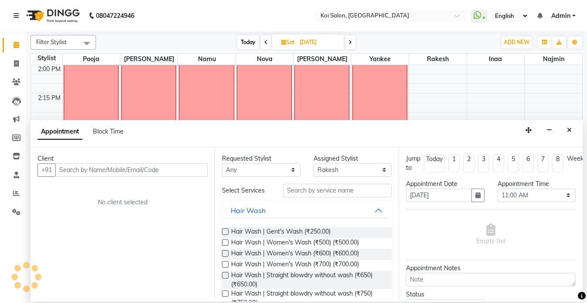
select select "37562"
select select "660"
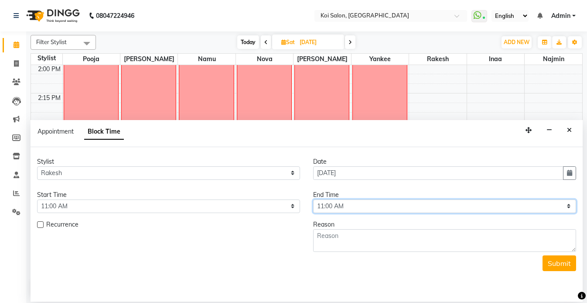
click at [342, 204] on select "Select 10:00 AM 10:15 AM 10:30 AM 10:45 AM 11:00 AM 11:15 AM 11:30 AM 11:45 AM …" at bounding box center [444, 206] width 263 height 14
select select "1200"
click at [313, 199] on select "Select 10:00 AM 10:15 AM 10:30 AM 10:45 AM 11:00 AM 11:15 AM 11:30 AM 11:45 AM …" at bounding box center [444, 206] width 263 height 14
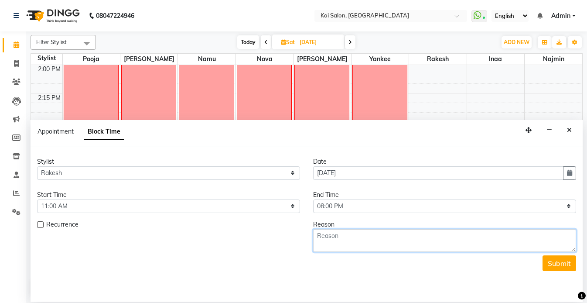
click at [343, 238] on textarea at bounding box center [444, 240] width 263 height 23
paste textarea "Ganpati Visarjan holiday."
type textarea "Ganpati Visarjan holiday."
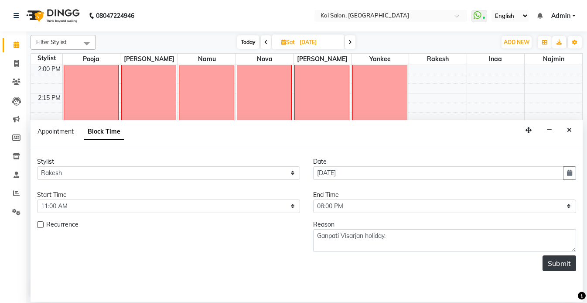
click at [558, 262] on button "Submit" at bounding box center [560, 263] width 34 height 16
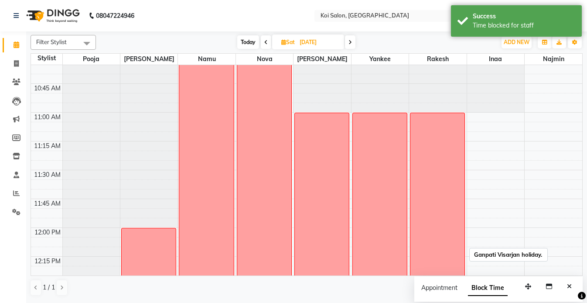
scroll to position [182, 0]
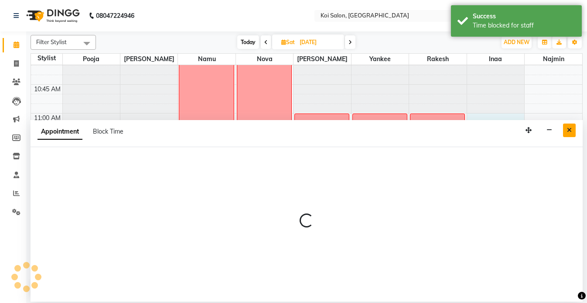
click at [572, 132] on button "Close" at bounding box center [569, 130] width 13 height 14
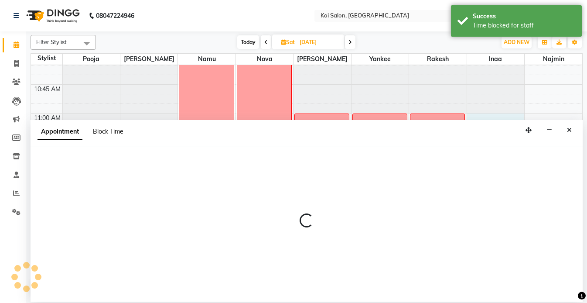
select select "44730"
select select "tentative"
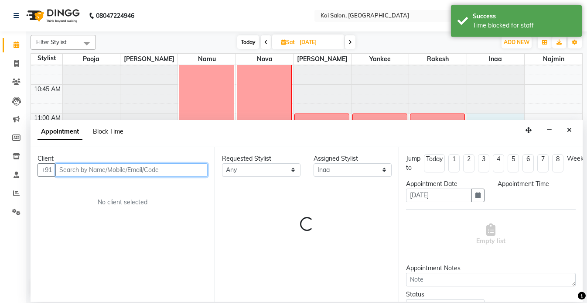
select select "660"
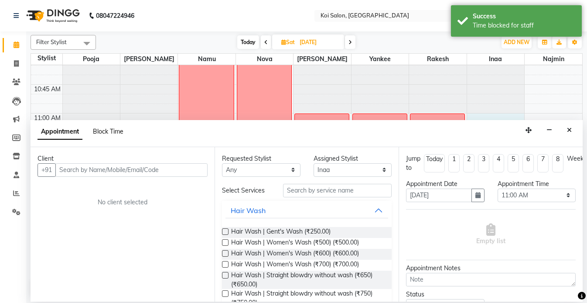
click at [111, 130] on span "Block Time" at bounding box center [108, 131] width 31 height 8
select select "44730"
select select "660"
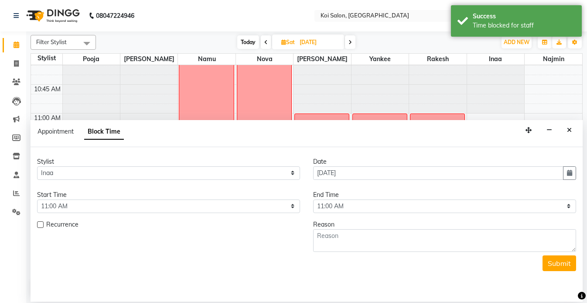
scroll to position [576, 0]
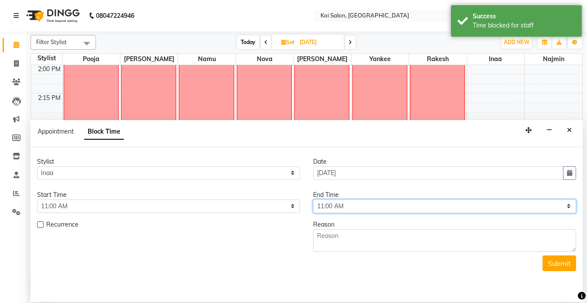
click at [348, 206] on select "Select 10:00 AM 10:15 AM 10:30 AM 10:45 AM 11:00 AM 11:15 AM 11:30 AM 11:45 AM …" at bounding box center [444, 206] width 263 height 14
select select "1200"
click at [313, 199] on select "Select 10:00 AM 10:15 AM 10:30 AM 10:45 AM 11:00 AM 11:15 AM 11:30 AM 11:45 AM …" at bounding box center [444, 206] width 263 height 14
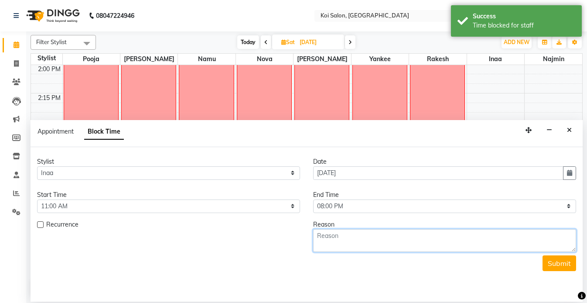
click at [353, 234] on textarea at bounding box center [444, 240] width 263 height 23
paste textarea "Ganpati Visarjan holiday."
type textarea "Ganpati Visarjan holiday."
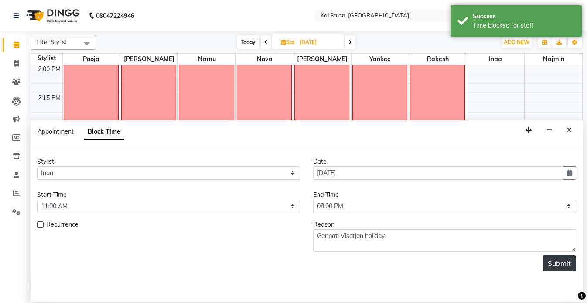
click at [550, 264] on button "Submit" at bounding box center [560, 263] width 34 height 16
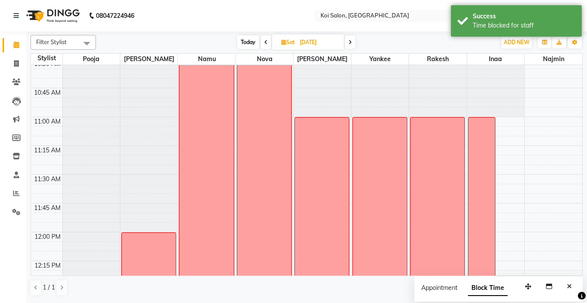
scroll to position [177, 0]
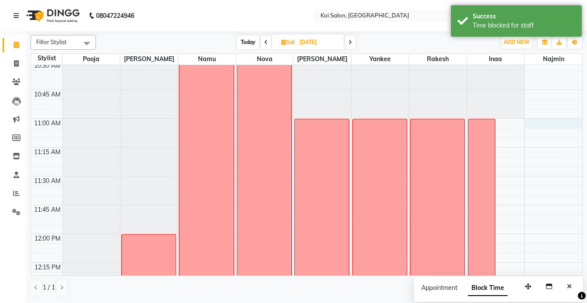
select select "67549"
select select "660"
select select "tentative"
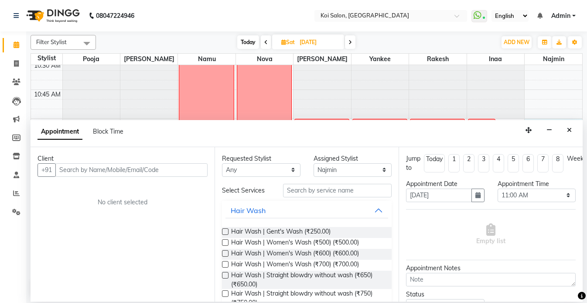
click at [571, 130] on icon "Close" at bounding box center [569, 130] width 5 height 6
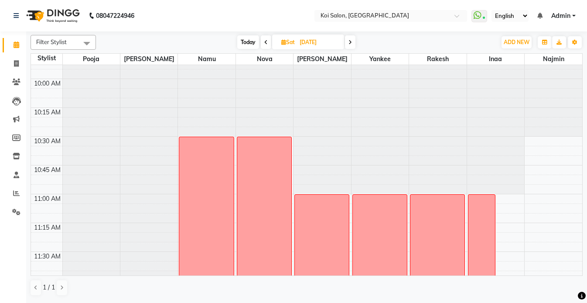
scroll to position [99, 0]
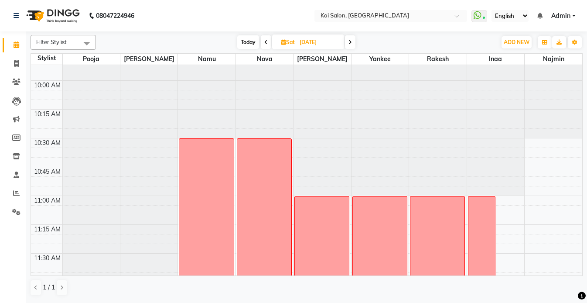
select select "67549"
select select "tentative"
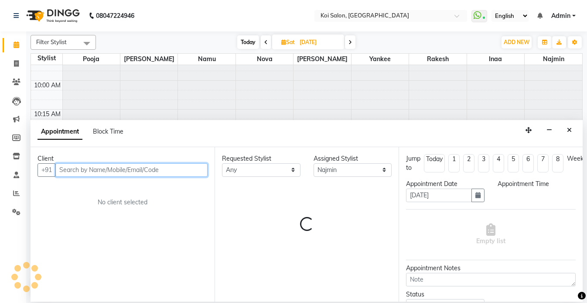
select select "630"
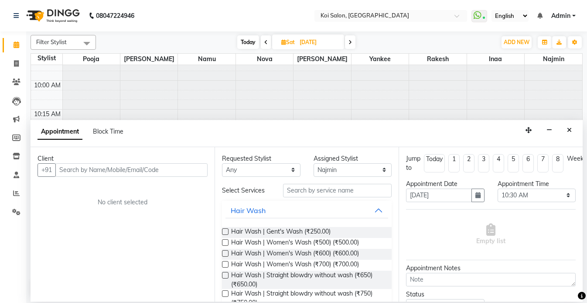
click at [100, 135] on div "Block Time" at bounding box center [108, 131] width 31 height 9
click at [88, 130] on div "Appointment Block Time" at bounding box center [81, 131] width 86 height 9
click at [115, 131] on span "Block Time" at bounding box center [108, 131] width 31 height 8
select select "67549"
select select "630"
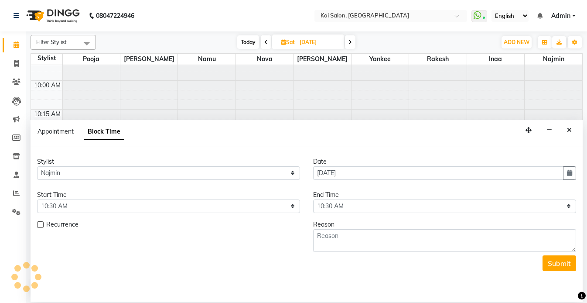
scroll to position [576, 0]
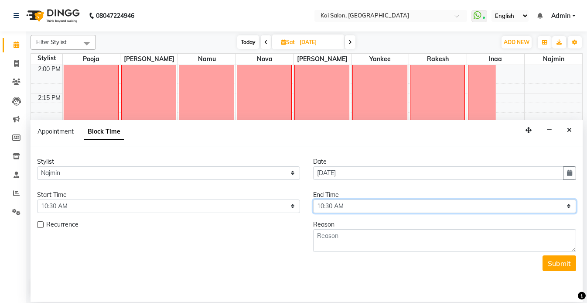
click at [357, 211] on select "Select 10:00 AM 10:15 AM 10:30 AM 10:45 AM 11:00 AM 11:15 AM 11:30 AM 11:45 AM …" at bounding box center [444, 206] width 263 height 14
select select "1200"
click at [313, 199] on select "Select 10:00 AM 10:15 AM 10:30 AM 10:45 AM 11:00 AM 11:15 AM 11:30 AM 11:45 AM …" at bounding box center [444, 206] width 263 height 14
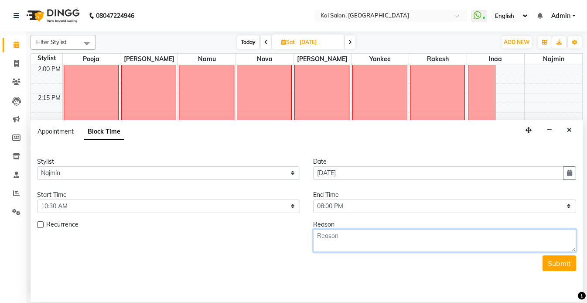
click at [345, 237] on textarea at bounding box center [444, 240] width 263 height 23
paste textarea "Ganpati Visarjan holiday."
type textarea "Ganpati Visarjan holiday."
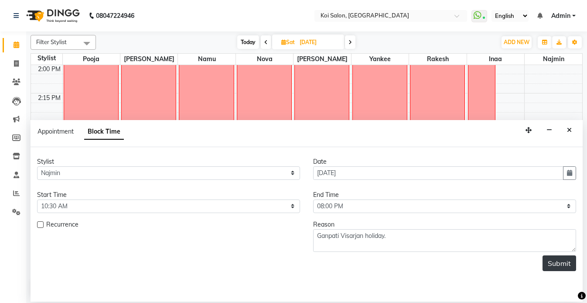
click at [565, 264] on button "Submit" at bounding box center [560, 263] width 34 height 16
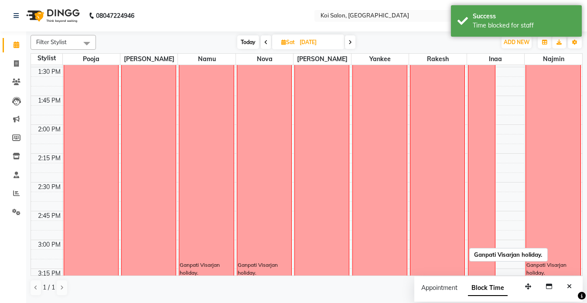
scroll to position [425, 0]
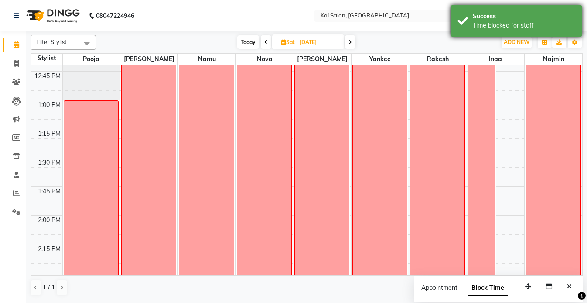
click at [471, 5] on div "Success Time blocked for staff" at bounding box center [516, 20] width 131 height 31
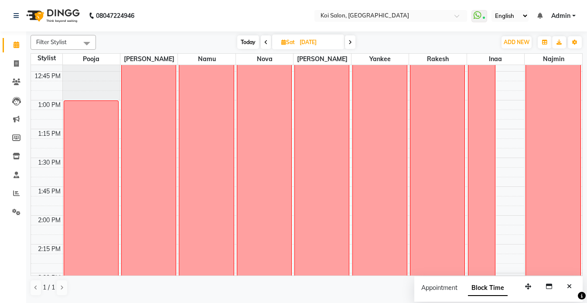
click at [249, 41] on span "Today" at bounding box center [248, 42] width 22 height 14
type input "[DATE]"
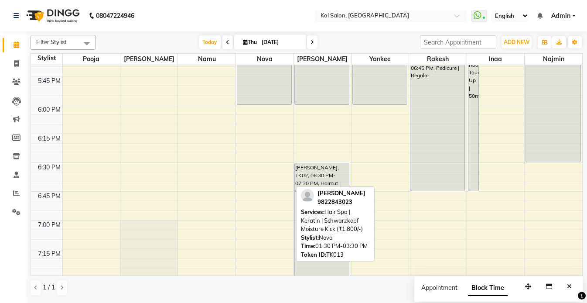
scroll to position [999, 0]
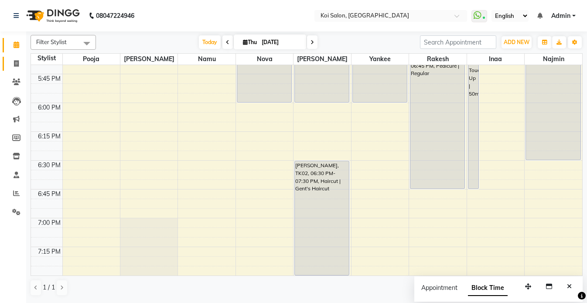
click at [13, 65] on span at bounding box center [16, 64] width 15 height 10
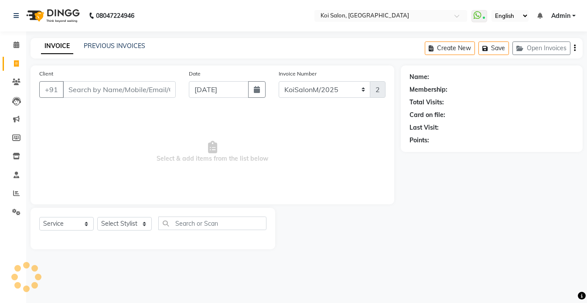
click at [104, 40] on div "INVOICE PREVIOUS INVOICES Create New Save Open Invoices" at bounding box center [307, 48] width 552 height 21
click at [96, 48] on link "PREVIOUS INVOICES" at bounding box center [115, 46] width 62 height 8
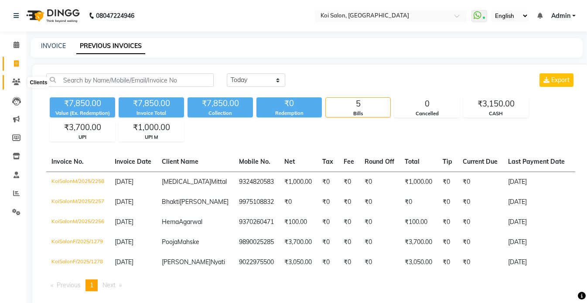
click at [14, 85] on icon at bounding box center [16, 82] width 8 height 7
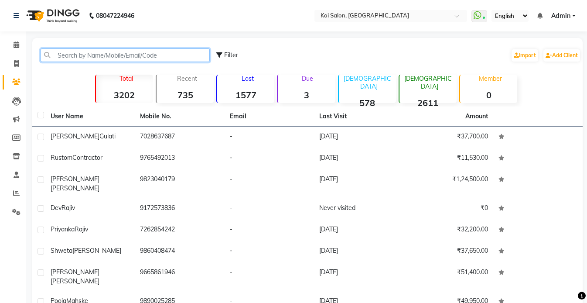
click at [99, 55] on input "text" at bounding box center [125, 55] width 169 height 14
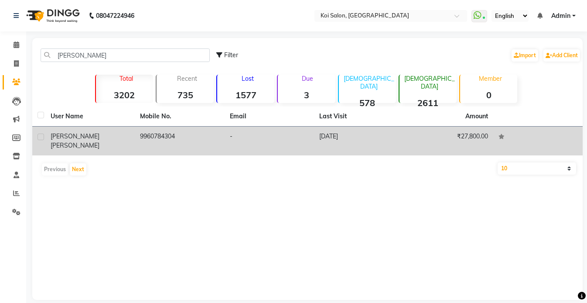
click at [97, 134] on div "[PERSON_NAME]" at bounding box center [90, 141] width 79 height 18
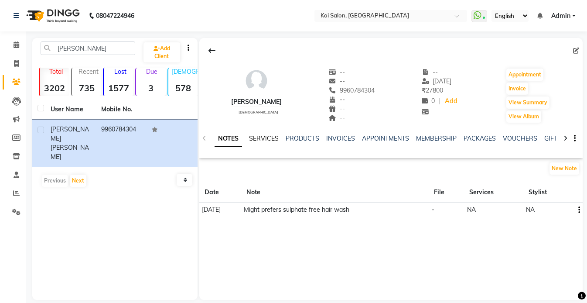
click at [263, 140] on link "SERVICES" at bounding box center [264, 138] width 30 height 8
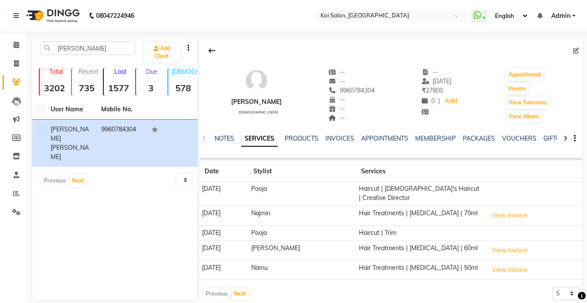
scroll to position [10, 0]
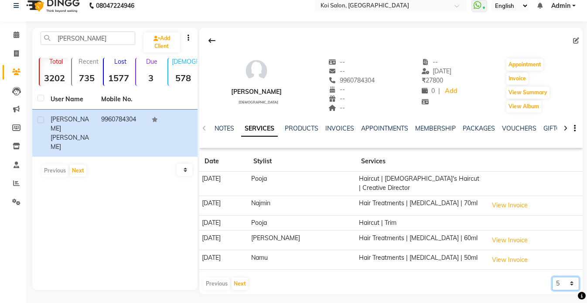
click at [562, 277] on select "5 10 50 100 500" at bounding box center [565, 284] width 27 height 14
click at [552, 277] on select "5 10 50 100 500" at bounding box center [565, 284] width 27 height 14
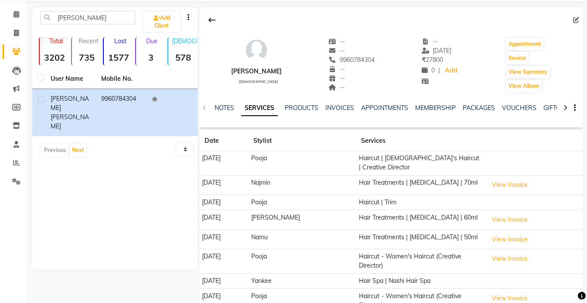
scroll to position [0, 0]
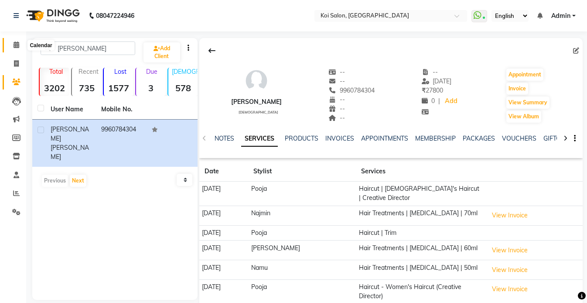
click at [15, 47] on icon at bounding box center [17, 44] width 6 height 7
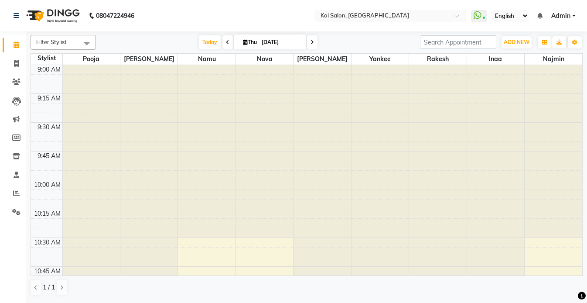
click at [264, 43] on input "[DATE]" at bounding box center [281, 42] width 44 height 13
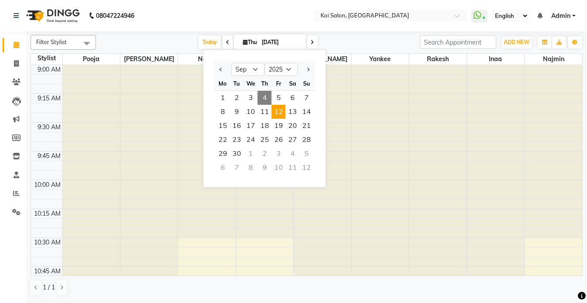
click at [281, 116] on span "12" at bounding box center [279, 112] width 14 height 14
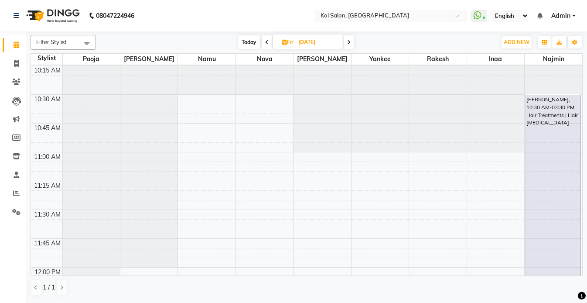
scroll to position [257, 0]
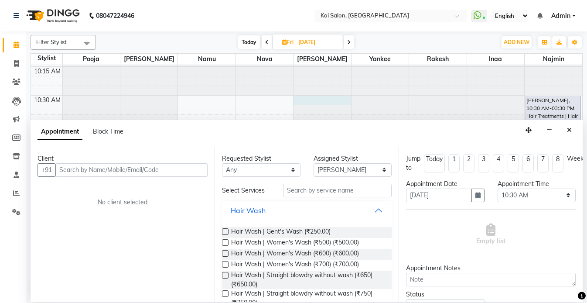
click at [568, 132] on icon "Close" at bounding box center [569, 130] width 5 height 6
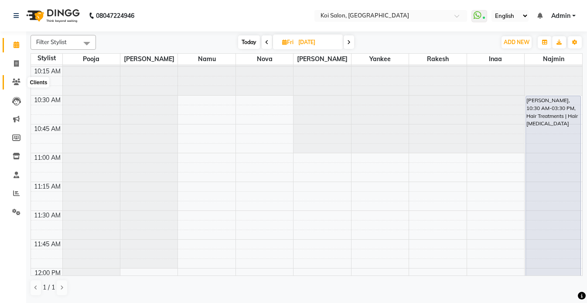
click at [12, 80] on icon at bounding box center [16, 82] width 8 height 7
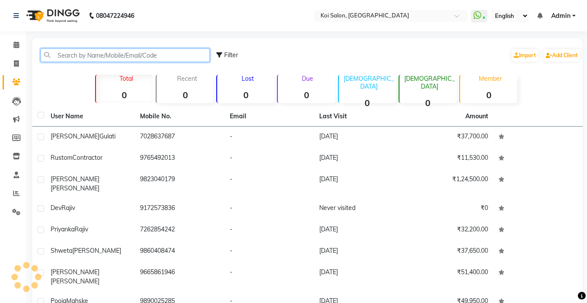
click at [78, 58] on input "text" at bounding box center [125, 55] width 169 height 14
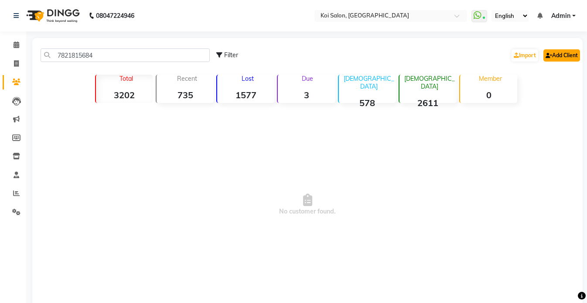
click at [560, 59] on link "Add Client" at bounding box center [562, 55] width 37 height 12
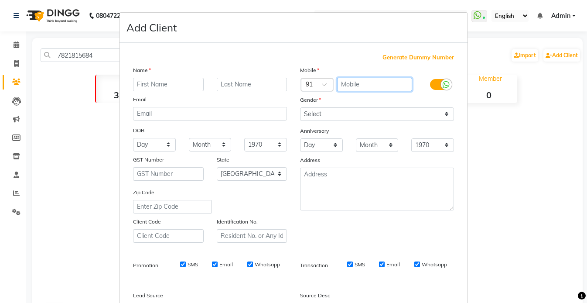
click at [381, 86] on input "text" at bounding box center [374, 85] width 75 height 14
paste input "7821815684"
click at [157, 84] on input "text" at bounding box center [168, 85] width 71 height 14
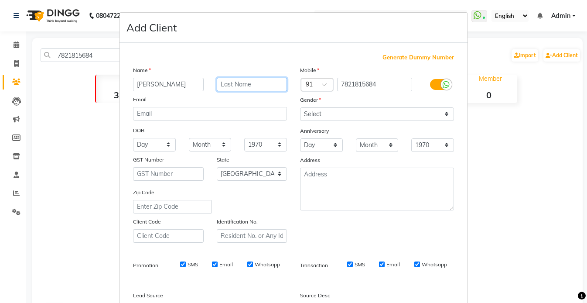
click at [243, 85] on input "text" at bounding box center [252, 85] width 71 height 14
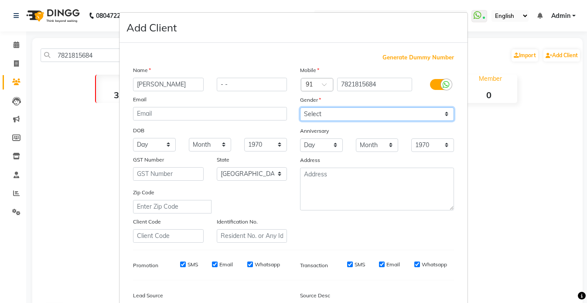
click at [340, 113] on select "Select [DEMOGRAPHIC_DATA] [DEMOGRAPHIC_DATA] Other Prefer Not To Say" at bounding box center [377, 114] width 154 height 14
click at [300, 107] on select "Select [DEMOGRAPHIC_DATA] [DEMOGRAPHIC_DATA] Other Prefer Not To Say" at bounding box center [377, 114] width 154 height 14
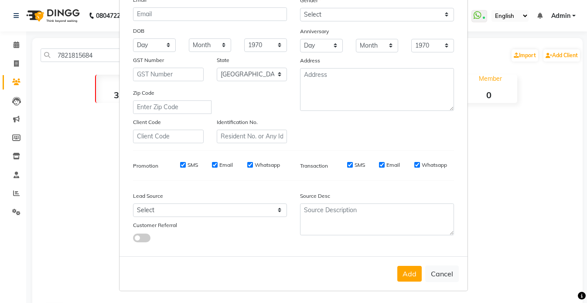
click at [144, 240] on span at bounding box center [141, 237] width 17 height 9
click at [133, 239] on input "checkbox" at bounding box center [133, 239] width 0 height 0
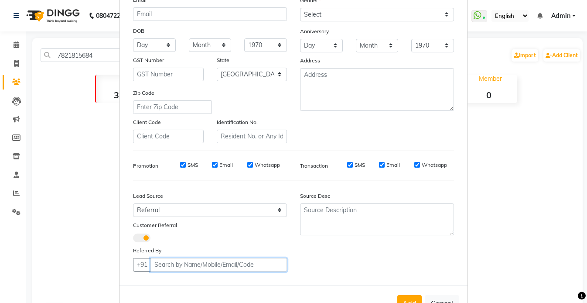
click at [182, 261] on input "text" at bounding box center [219, 265] width 137 height 14
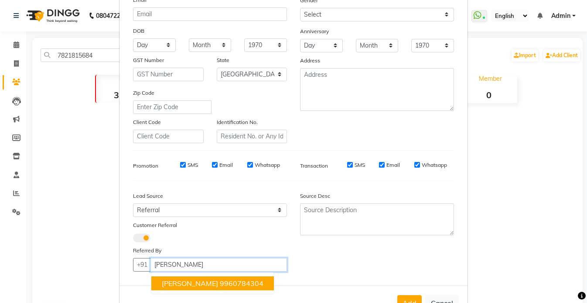
click at [194, 284] on span "[PERSON_NAME]" at bounding box center [190, 283] width 56 height 9
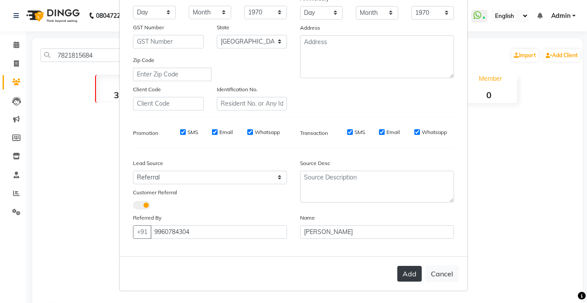
click at [403, 270] on button "Add" at bounding box center [409, 274] width 24 height 16
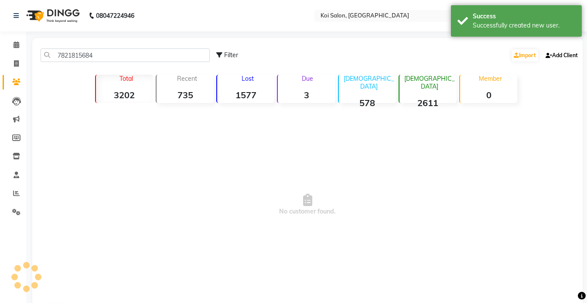
scroll to position [129, 0]
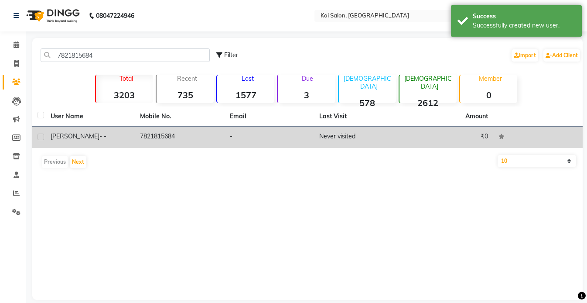
click at [97, 143] on td "[PERSON_NAME] - -" at bounding box center [89, 137] width 89 height 21
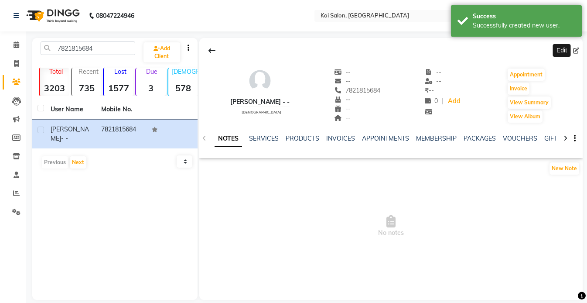
click at [579, 50] on span at bounding box center [578, 50] width 10 height 9
click at [574, 51] on icon at bounding box center [576, 51] width 6 height 6
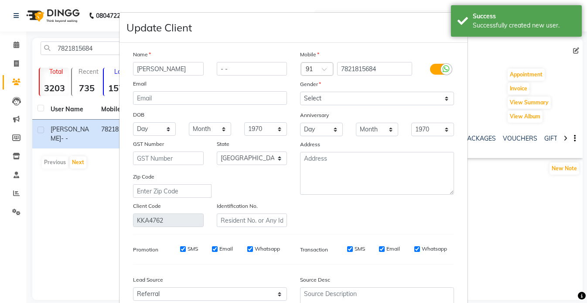
scroll to position [117, 0]
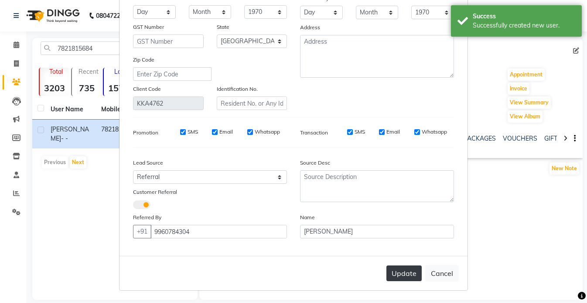
click at [391, 269] on button "Update" at bounding box center [404, 273] width 35 height 16
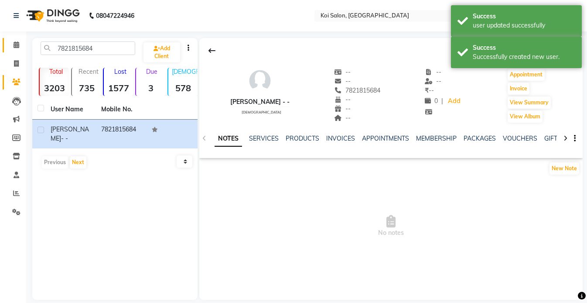
click at [11, 46] on span at bounding box center [16, 45] width 15 height 10
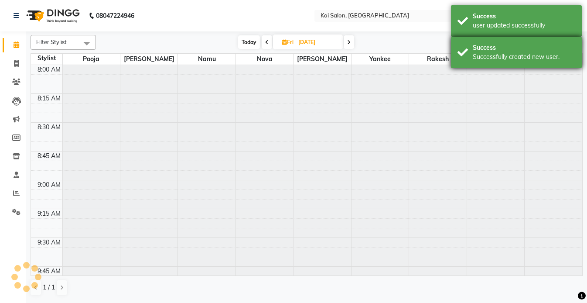
click at [498, 45] on div "Success" at bounding box center [524, 47] width 103 height 9
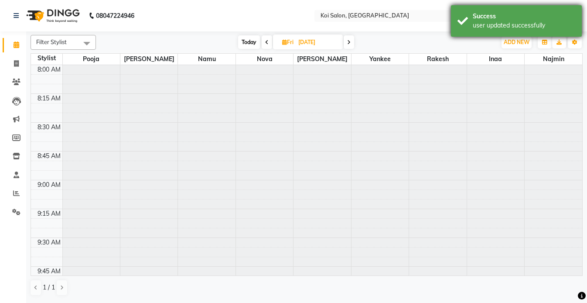
click at [497, 17] on div "Success" at bounding box center [524, 16] width 103 height 9
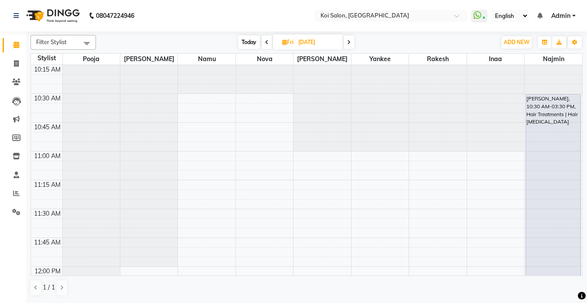
scroll to position [241, 0]
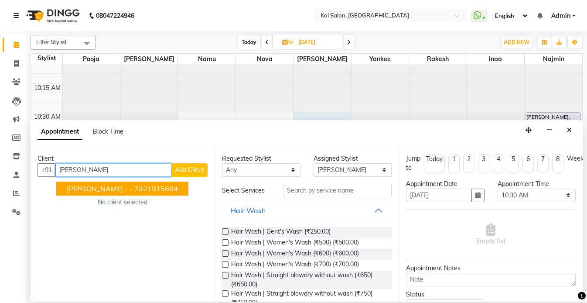
click at [134, 185] on ngb-highlight "7821815684" at bounding box center [156, 188] width 44 height 9
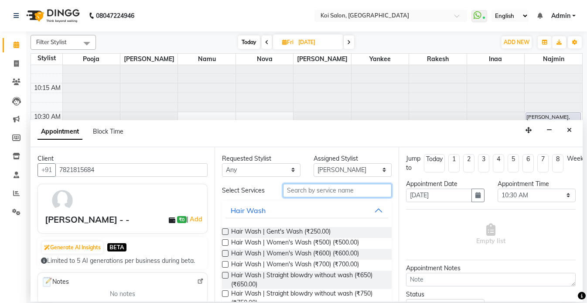
click at [336, 191] on input "text" at bounding box center [337, 191] width 109 height 14
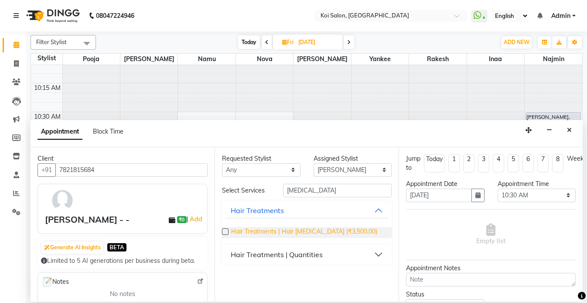
click at [322, 235] on span "Hair Treatments | Hair [MEDICAL_DATA] (₹3,500.00)" at bounding box center [304, 232] width 146 height 11
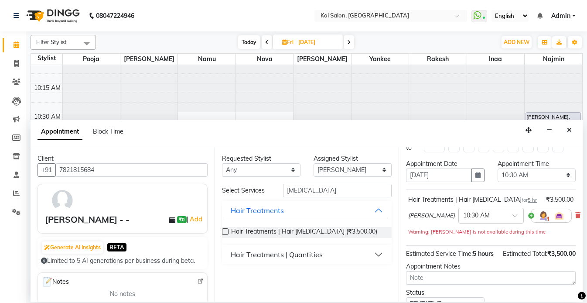
scroll to position [39, 0]
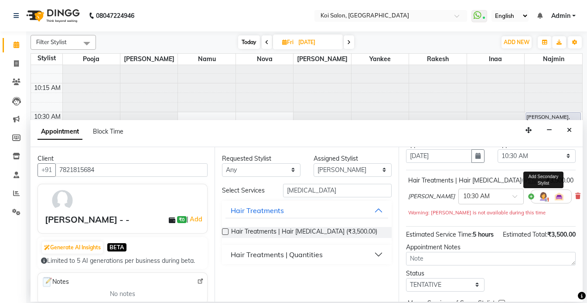
click at [538, 198] on img at bounding box center [543, 196] width 10 height 10
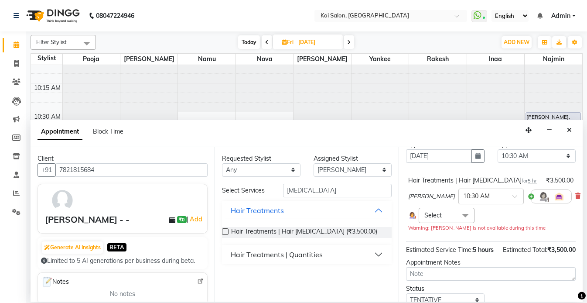
click at [455, 215] on span "Select" at bounding box center [447, 215] width 56 height 15
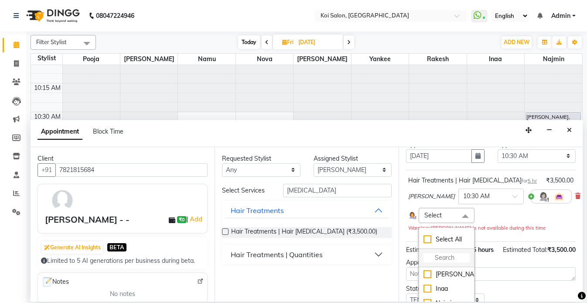
scroll to position [58, 0]
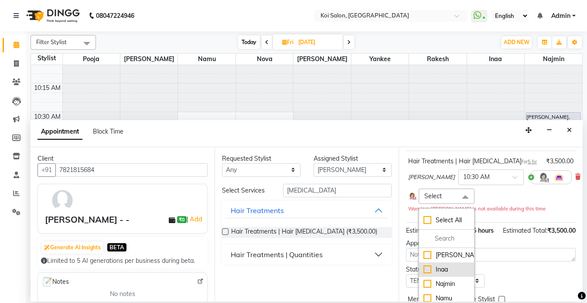
click at [442, 275] on li "Inaa" at bounding box center [446, 269] width 55 height 14
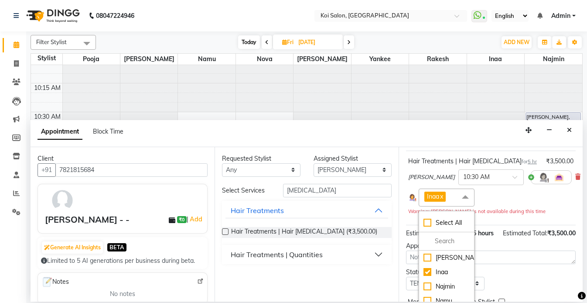
click at [531, 202] on div "Inaa x Select All [PERSON_NAME] Namu Nova Pooja Rakesh Yankee" at bounding box center [490, 197] width 165 height 18
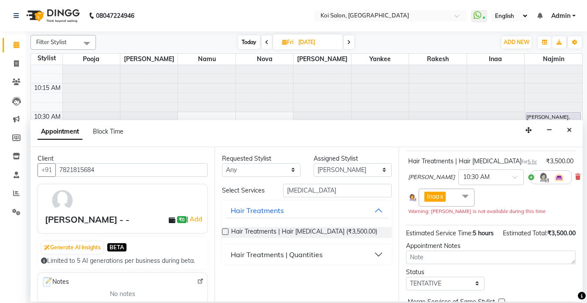
scroll to position [102, 0]
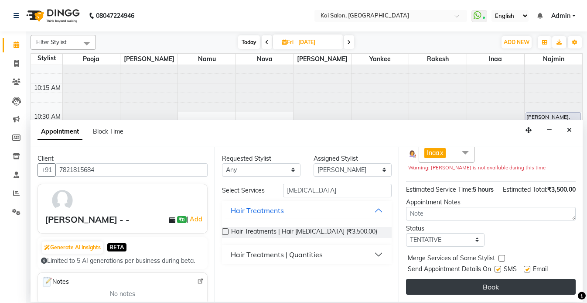
click at [503, 289] on button "Book" at bounding box center [491, 287] width 170 height 16
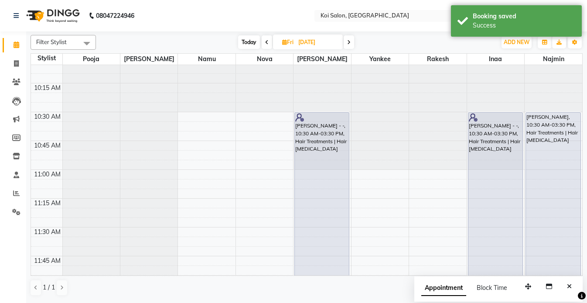
scroll to position [277, 0]
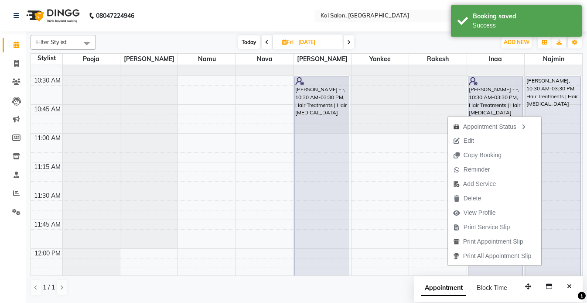
click at [251, 2] on nav "08047224946 Select Location × [GEOGRAPHIC_DATA] WhatsApp Status ✕ Status: Conne…" at bounding box center [293, 15] width 587 height 31
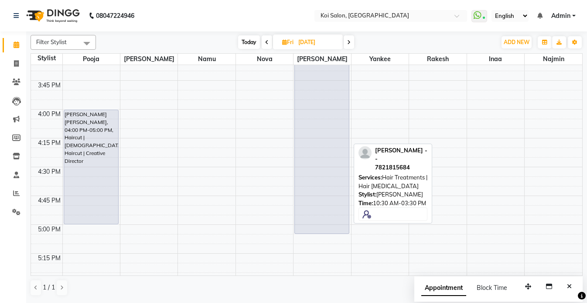
scroll to position [878, 0]
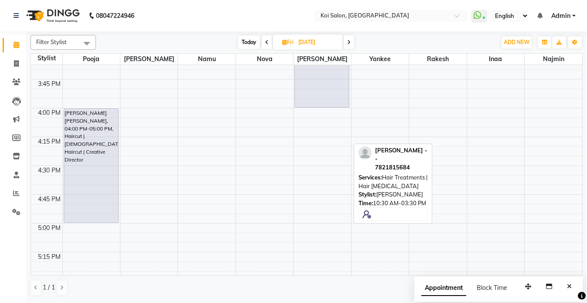
drag, startPoint x: 323, startPoint y: 146, endPoint x: 320, endPoint y: 102, distance: 44.2
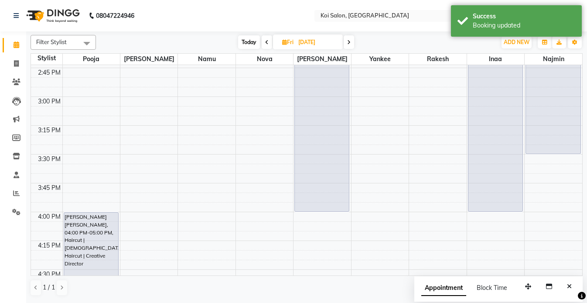
scroll to position [791, 0]
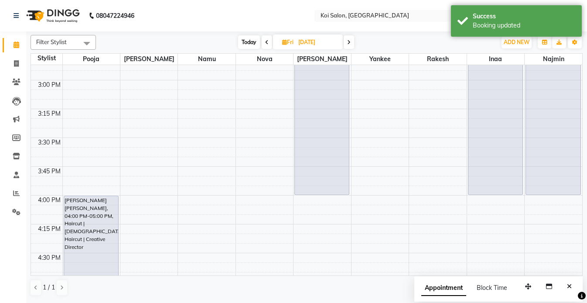
drag, startPoint x: 548, startPoint y: 137, endPoint x: 546, endPoint y: 191, distance: 54.6
click at [546, 191] on div "[PERSON_NAME], 10:30 AM-03:30 PM, Hair Treatments | Hair [MEDICAL_DATA] [PERSON…" at bounding box center [554, 22] width 58 height 1497
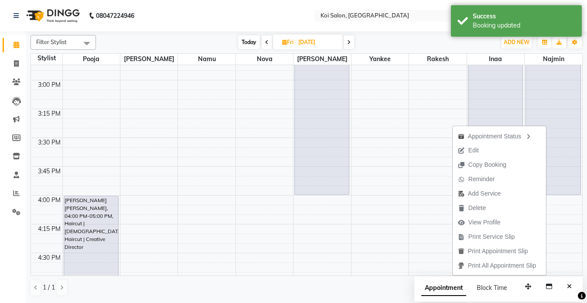
click at [483, 150] on button "Edit" at bounding box center [499, 150] width 93 height 14
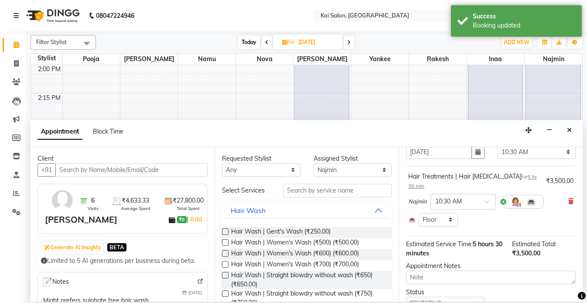
scroll to position [46, 0]
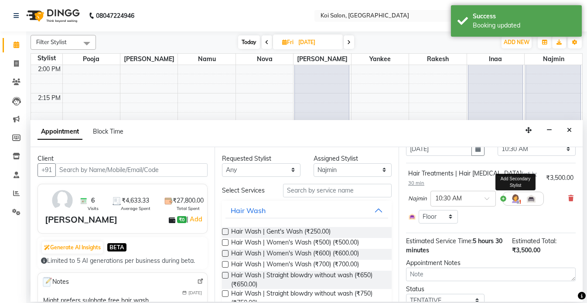
click at [517, 193] on img at bounding box center [515, 198] width 10 height 10
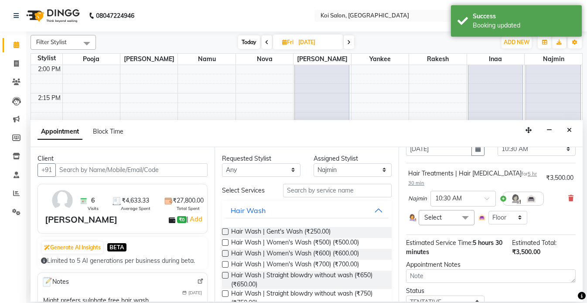
click at [457, 210] on span at bounding box center [465, 218] width 17 height 17
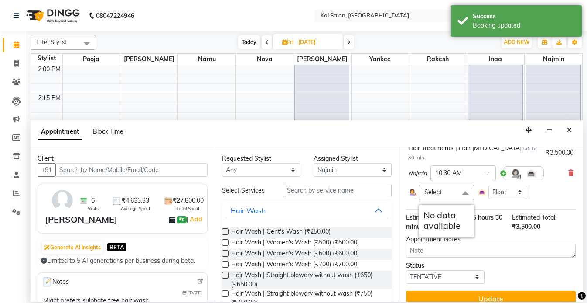
scroll to position [74, 0]
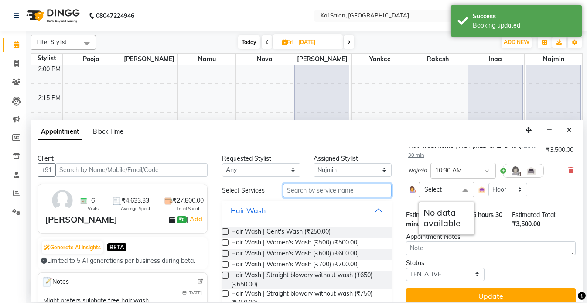
click at [328, 187] on input "text" at bounding box center [337, 191] width 109 height 14
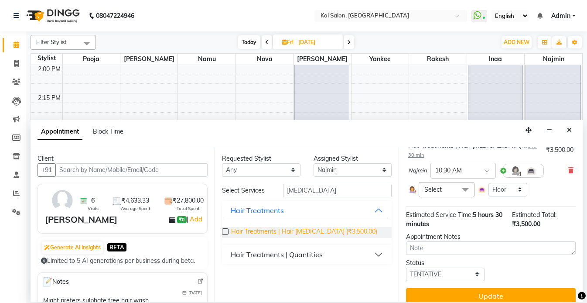
click at [325, 231] on span "Hair Treatments | Hair [MEDICAL_DATA] (₹3,500.00)" at bounding box center [304, 232] width 146 height 11
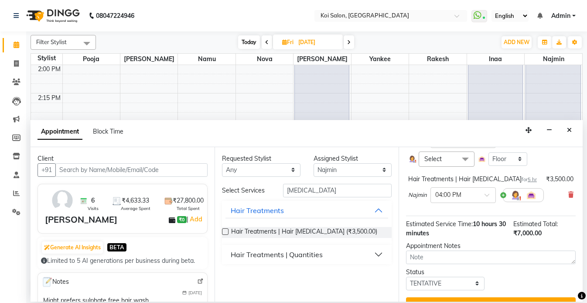
scroll to position [111, 0]
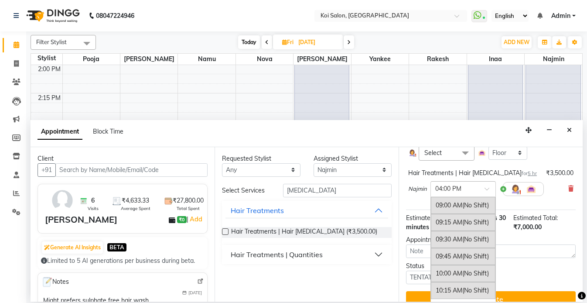
click at [457, 187] on ng-select "× 04:00 PM 09:00 AM (No Shift) 09:15 AM (No Shift) 09:30 AM (No Shift) 09:45 AM…" at bounding box center [463, 189] width 65 height 16
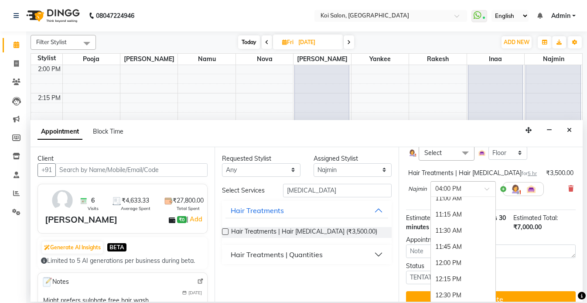
scroll to position [97, 0]
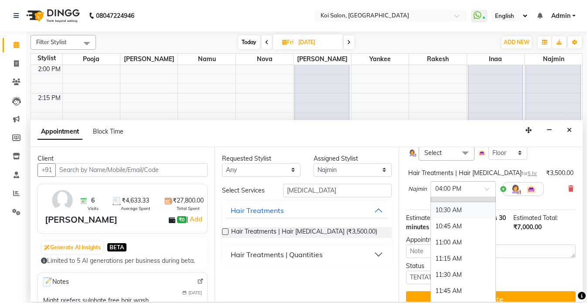
click at [455, 203] on div "10:30 AM" at bounding box center [463, 210] width 65 height 16
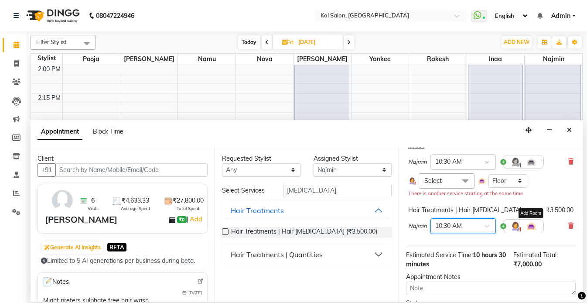
scroll to position [41, 0]
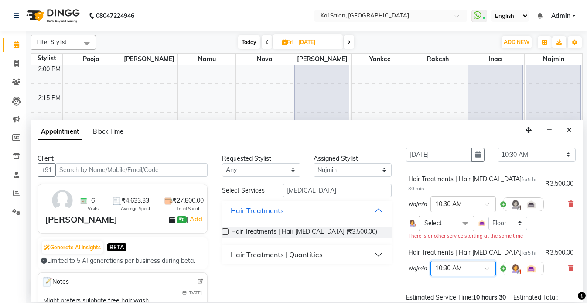
click at [571, 201] on icon at bounding box center [570, 204] width 5 height 6
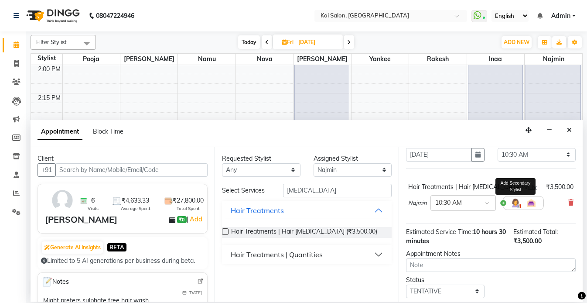
click at [516, 204] on img at bounding box center [515, 203] width 10 height 10
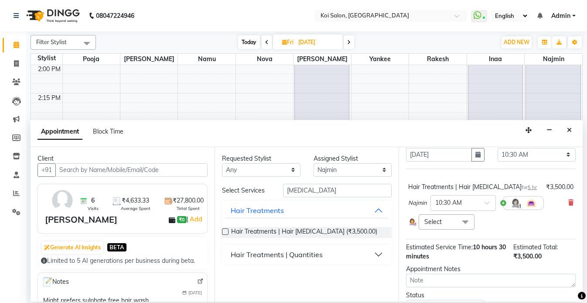
click at [470, 220] on span at bounding box center [465, 222] width 17 height 17
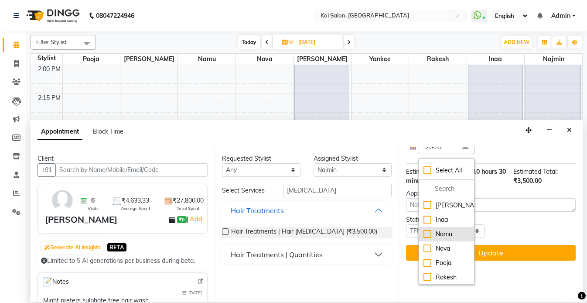
scroll to position [29, 0]
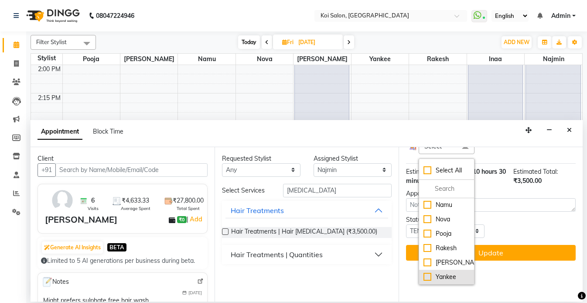
click at [445, 280] on div "Yankee" at bounding box center [447, 276] width 46 height 9
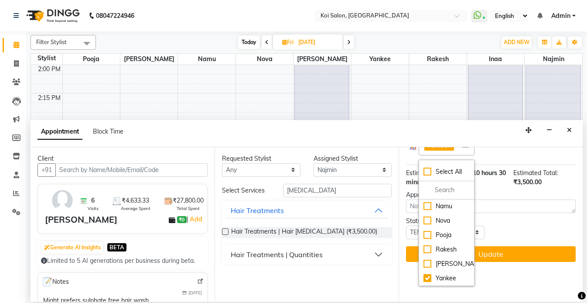
click at [524, 220] on div "Status Select TENTATIVE CONFIRM UPCOMING" at bounding box center [491, 227] width 183 height 23
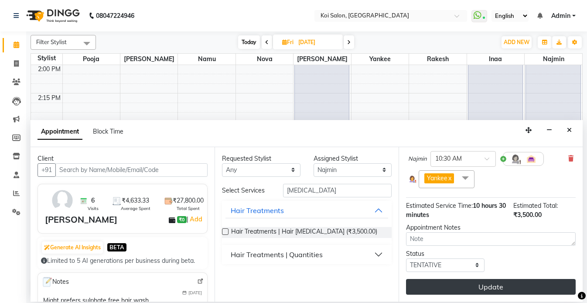
click at [495, 284] on button "Update" at bounding box center [491, 287] width 170 height 16
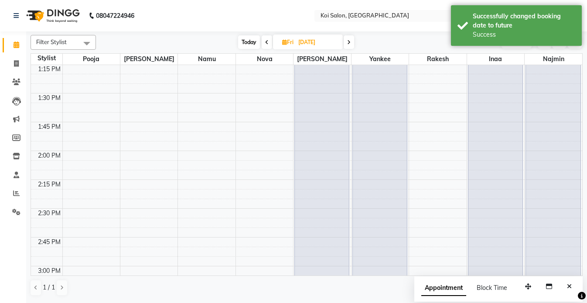
scroll to position [781, 0]
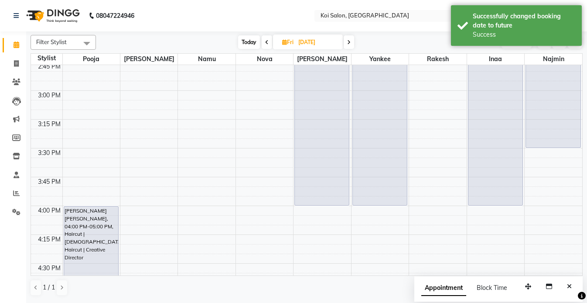
drag, startPoint x: 385, startPoint y: 146, endPoint x: 385, endPoint y: 200, distance: 53.7
click at [385, 200] on div "[PERSON_NAME], 10:30 AM-03:30 PM, Hair Treatments | Hair [MEDICAL_DATA] [PERSON…" at bounding box center [380, 32] width 57 height 1497
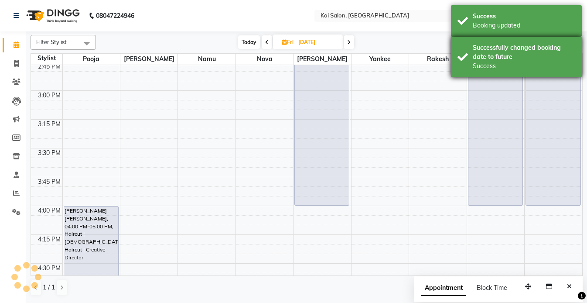
click at [487, 54] on div "Successfully changed booking date to future" at bounding box center [524, 52] width 103 height 18
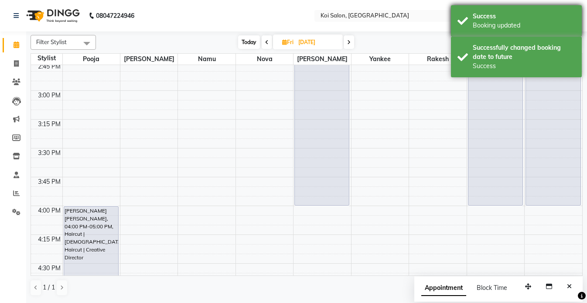
click at [481, 24] on div "Booking updated" at bounding box center [524, 25] width 103 height 9
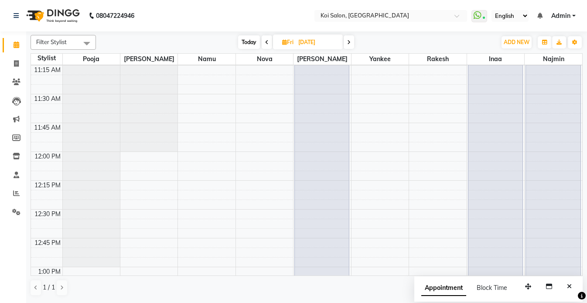
click at [268, 43] on icon at bounding box center [266, 42] width 3 height 5
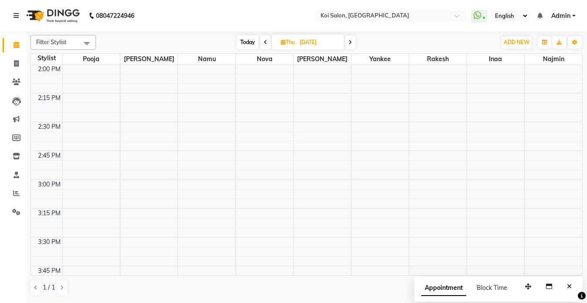
click at [351, 42] on icon at bounding box center [350, 42] width 3 height 5
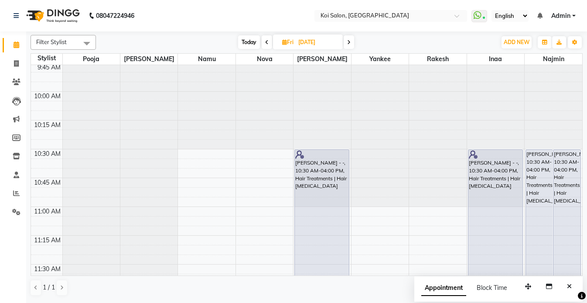
scroll to position [222, 0]
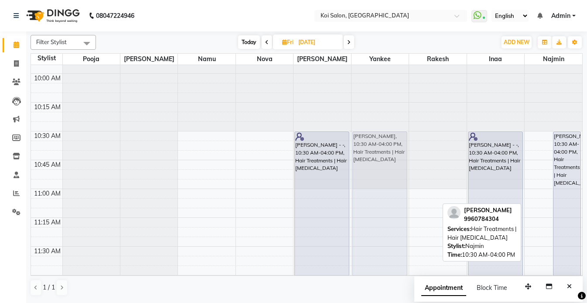
drag, startPoint x: 541, startPoint y: 147, endPoint x: 356, endPoint y: 146, distance: 185.0
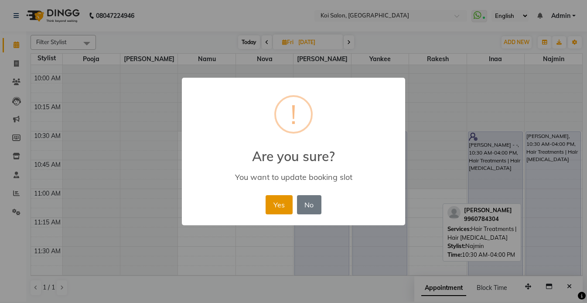
click at [279, 207] on button "Yes" at bounding box center [279, 204] width 27 height 19
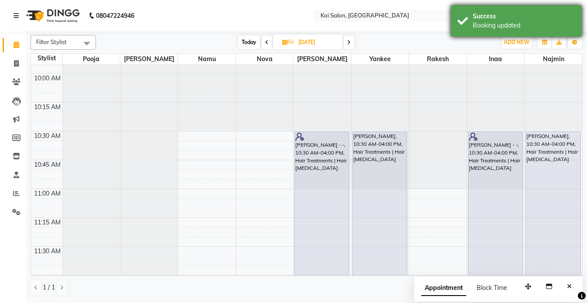
click at [473, 17] on div "Success" at bounding box center [524, 16] width 103 height 9
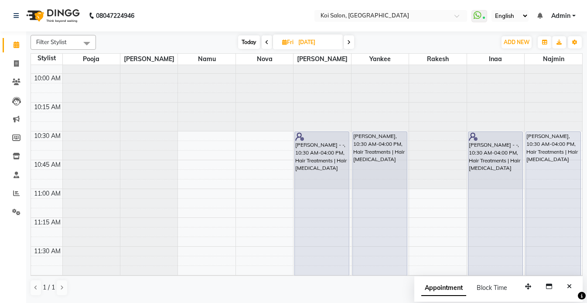
click at [253, 44] on span "Today" at bounding box center [249, 42] width 22 height 14
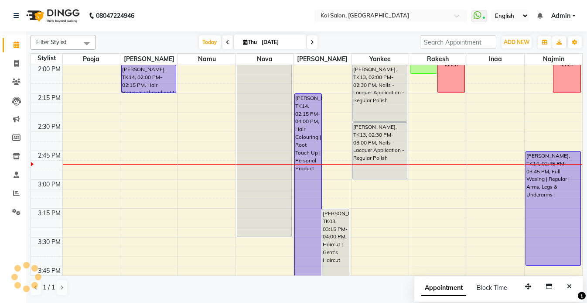
click at [274, 43] on input "[DATE]" at bounding box center [281, 42] width 44 height 13
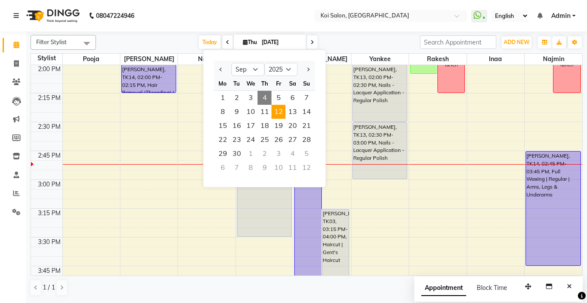
click at [280, 113] on span "12" at bounding box center [279, 112] width 14 height 14
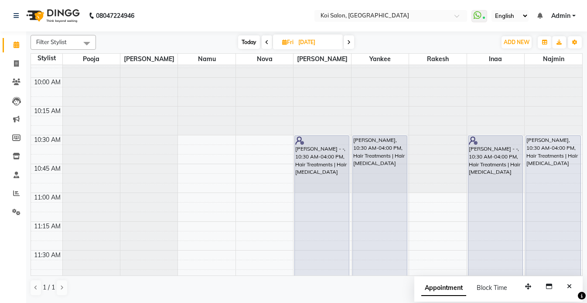
scroll to position [190, 0]
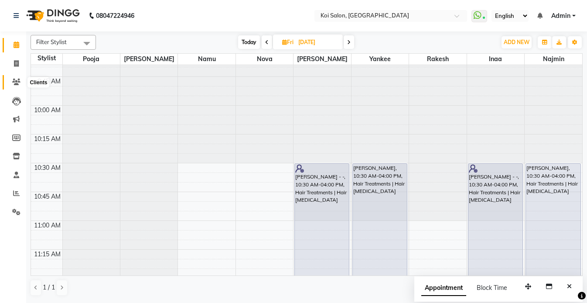
click at [17, 79] on icon at bounding box center [16, 82] width 8 height 7
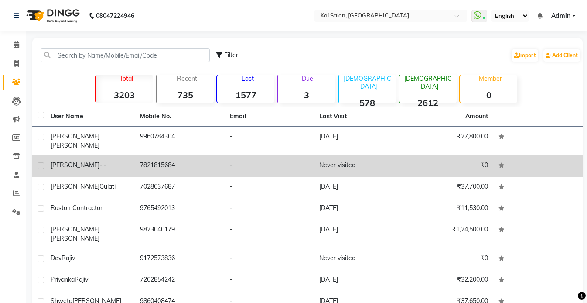
click at [89, 161] on div "[PERSON_NAME] - -" at bounding box center [90, 165] width 79 height 9
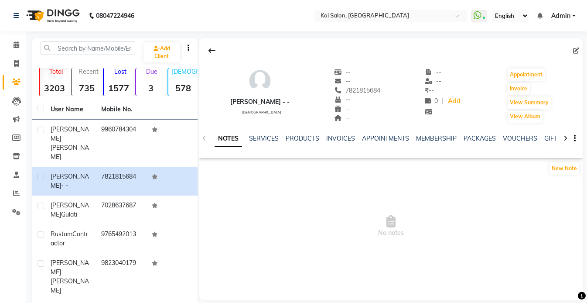
click at [574, 50] on icon at bounding box center [576, 51] width 6 height 6
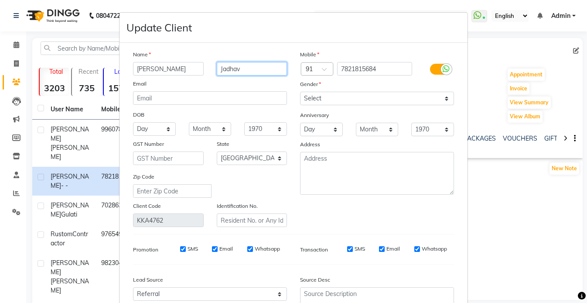
scroll to position [117, 0]
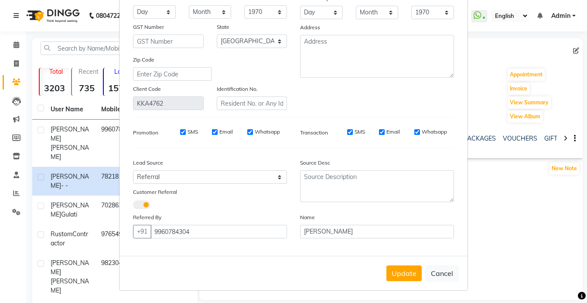
click at [418, 273] on button "Update" at bounding box center [404, 273] width 35 height 16
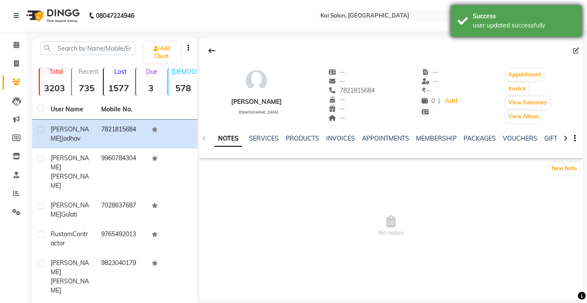
click at [496, 31] on div "Success user updated successfully" at bounding box center [516, 20] width 131 height 31
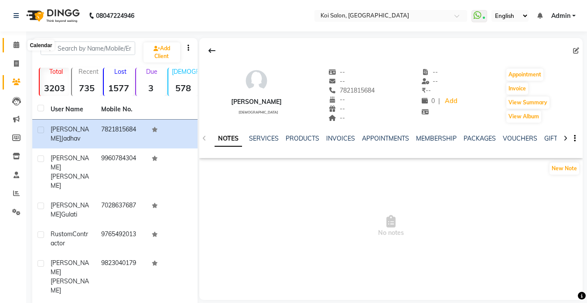
click at [13, 45] on span at bounding box center [16, 45] width 15 height 10
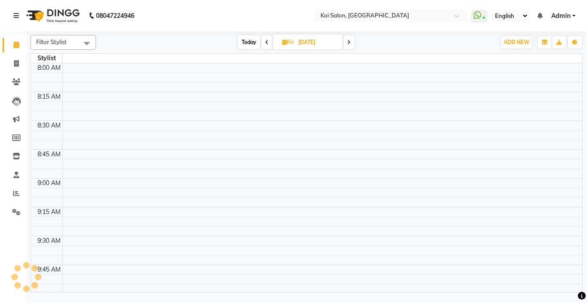
click at [250, 41] on span "Today" at bounding box center [249, 42] width 22 height 14
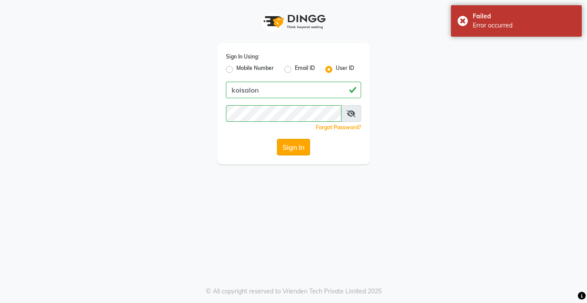
click at [285, 145] on button "Sign In" at bounding box center [293, 147] width 33 height 17
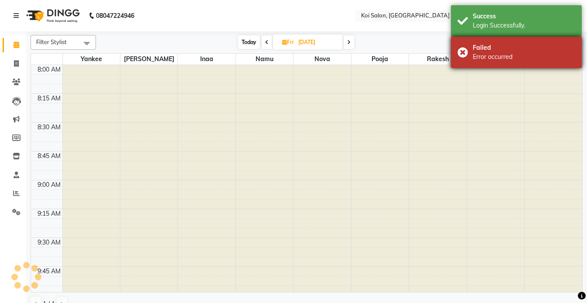
click at [476, 45] on div "Failed" at bounding box center [524, 47] width 103 height 9
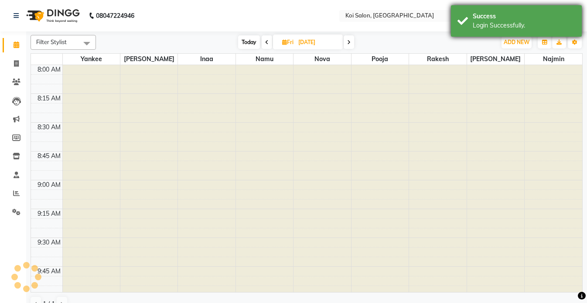
click at [476, 15] on div "Success" at bounding box center [524, 16] width 103 height 9
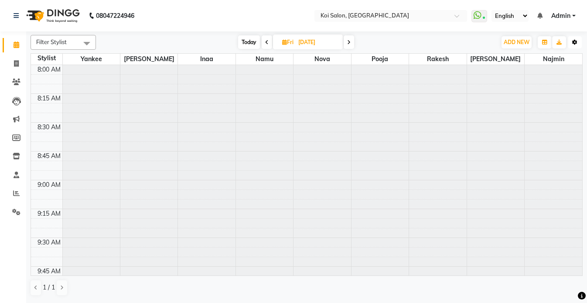
click at [579, 45] on button "Toggle Dropdown" at bounding box center [575, 42] width 14 height 12
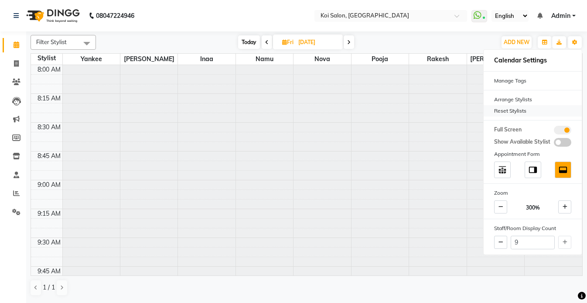
click at [510, 113] on div "Reset Stylists" at bounding box center [533, 110] width 98 height 11
click at [250, 39] on span "Today" at bounding box center [249, 42] width 22 height 14
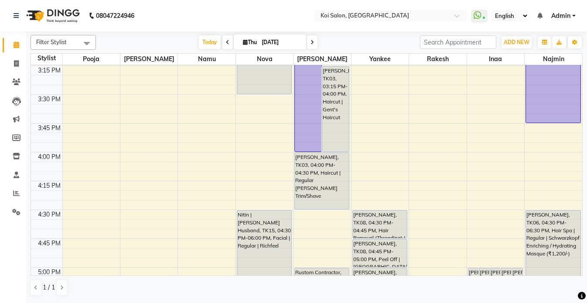
scroll to position [718, 0]
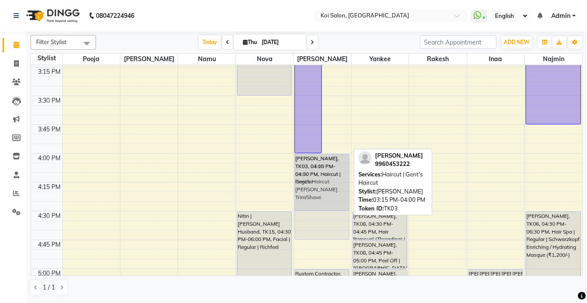
drag, startPoint x: 336, startPoint y: 86, endPoint x: 336, endPoint y: 175, distance: 88.6
click at [336, 175] on div "[PERSON_NAME], TK14, 02:15 PM-04:00 PM, Hair Colouring | Root Touch Up | Person…" at bounding box center [322, 38] width 57 height 1382
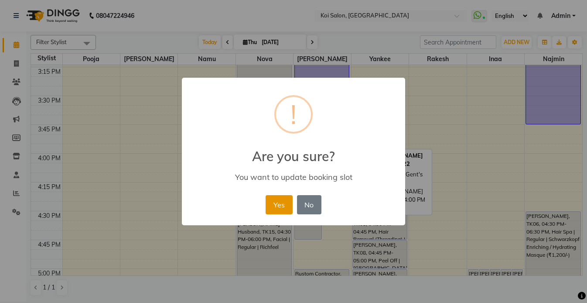
click at [284, 197] on button "Yes" at bounding box center [279, 204] width 27 height 19
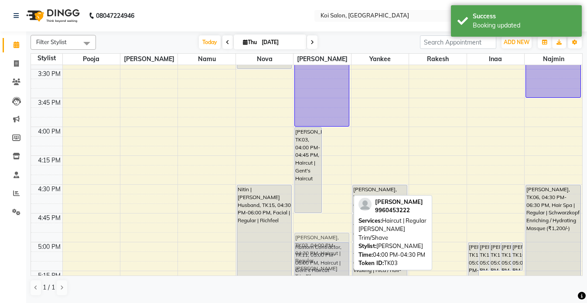
scroll to position [746, 0]
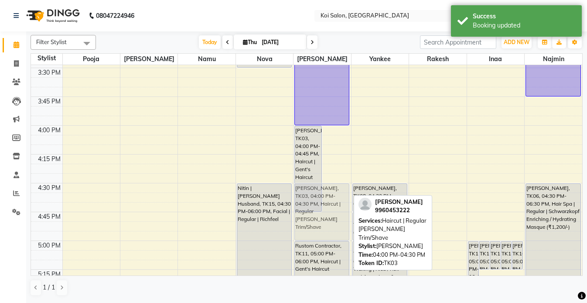
drag, startPoint x: 336, startPoint y: 186, endPoint x: 334, endPoint y: 219, distance: 33.7
click at [334, 219] on div "[PERSON_NAME], TK03, 04:00 PM-04:45 PM, Haircut | Gent's Haircut [PERSON_NAME],…" at bounding box center [322, 10] width 57 height 1382
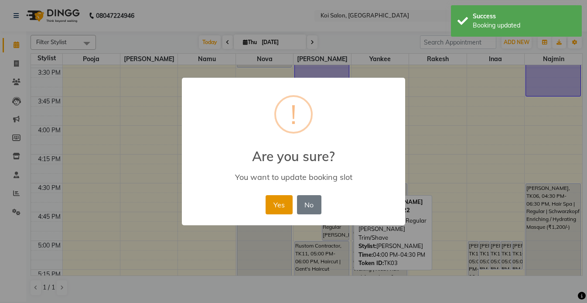
click at [281, 207] on button "Yes" at bounding box center [279, 204] width 27 height 19
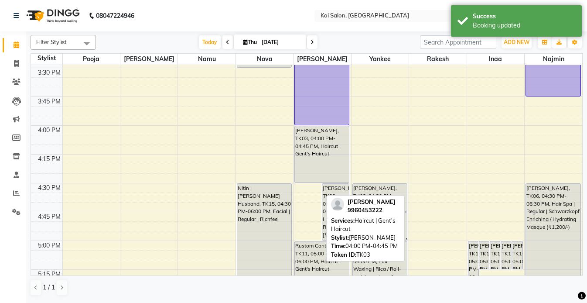
drag, startPoint x: 308, startPoint y: 209, endPoint x: 311, endPoint y: 180, distance: 29.4
click at [311, 180] on div "[PERSON_NAME], TK03, 04:00 PM-04:45 PM, Haircut | Gent's Haircut [PERSON_NAME],…" at bounding box center [322, 10] width 57 height 1382
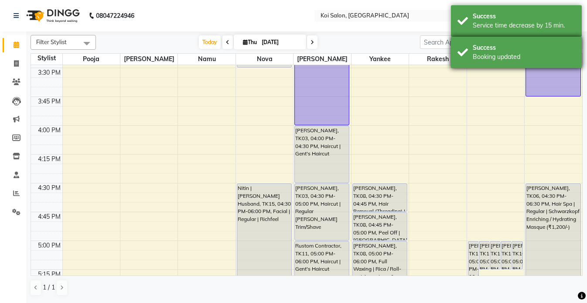
click at [493, 48] on div "Success" at bounding box center [524, 47] width 103 height 9
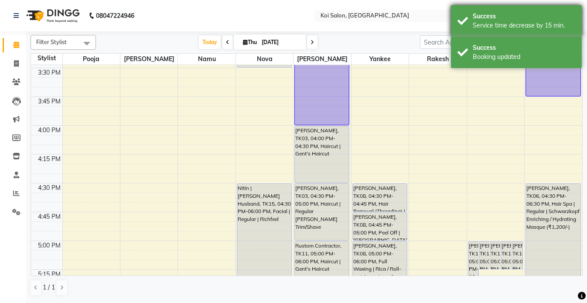
click at [489, 16] on div "Success" at bounding box center [524, 16] width 103 height 9
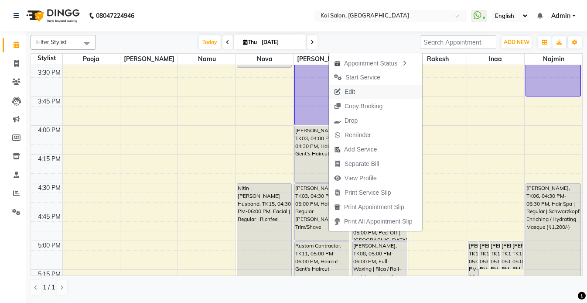
click at [357, 87] on span "Edit" at bounding box center [344, 92] width 31 height 14
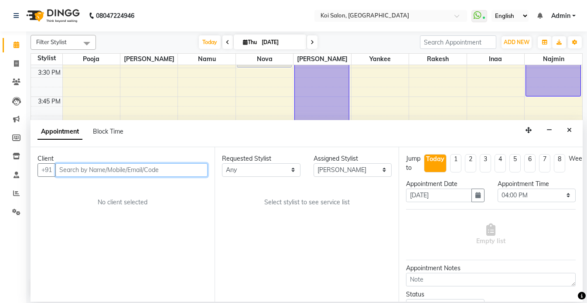
scroll to position [692, 0]
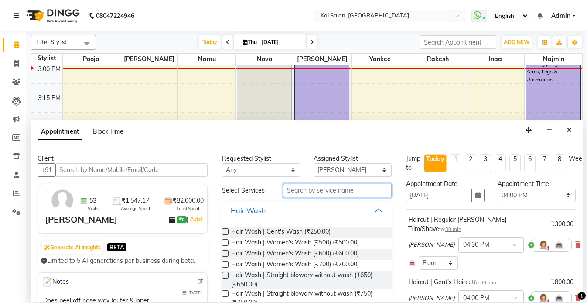
click at [315, 188] on input "text" at bounding box center [337, 191] width 109 height 14
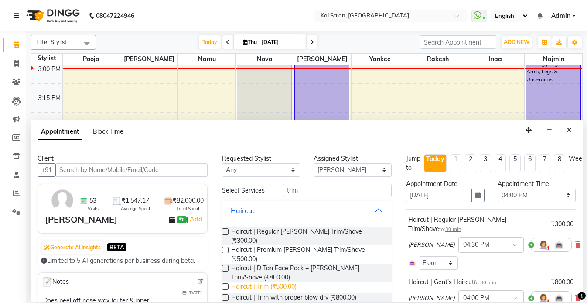
click at [283, 282] on span "Haircut | Trim (₹500.00)" at bounding box center [263, 287] width 65 height 11
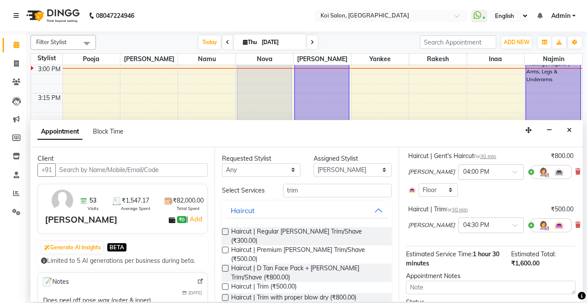
scroll to position [158, 0]
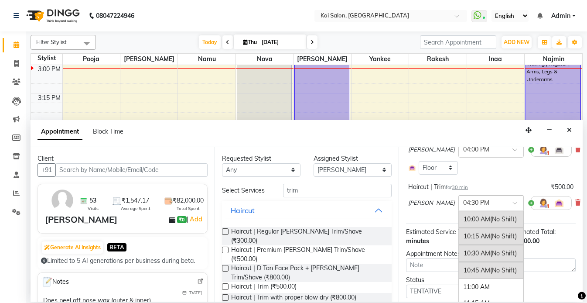
click at [459, 195] on div "× 04:30 PM" at bounding box center [491, 203] width 65 height 16
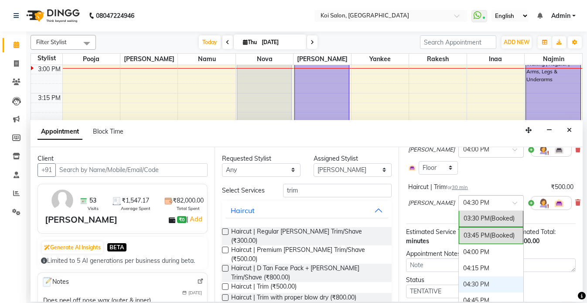
scroll to position [366, 0]
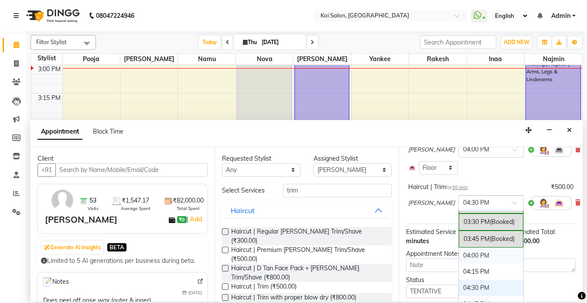
click at [459, 247] on div "04:00 PM" at bounding box center [491, 255] width 65 height 16
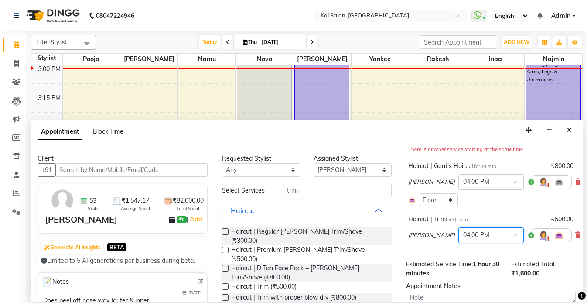
scroll to position [105, 0]
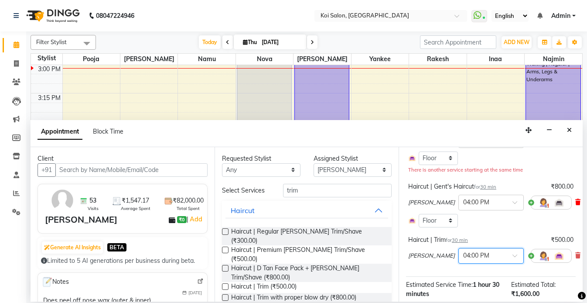
click at [575, 199] on icon at bounding box center [577, 202] width 5 height 6
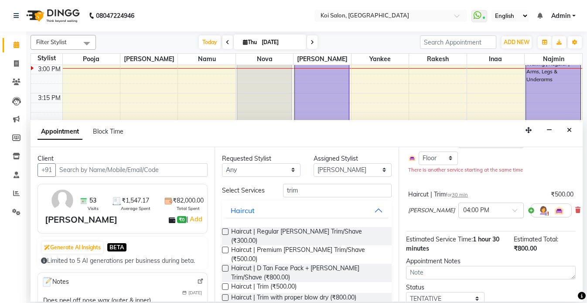
scroll to position [129, 0]
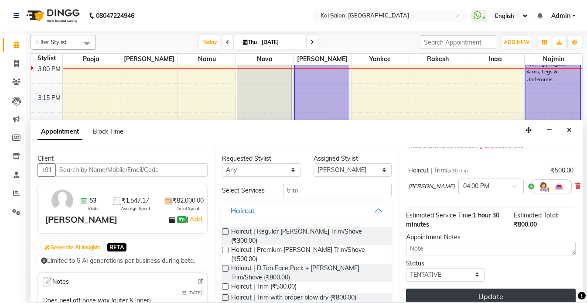
click at [490, 288] on button "Update" at bounding box center [491, 296] width 170 height 16
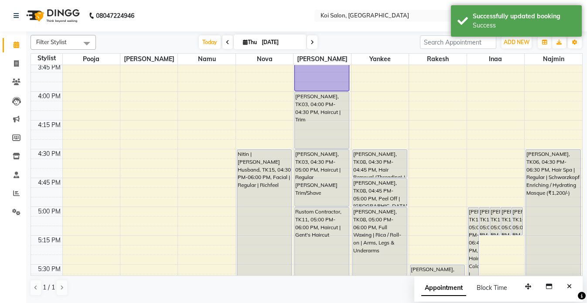
scroll to position [782, 0]
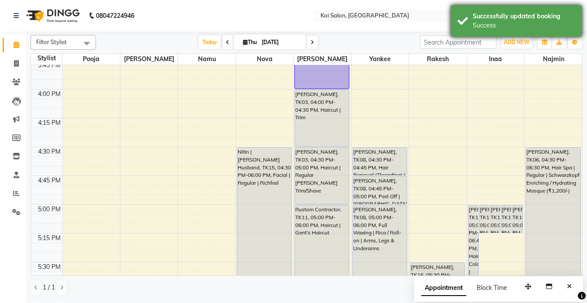
click at [469, 20] on div "Successfully updated booking Success" at bounding box center [516, 20] width 131 height 31
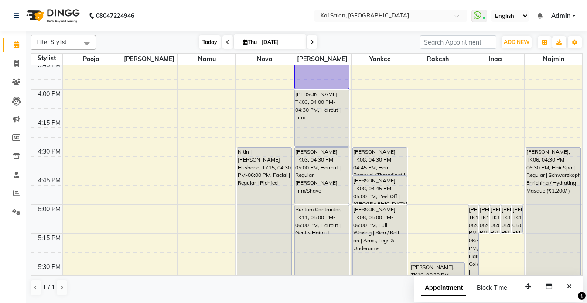
click at [203, 45] on span "Today" at bounding box center [210, 42] width 22 height 14
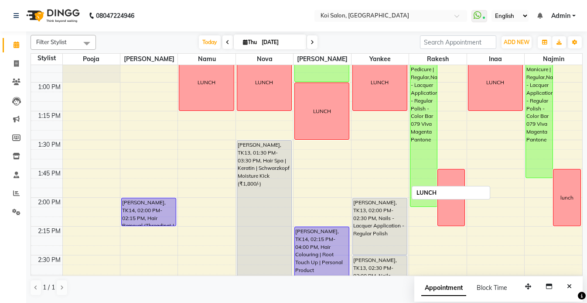
scroll to position [445, 0]
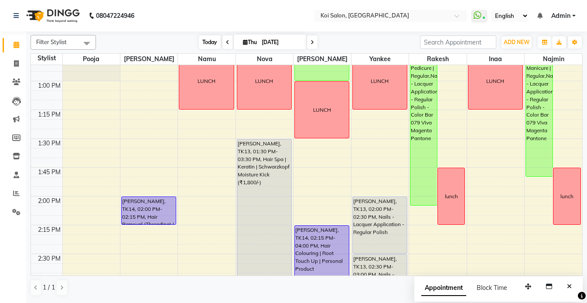
click at [213, 46] on span "Today" at bounding box center [210, 42] width 22 height 14
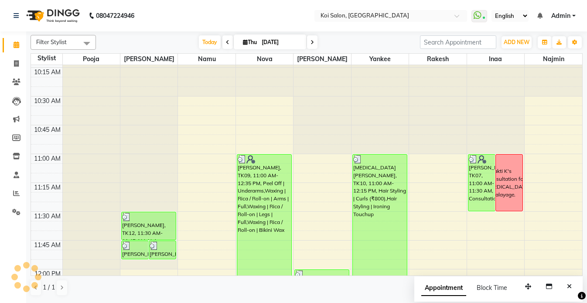
scroll to position [207, 0]
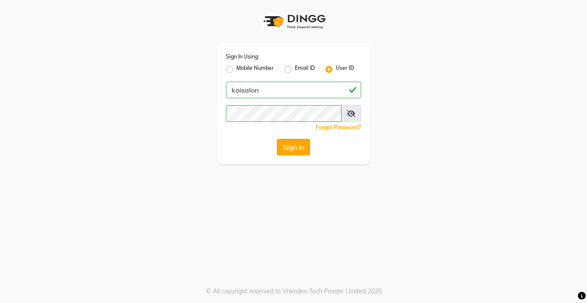
click at [299, 145] on button "Sign In" at bounding box center [293, 147] width 33 height 17
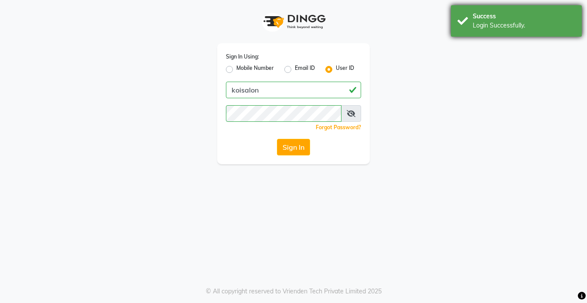
click at [511, 12] on div "Success" at bounding box center [524, 16] width 103 height 9
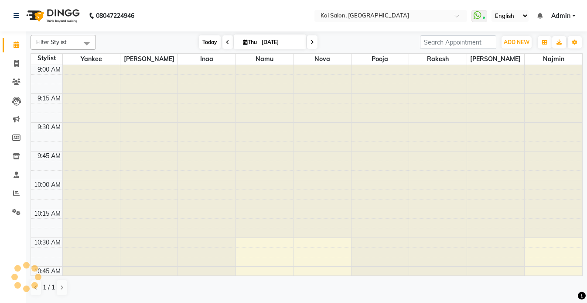
click at [208, 45] on span "Today" at bounding box center [210, 42] width 22 height 14
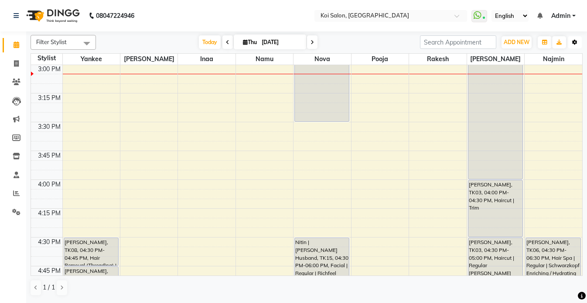
click at [575, 41] on icon "button" at bounding box center [574, 42] width 5 height 5
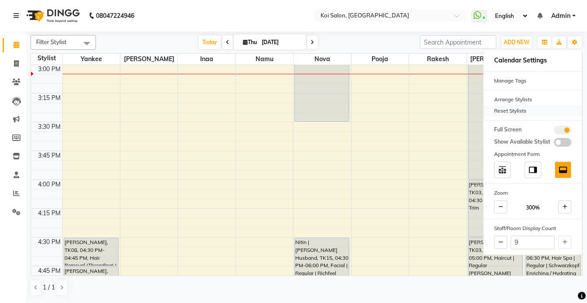
click at [507, 108] on div "Reset Stylists" at bounding box center [533, 110] width 98 height 11
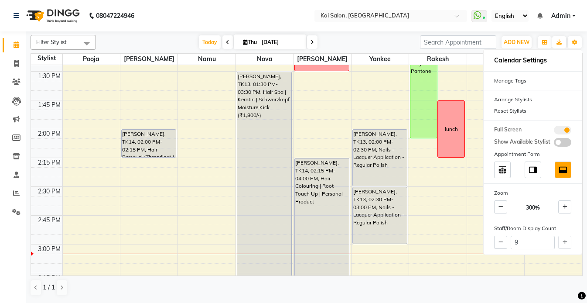
scroll to position [500, 0]
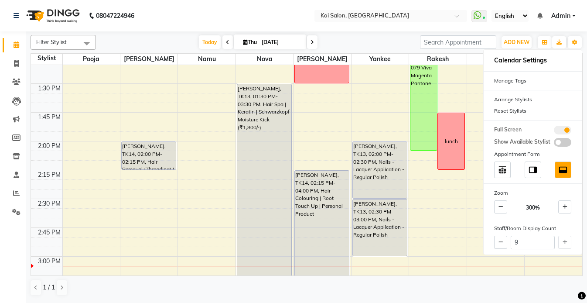
click at [185, 14] on nav "08047224946 Select Location × [GEOGRAPHIC_DATA] WhatsApp Status ✕ Status: Conne…" at bounding box center [293, 15] width 587 height 31
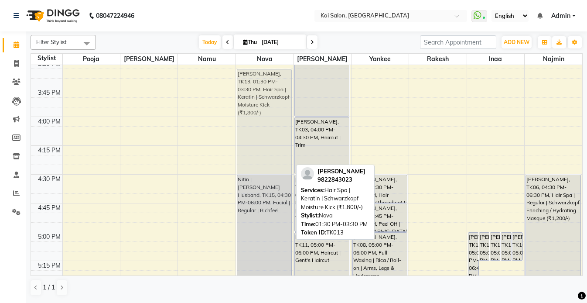
scroll to position [715, 0]
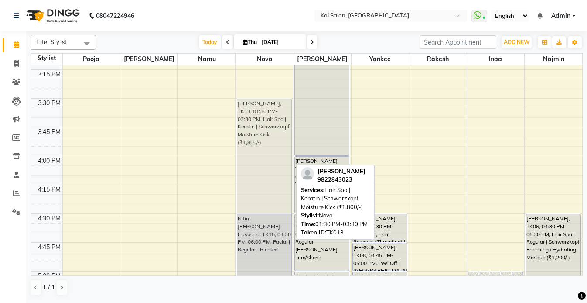
drag, startPoint x: 265, startPoint y: 90, endPoint x: 264, endPoint y: 245, distance: 154.9
click at [264, 245] on div "[PERSON_NAME], TK09, 11:00 AM-12:35 PM, Peel Off | Underarms,Waxing | Rica / Ro…" at bounding box center [264, 41] width 57 height 1382
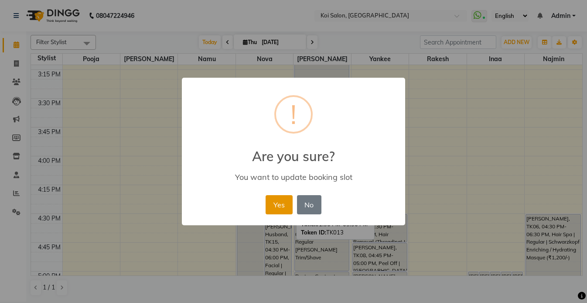
click at [281, 211] on button "Yes" at bounding box center [279, 204] width 27 height 19
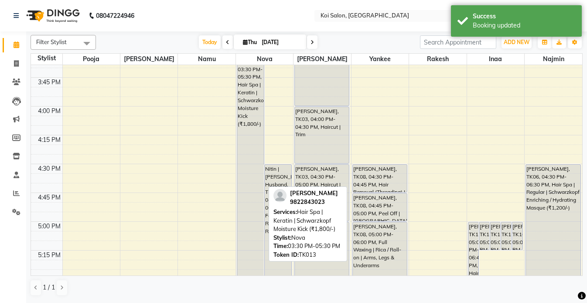
scroll to position [758, 0]
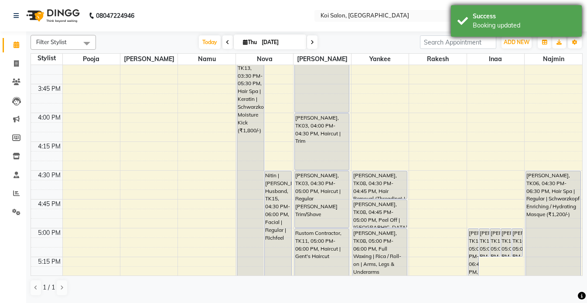
click at [474, 20] on div "Success" at bounding box center [524, 16] width 103 height 9
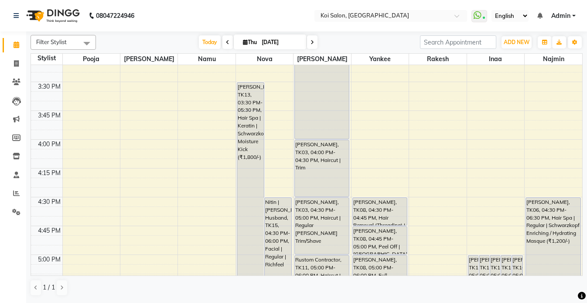
scroll to position [728, 0]
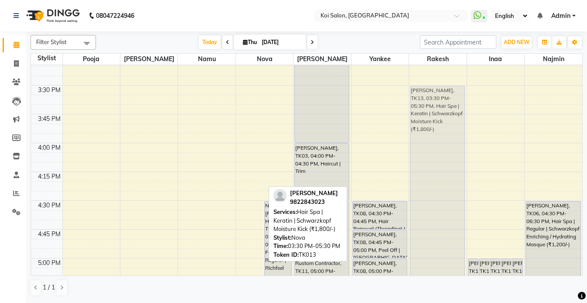
drag, startPoint x: 252, startPoint y: 118, endPoint x: 414, endPoint y: 117, distance: 162.3
click at [435, 117] on tr "[PERSON_NAME], TK05, 11:45 AM-11:55 AM, Hair Removal (Threading) | Chin Pooja M…" at bounding box center [306, 28] width 551 height 1382
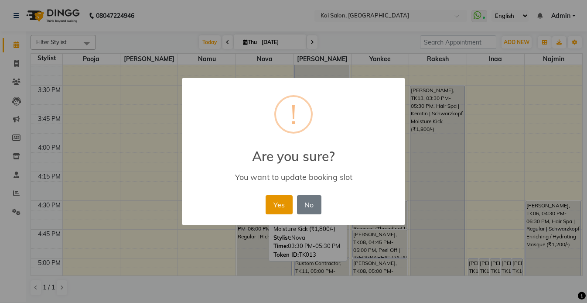
click at [285, 202] on button "Yes" at bounding box center [279, 204] width 27 height 19
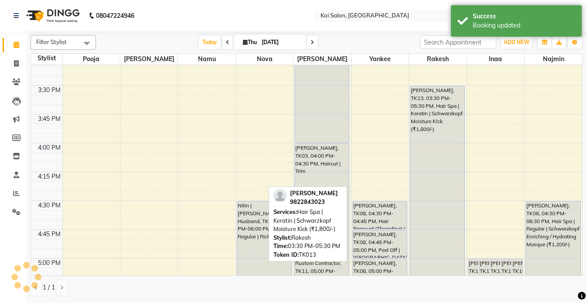
click at [431, 127] on div "[PERSON_NAME], TK13, 03:30 PM-05:30 PM, Hair Spa | Keratin | Schwarzkopf Moistu…" at bounding box center [438, 200] width 54 height 229
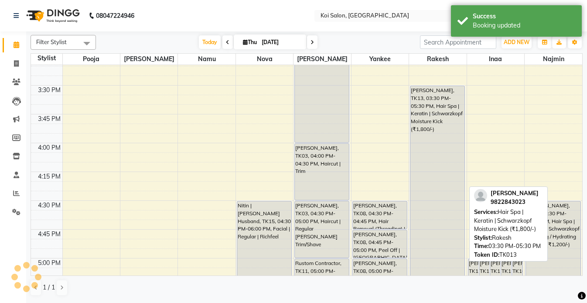
click at [431, 127] on div "[PERSON_NAME], TK13, 03:30 PM-05:30 PM, Hair Spa | Keratin | Schwarzkopf Moistu…" at bounding box center [438, 200] width 54 height 229
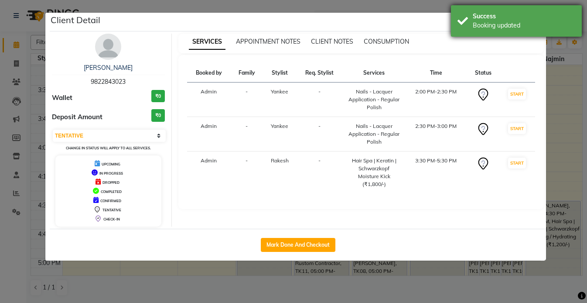
click at [505, 33] on div "Success Booking updated" at bounding box center [516, 20] width 131 height 31
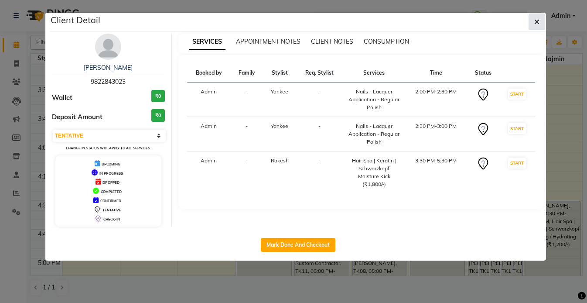
click at [538, 21] on icon "button" at bounding box center [536, 21] width 5 height 7
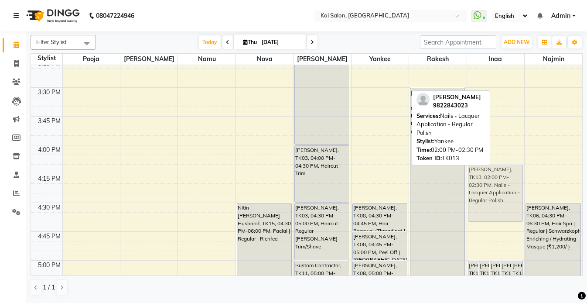
scroll to position [707, 0]
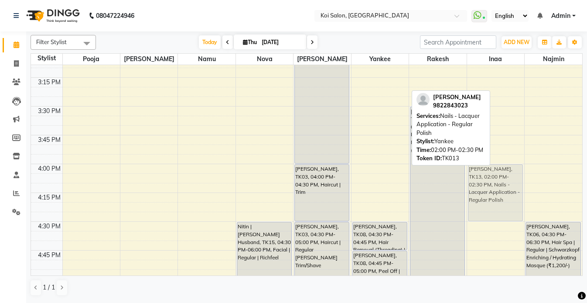
drag, startPoint x: 379, startPoint y: 81, endPoint x: 483, endPoint y: 204, distance: 161.3
click at [483, 204] on tr "[PERSON_NAME], TK05, 11:45 AM-11:55 AM, Hair Removal (Threading) | Chin Pooja M…" at bounding box center [306, 49] width 551 height 1382
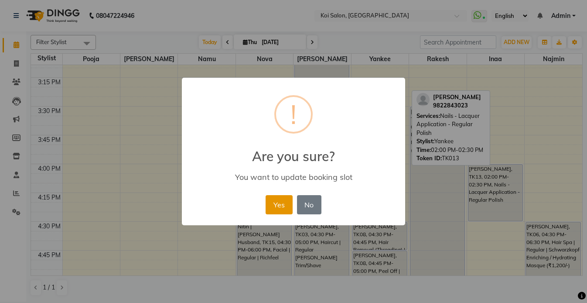
click at [280, 205] on button "Yes" at bounding box center [279, 204] width 27 height 19
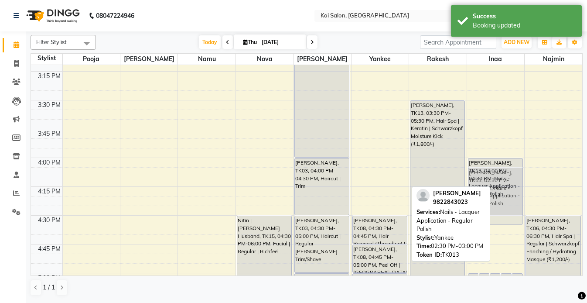
scroll to position [797, 0]
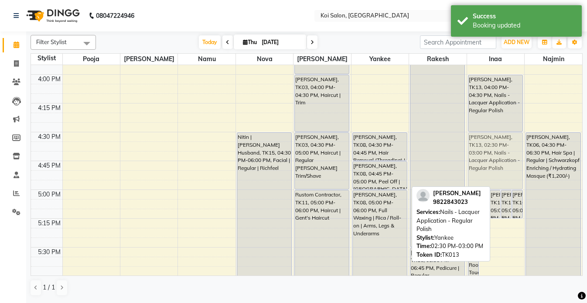
drag, startPoint x: 377, startPoint y: 194, endPoint x: 507, endPoint y: 141, distance: 140.7
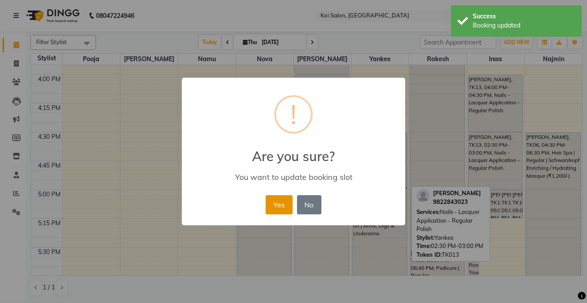
click at [292, 202] on button "Yes" at bounding box center [279, 204] width 27 height 19
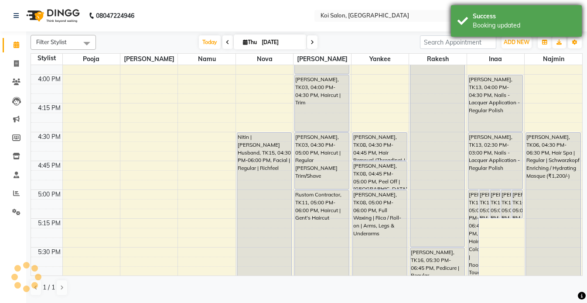
click at [486, 22] on div "Booking updated" at bounding box center [524, 25] width 103 height 9
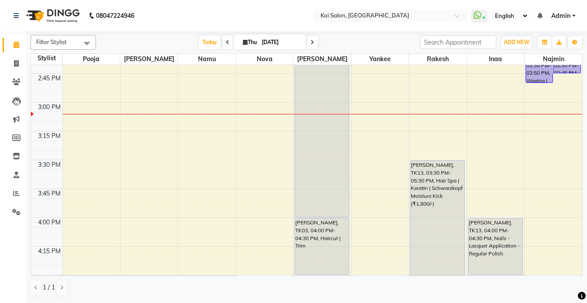
scroll to position [645, 0]
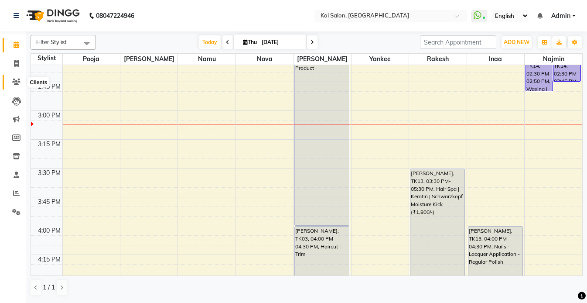
click at [13, 86] on span at bounding box center [16, 82] width 15 height 10
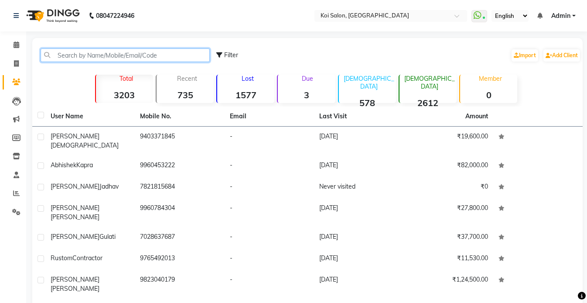
click at [73, 57] on input "text" at bounding box center [125, 55] width 169 height 14
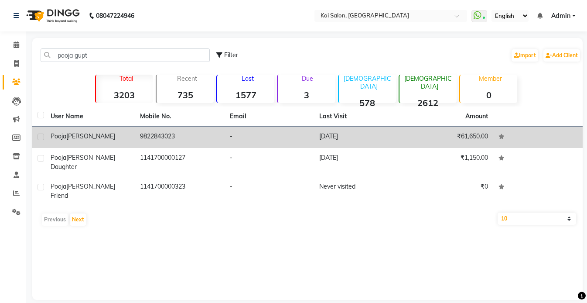
click at [91, 140] on div "[PERSON_NAME]" at bounding box center [90, 136] width 79 height 9
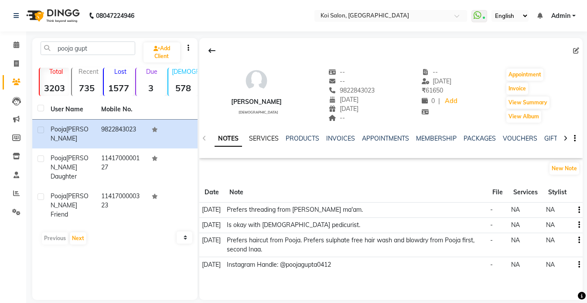
click at [264, 140] on link "SERVICES" at bounding box center [264, 138] width 30 height 8
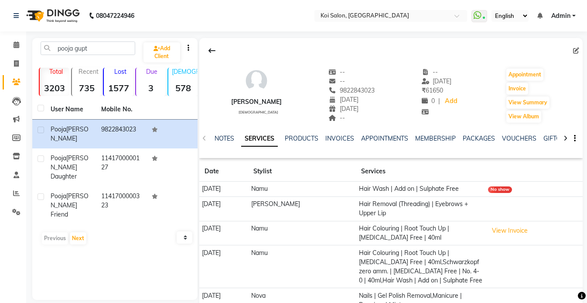
scroll to position [47, 0]
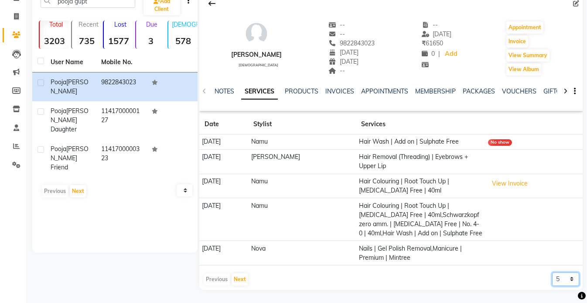
click at [564, 276] on select "5 10 50 100 500" at bounding box center [565, 279] width 27 height 14
click at [552, 272] on select "5 10 50 100 500" at bounding box center [565, 279] width 27 height 14
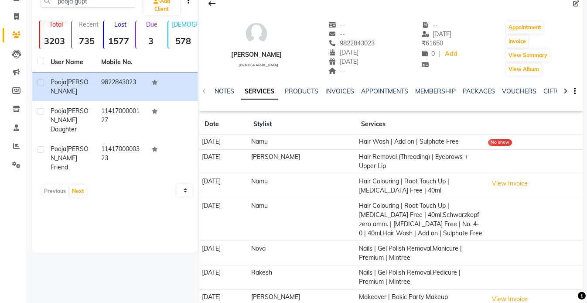
scroll to position [267, 0]
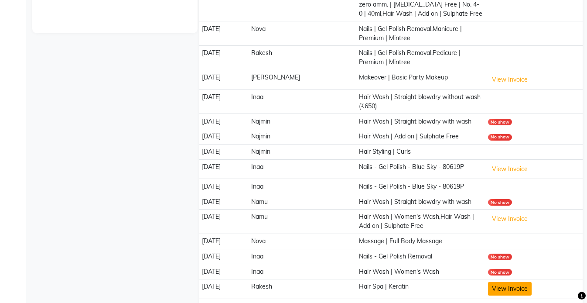
click at [511, 288] on button "View Invoice" at bounding box center [510, 289] width 44 height 14
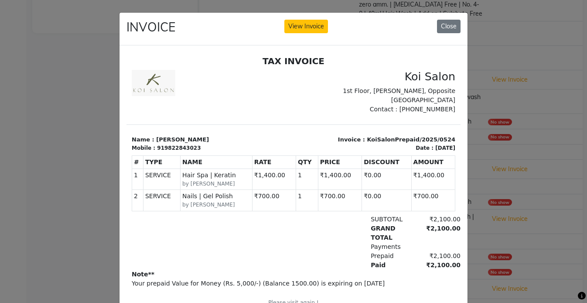
scroll to position [0, 0]
click at [449, 28] on button "Close" at bounding box center [449, 27] width 24 height 14
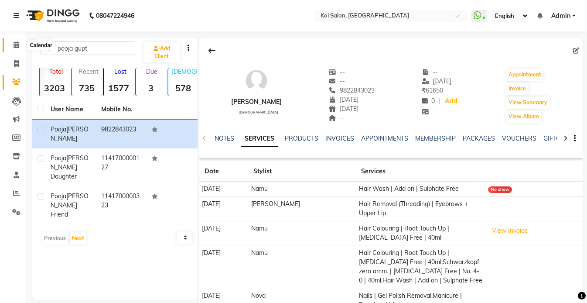
click at [15, 43] on icon at bounding box center [17, 44] width 6 height 7
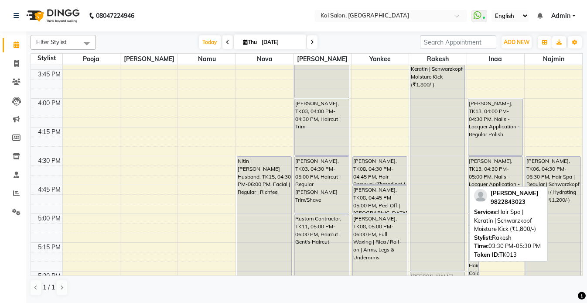
scroll to position [706, 0]
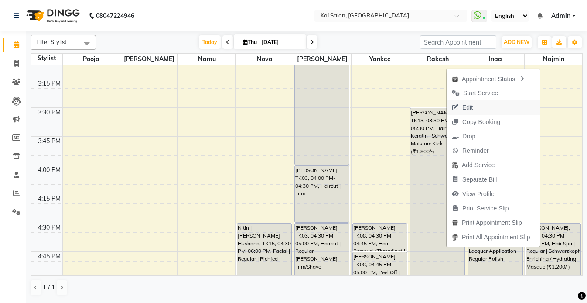
click at [476, 108] on span "Edit" at bounding box center [462, 107] width 31 height 14
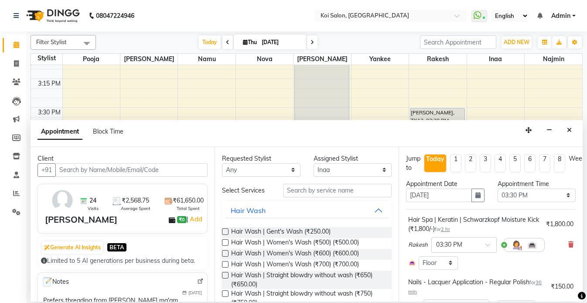
scroll to position [692, 0]
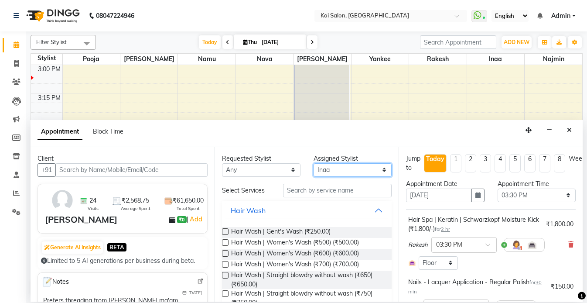
click at [328, 171] on select "Select [PERSON_NAME] Namu Nova Pooja [PERSON_NAME]" at bounding box center [353, 170] width 79 height 14
click at [314, 163] on select "Select [PERSON_NAME] Namu Nova Pooja [PERSON_NAME]" at bounding box center [353, 170] width 79 height 14
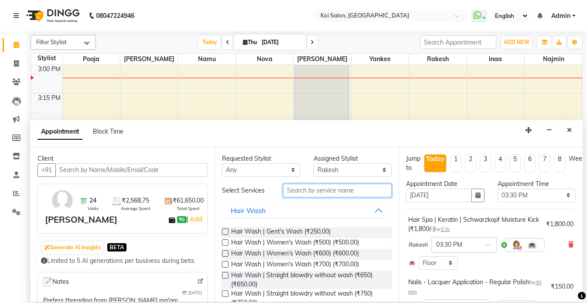
click at [317, 195] on input "text" at bounding box center [337, 191] width 109 height 14
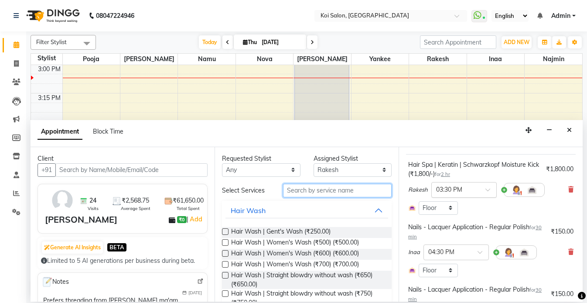
scroll to position [0, 0]
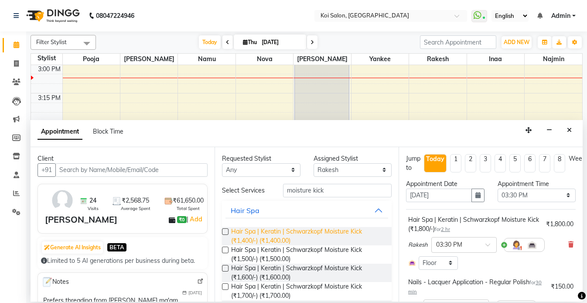
click at [273, 231] on span "Hair Spa | Keratin | Schwarzkopf Moisture Kick (₹1,400/-) (₹1,400.00)" at bounding box center [308, 236] width 154 height 18
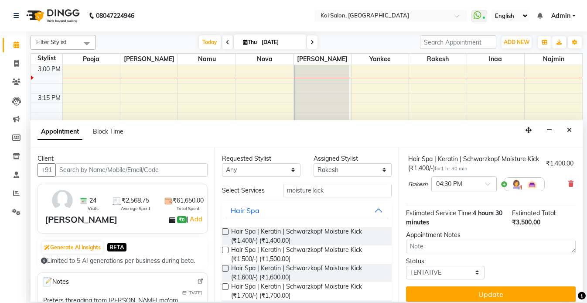
scroll to position [264, 0]
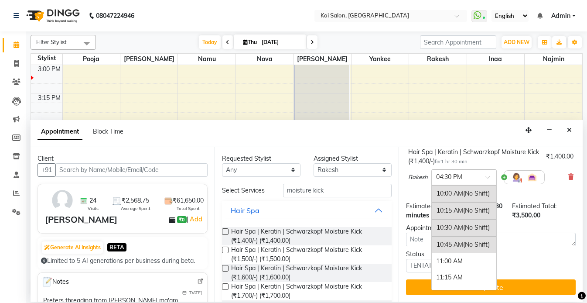
click at [456, 175] on input "text" at bounding box center [455, 176] width 38 height 9
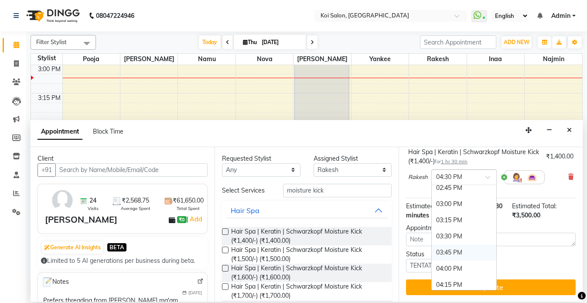
scroll to position [320, 0]
click at [455, 236] on div "03:30 PM" at bounding box center [464, 237] width 65 height 16
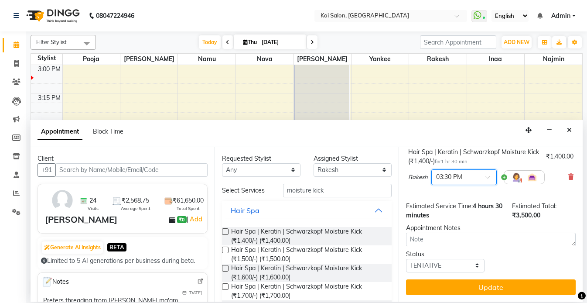
scroll to position [0, 0]
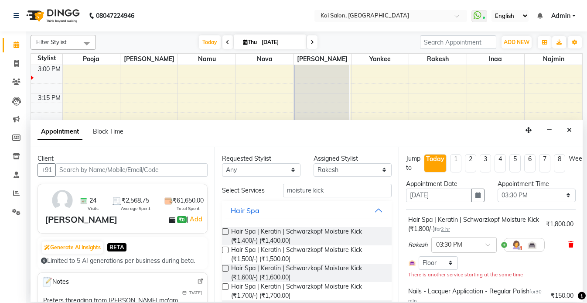
click at [572, 243] on icon at bounding box center [570, 244] width 5 height 6
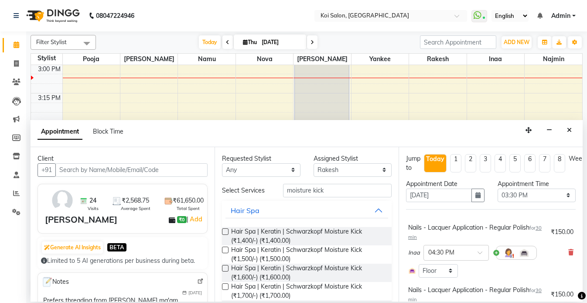
scroll to position [200, 0]
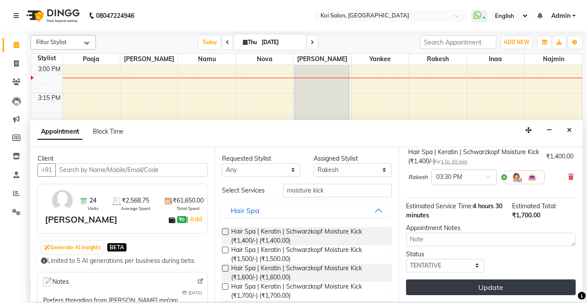
click at [492, 290] on button "Update" at bounding box center [491, 287] width 170 height 16
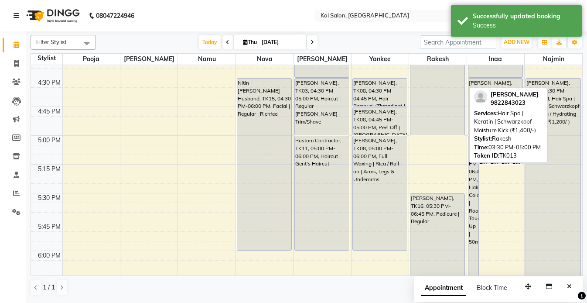
scroll to position [830, 0]
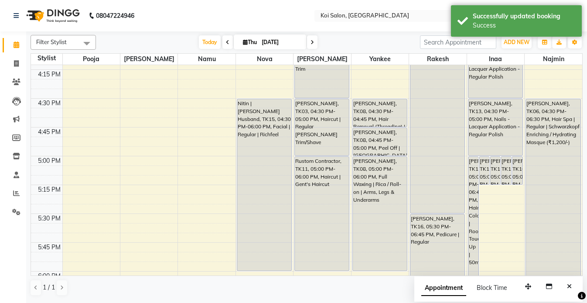
drag, startPoint x: 441, startPoint y: 155, endPoint x: 439, endPoint y: 207, distance: 51.9
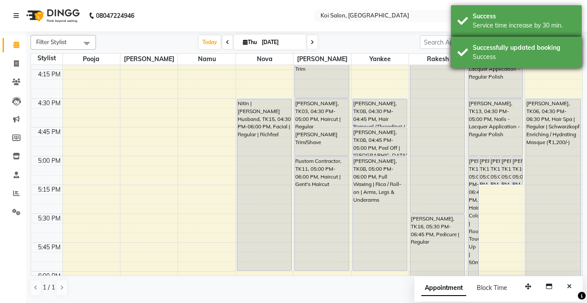
click at [488, 55] on div "Success" at bounding box center [524, 56] width 103 height 9
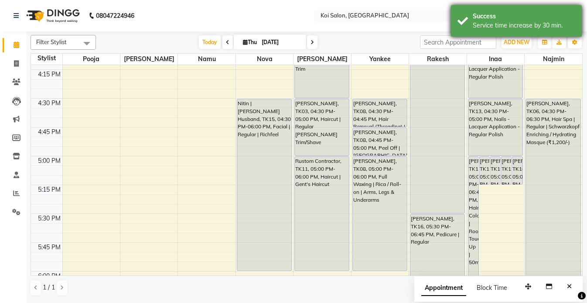
click at [486, 31] on div "Success Service time increase by 30 min." at bounding box center [516, 20] width 131 height 31
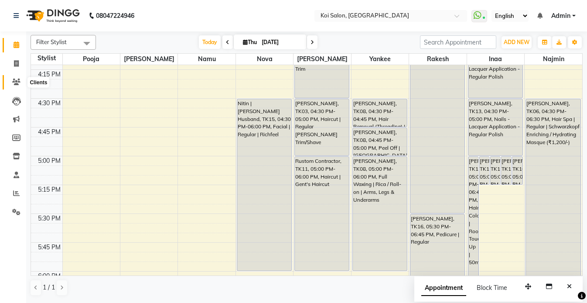
click at [13, 83] on icon at bounding box center [16, 82] width 8 height 7
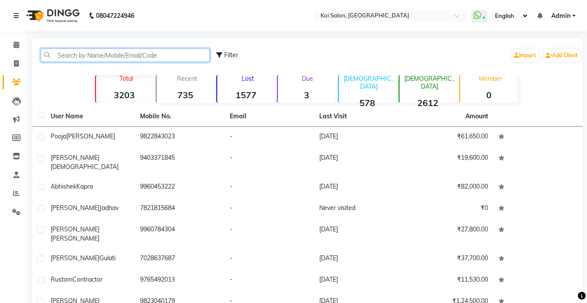
click at [124, 54] on input "text" at bounding box center [125, 55] width 169 height 14
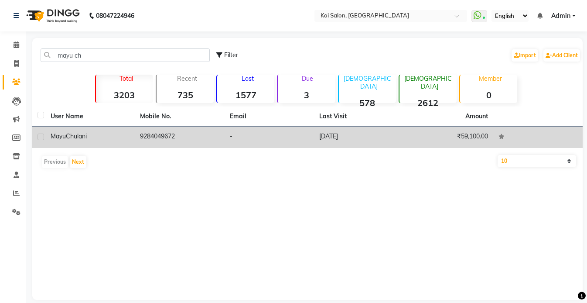
click at [108, 141] on td "[PERSON_NAME]" at bounding box center [89, 137] width 89 height 21
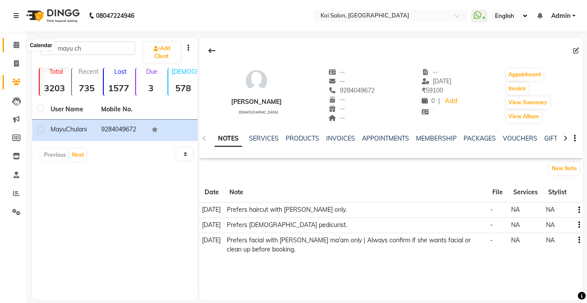
click at [20, 45] on span at bounding box center [16, 45] width 15 height 10
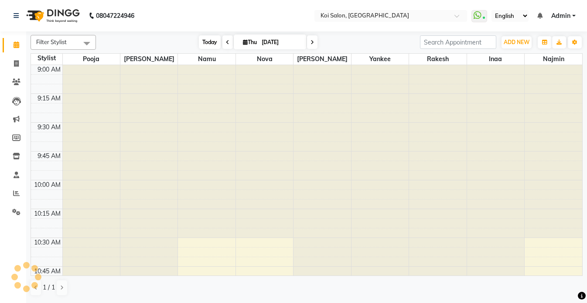
click at [207, 45] on span "Today" at bounding box center [210, 42] width 22 height 14
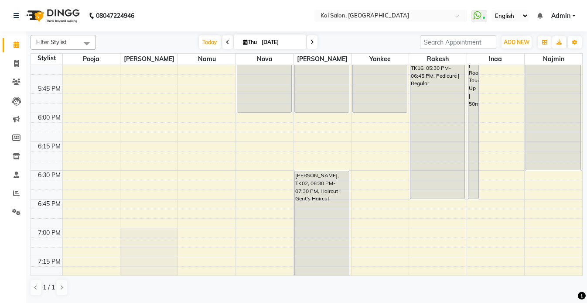
scroll to position [987, 0]
click at [17, 85] on icon at bounding box center [16, 82] width 8 height 7
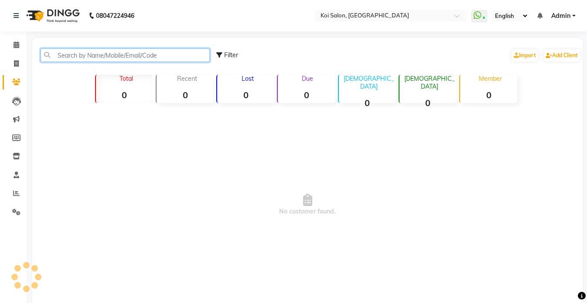
click at [115, 53] on input "text" at bounding box center [125, 55] width 169 height 14
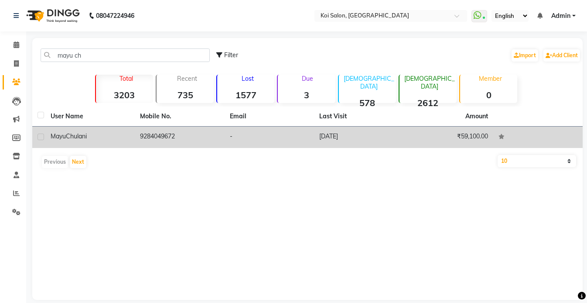
click at [106, 137] on div "[PERSON_NAME]" at bounding box center [90, 136] width 79 height 9
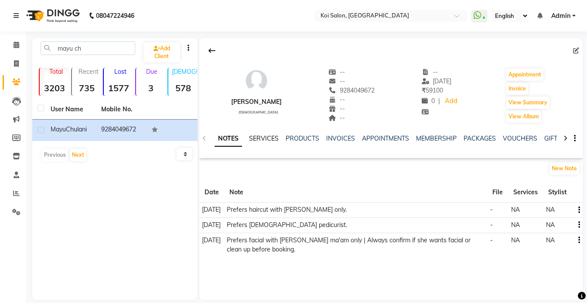
click at [265, 138] on link "SERVICES" at bounding box center [264, 138] width 30 height 8
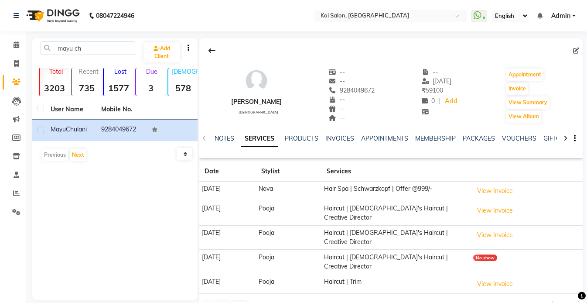
scroll to position [10, 0]
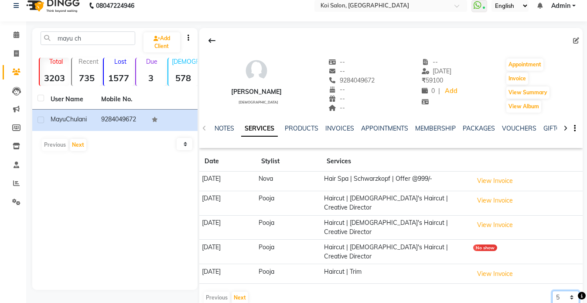
click at [563, 291] on select "5 10 50 100 500" at bounding box center [565, 298] width 27 height 14
click at [552, 291] on select "5 10 50 100 500" at bounding box center [565, 298] width 27 height 14
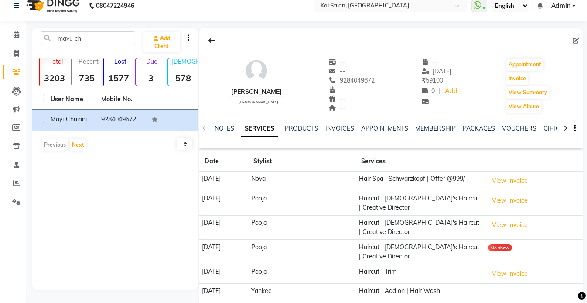
click at [221, 132] on div "NOTES" at bounding box center [225, 128] width 20 height 9
click at [228, 127] on link "NOTES" at bounding box center [225, 128] width 20 height 8
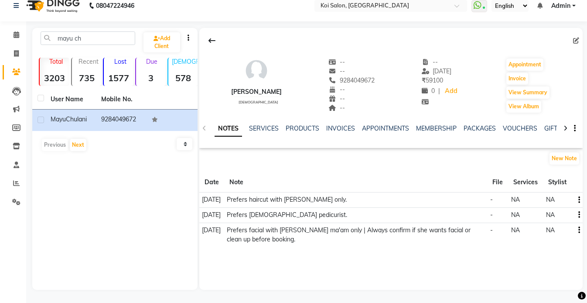
click at [582, 201] on td at bounding box center [577, 199] width 11 height 15
click at [580, 201] on td at bounding box center [577, 199] width 11 height 15
click at [579, 200] on icon "button" at bounding box center [580, 200] width 2 height 0
click at [560, 199] on div "Edit" at bounding box center [558, 200] width 14 height 11
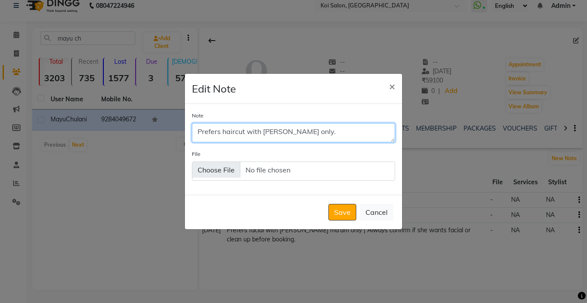
click at [334, 140] on textarea "Prefers haircut with [PERSON_NAME] only." at bounding box center [293, 132] width 203 height 19
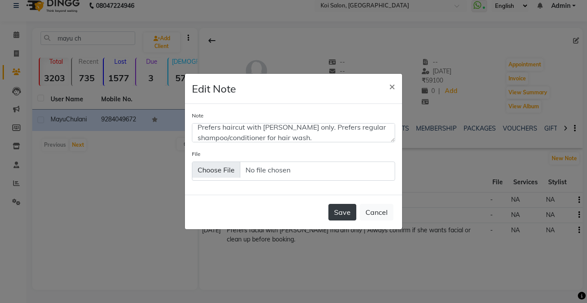
click at [335, 213] on button "Save" at bounding box center [343, 212] width 28 height 17
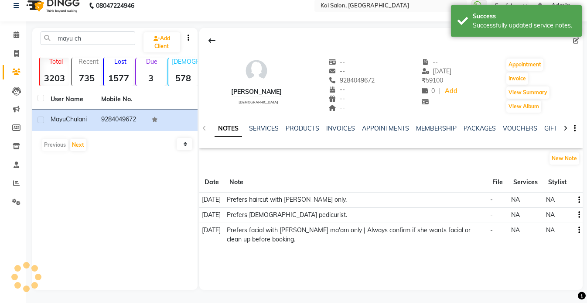
scroll to position [0, 0]
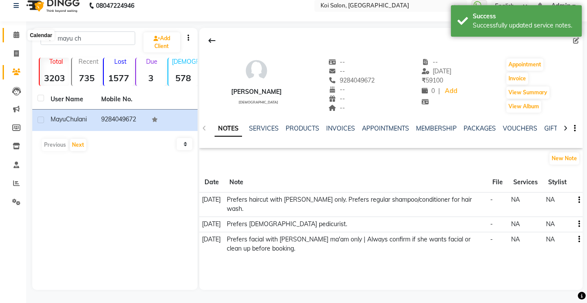
click at [14, 34] on icon at bounding box center [17, 34] width 6 height 7
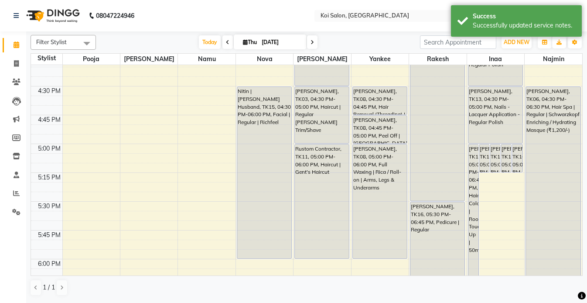
scroll to position [848, 0]
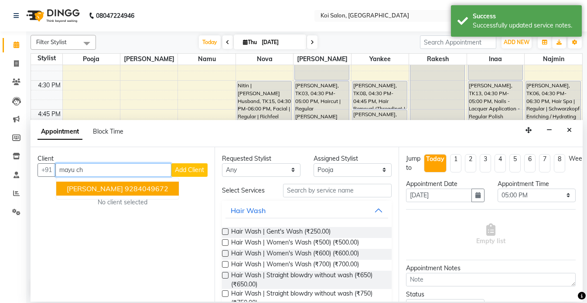
click at [125, 190] on ngb-highlight "9284049672" at bounding box center [147, 188] width 44 height 9
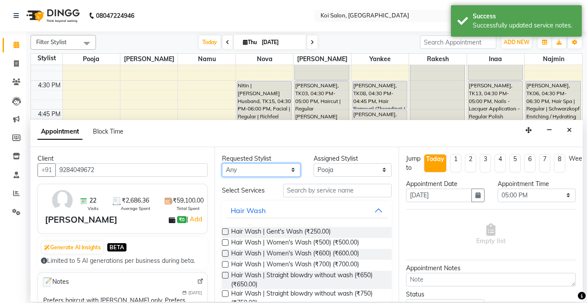
click at [267, 175] on select "Any [PERSON_NAME] Namu Nova Pooja [PERSON_NAME]" at bounding box center [261, 170] width 79 height 14
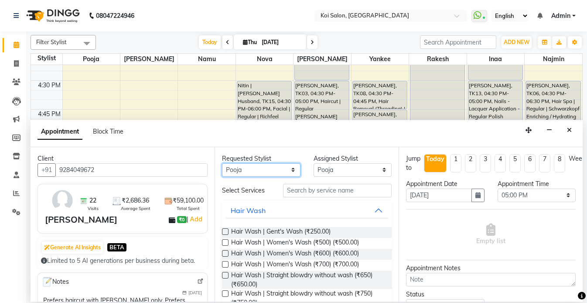
click at [222, 163] on select "Any [PERSON_NAME] Namu Nova Pooja [PERSON_NAME]" at bounding box center [261, 170] width 79 height 14
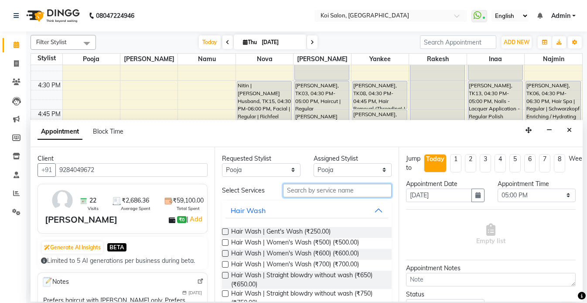
click at [313, 189] on input "text" at bounding box center [337, 191] width 109 height 14
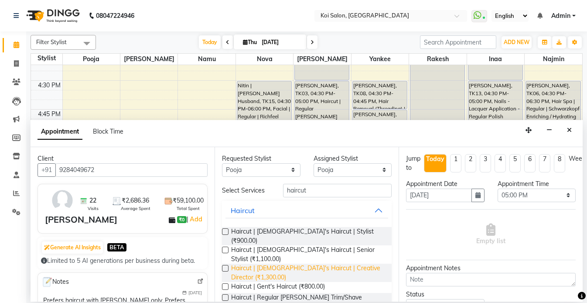
click at [312, 264] on span "Haircut | [DEMOGRAPHIC_DATA]'s Haircut | Creative Director (₹1,300.00)" at bounding box center [308, 273] width 154 height 18
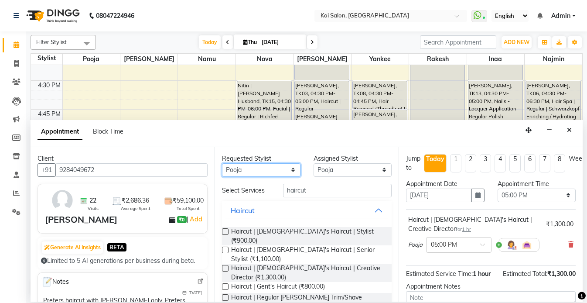
click at [274, 170] on select "Any [PERSON_NAME] Namu Nova Pooja [PERSON_NAME]" at bounding box center [261, 170] width 79 height 14
click at [222, 163] on select "Any [PERSON_NAME] Namu Nova Pooja [PERSON_NAME]" at bounding box center [261, 170] width 79 height 14
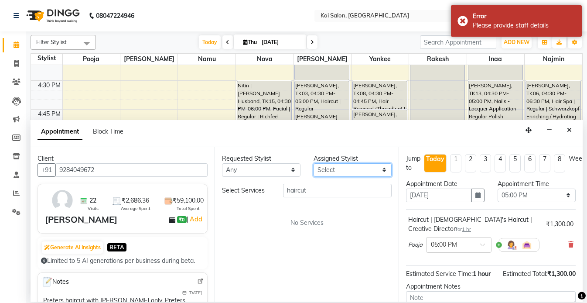
click at [325, 174] on select "Select [PERSON_NAME] Namu Nova Pooja [PERSON_NAME]" at bounding box center [353, 170] width 79 height 14
click at [314, 163] on select "Select [PERSON_NAME] Namu Nova Pooja [PERSON_NAME]" at bounding box center [353, 170] width 79 height 14
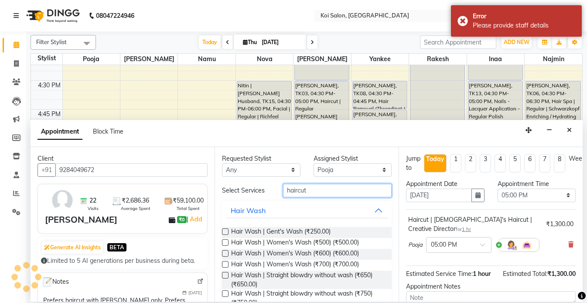
click at [314, 191] on input "haircut" at bounding box center [337, 191] width 109 height 14
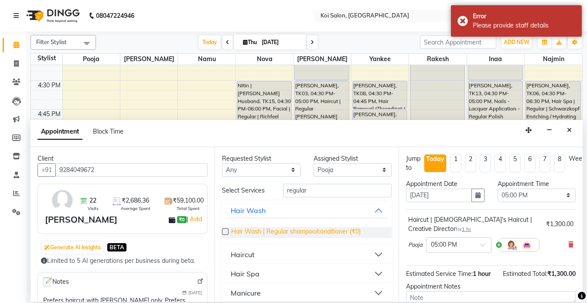
click at [318, 232] on span "Hair Wash | Regular shampoo/conditioner (₹0)" at bounding box center [296, 232] width 130 height 11
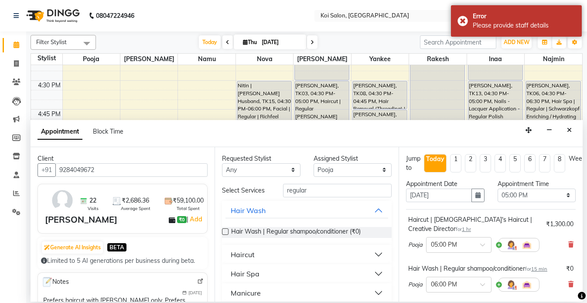
scroll to position [133, 0]
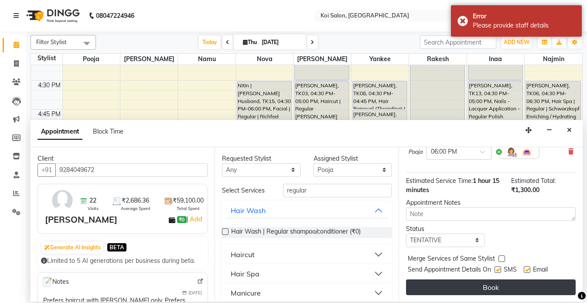
click at [507, 290] on button "Book" at bounding box center [491, 287] width 170 height 16
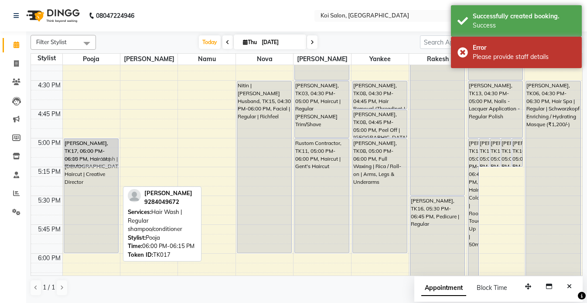
drag, startPoint x: 97, startPoint y: 260, endPoint x: 93, endPoint y: 142, distance: 117.9
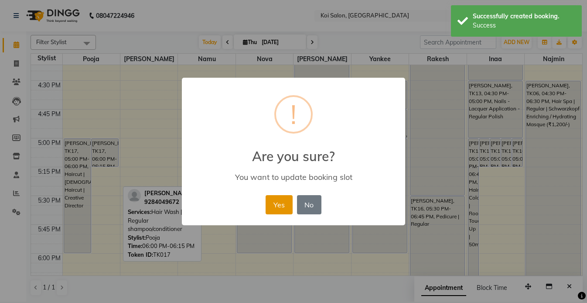
click at [279, 205] on button "Yes" at bounding box center [279, 204] width 27 height 19
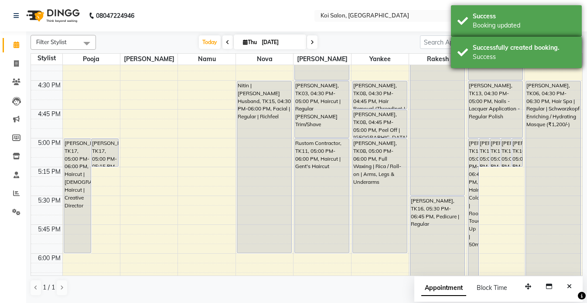
click at [512, 51] on div "Successfully created booking." at bounding box center [524, 47] width 103 height 9
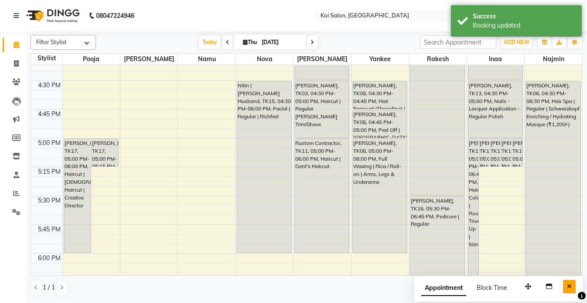
click at [570, 286] on icon "Close" at bounding box center [569, 286] width 5 height 6
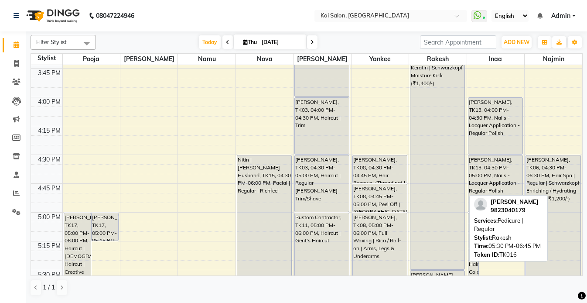
scroll to position [759, 0]
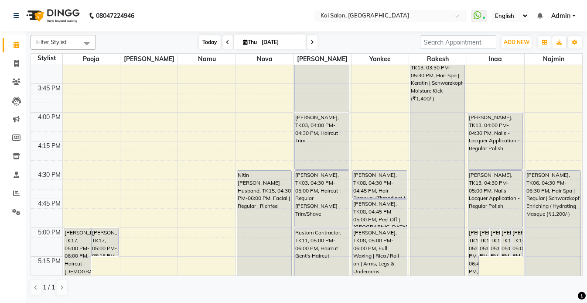
click at [206, 44] on span "Today" at bounding box center [210, 42] width 22 height 14
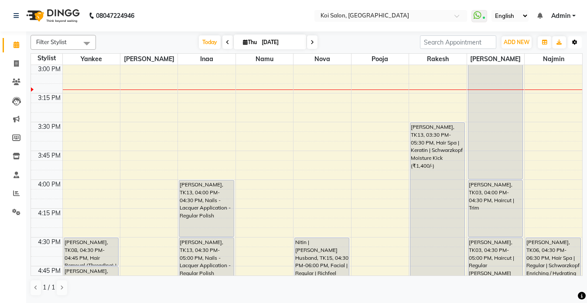
click at [577, 45] on button "Toggle Dropdown" at bounding box center [575, 42] width 14 height 12
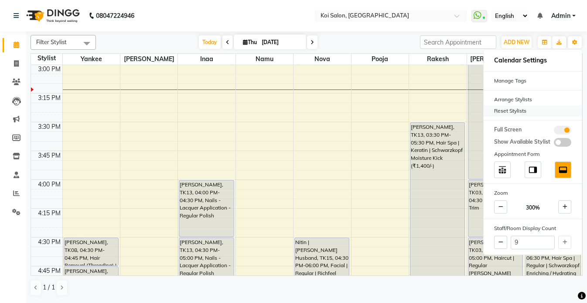
click at [506, 110] on div "Reset Stylists" at bounding box center [533, 110] width 98 height 11
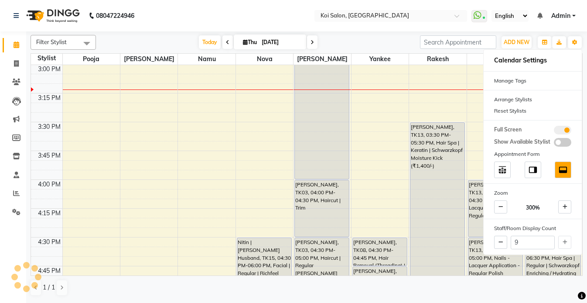
click at [198, 21] on nav "08047224946 Select Location × [GEOGRAPHIC_DATA] WhatsApp Status ✕ Status: Conne…" at bounding box center [293, 15] width 587 height 31
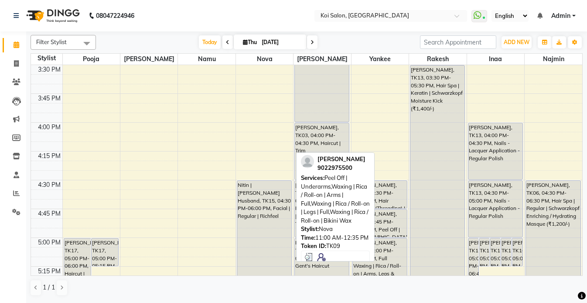
scroll to position [751, 0]
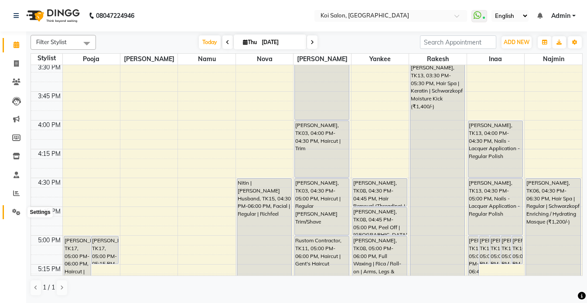
click at [14, 210] on icon at bounding box center [16, 212] width 8 height 7
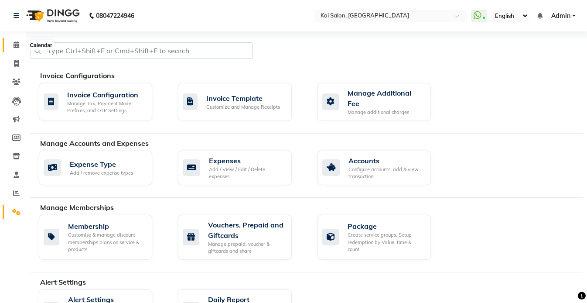
click at [16, 45] on icon at bounding box center [17, 44] width 6 height 7
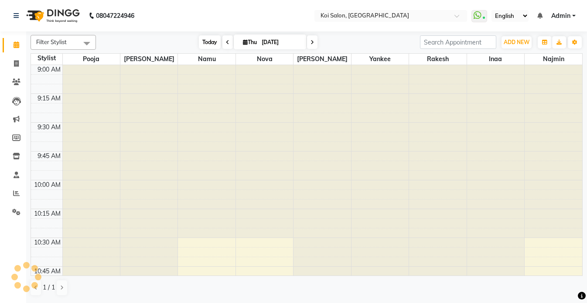
click at [212, 41] on span "Today" at bounding box center [210, 42] width 22 height 14
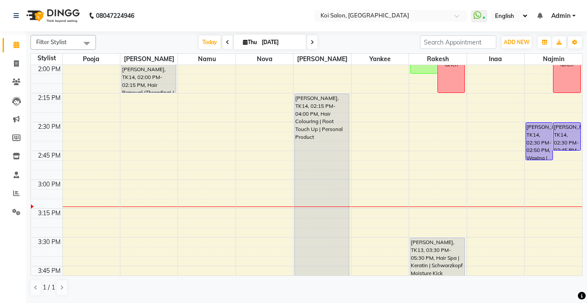
scroll to position [526, 0]
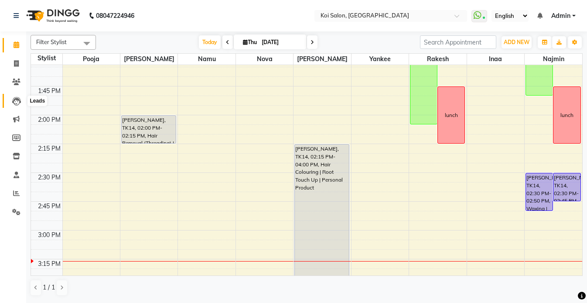
click at [10, 103] on span at bounding box center [16, 101] width 15 height 10
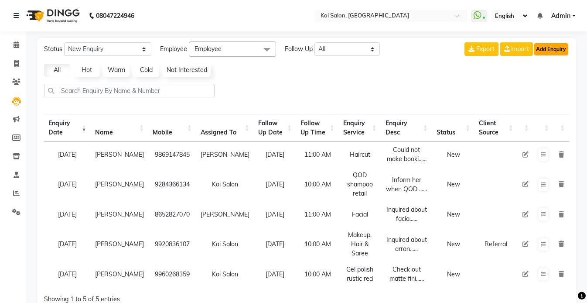
click at [558, 51] on button "Add Enquiry" at bounding box center [551, 49] width 34 height 12
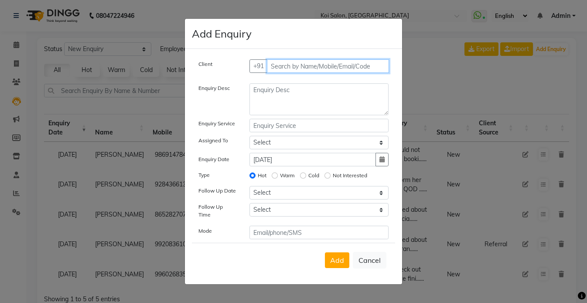
click at [289, 72] on input "text" at bounding box center [328, 66] width 123 height 14
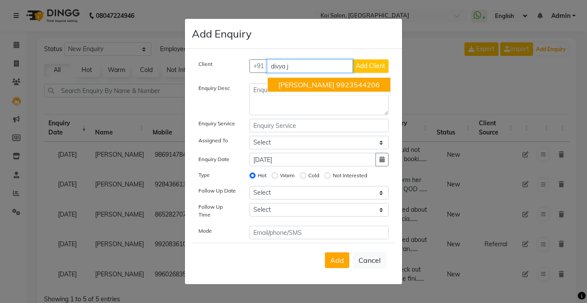
click at [308, 88] on span "[PERSON_NAME]" at bounding box center [306, 84] width 56 height 9
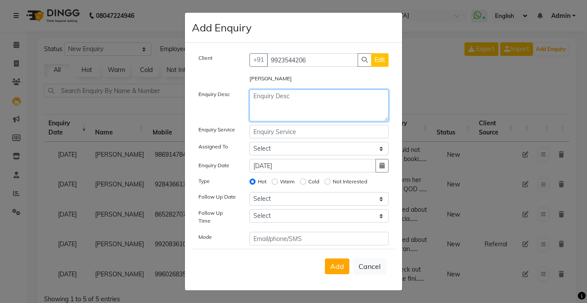
click at [293, 106] on textarea at bounding box center [320, 105] width 140 height 32
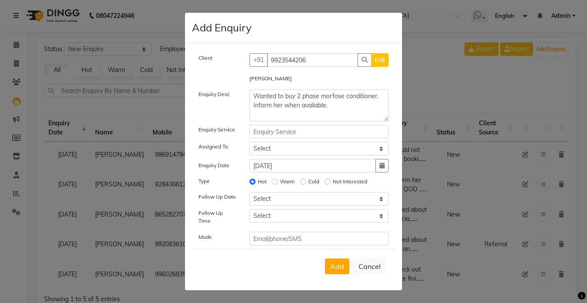
click at [280, 144] on div "Client [PHONE_NUMBER] Edit [PERSON_NAME] Enquiry Desc Wanted to buy 2 phase mor…" at bounding box center [293, 149] width 203 height 192
click at [273, 135] on input "text" at bounding box center [320, 132] width 140 height 14
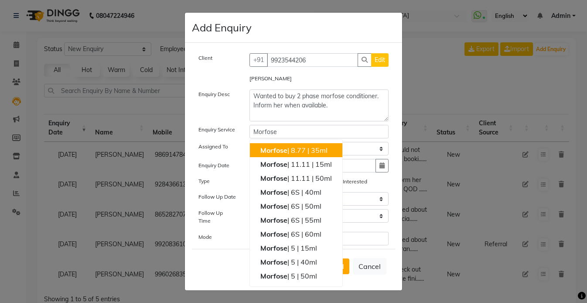
click at [223, 138] on div "Enquiry Service" at bounding box center [217, 132] width 51 height 14
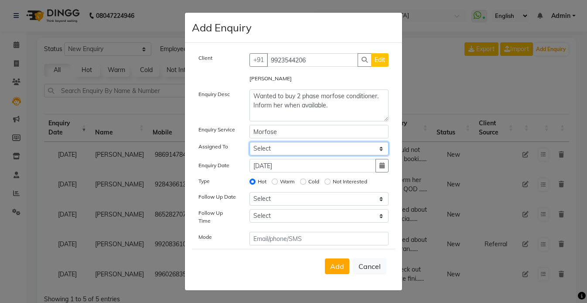
click at [289, 150] on select "Select [PERSON_NAME] | Housekeeping [PERSON_NAME] Inaa [PERSON_NAME] | Electric…" at bounding box center [320, 149] width 140 height 14
click at [250, 144] on select "Select [PERSON_NAME] | Housekeeping [PERSON_NAME] Inaa [PERSON_NAME] | Electric…" at bounding box center [320, 149] width 140 height 14
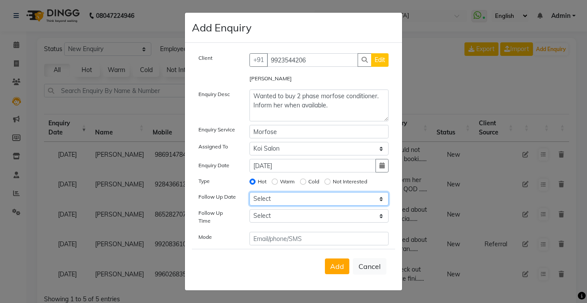
click at [279, 203] on select "Select [DATE] [DATE] [DATE] ([DATE]) [DATE] ([DATE]) [DATE] ([DATE]) [DATE] ([D…" at bounding box center [320, 199] width 140 height 14
click at [250, 195] on select "Select [DATE] [DATE] [DATE] ([DATE]) [DATE] ([DATE]) [DATE] ([DATE]) [DATE] ([D…" at bounding box center [320, 199] width 140 height 14
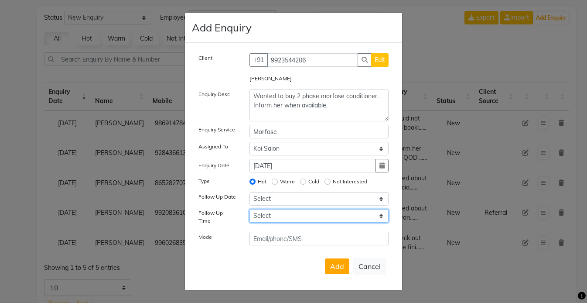
click at [278, 219] on select "Select 07:00 AM 07:15 AM 07:30 AM 07:45 AM 08:00 AM 08:15 AM 08:30 AM 08:45 AM …" at bounding box center [320, 216] width 140 height 14
click at [250, 212] on select "Select 07:00 AM 07:15 AM 07:30 AM 07:45 AM 08:00 AM 08:15 AM 08:30 AM 08:45 AM …" at bounding box center [320, 216] width 140 height 14
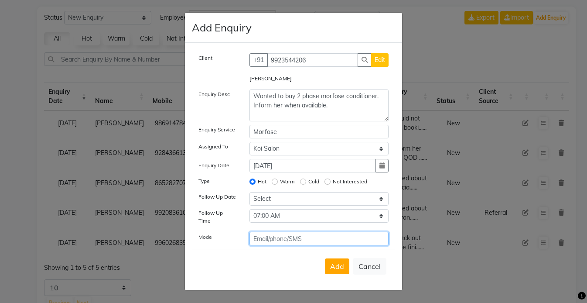
click at [272, 239] on input "text" at bounding box center [320, 239] width 140 height 14
click at [336, 268] on button "Add" at bounding box center [337, 266] width 24 height 16
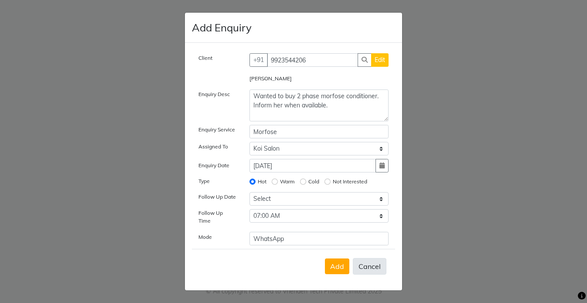
click at [365, 259] on button "Cancel" at bounding box center [370, 266] width 34 height 17
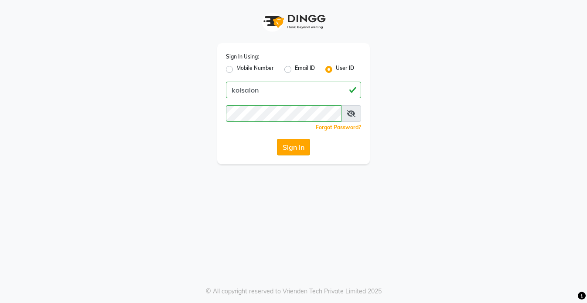
click at [292, 151] on button "Sign In" at bounding box center [293, 147] width 33 height 17
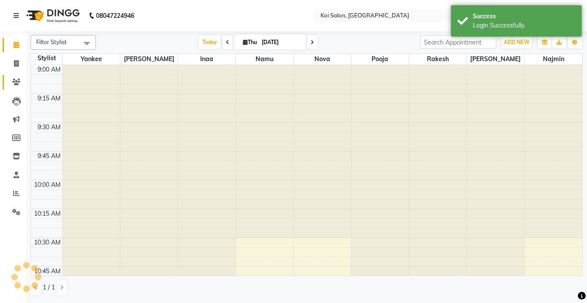
click at [18, 84] on icon at bounding box center [16, 82] width 8 height 7
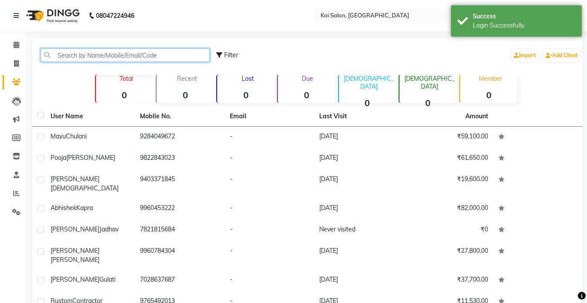
click at [79, 57] on input "text" at bounding box center [125, 55] width 169 height 14
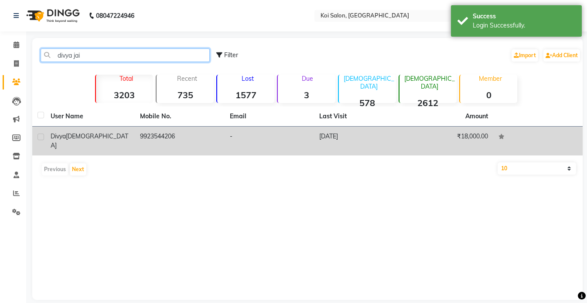
type input "divya jai"
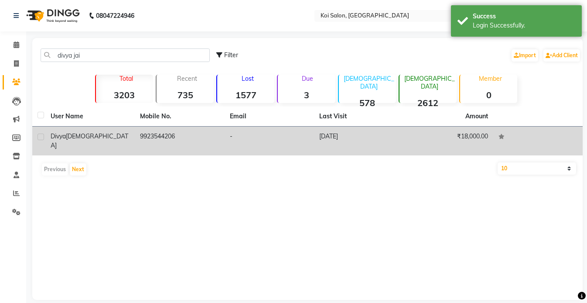
click at [114, 138] on div "Divya Jain" at bounding box center [90, 141] width 79 height 18
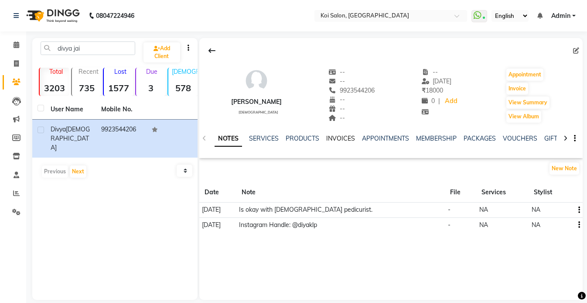
click at [336, 138] on link "INVOICES" at bounding box center [340, 138] width 29 height 8
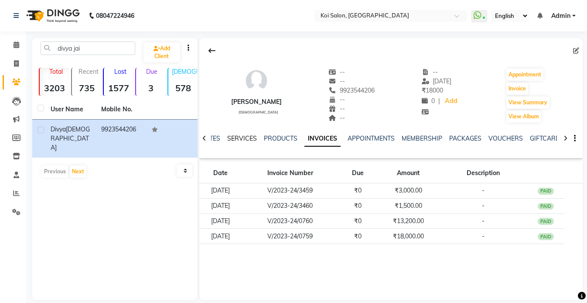
click at [232, 140] on link "SERVICES" at bounding box center [242, 138] width 30 height 8
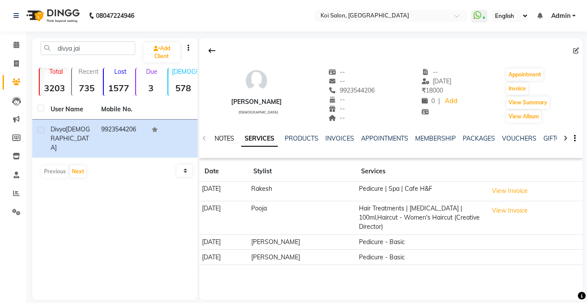
click at [225, 138] on link "NOTES" at bounding box center [225, 138] width 20 height 8
